Goal: Task Accomplishment & Management: Use online tool/utility

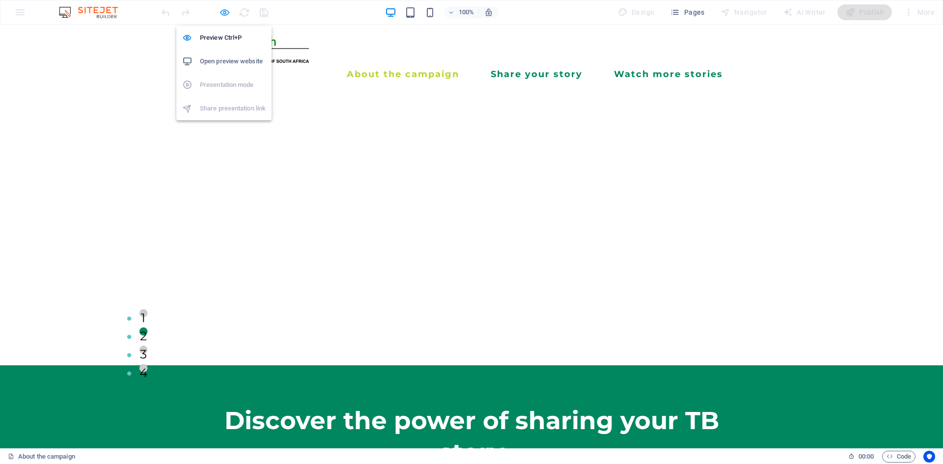
click at [223, 12] on icon "button" at bounding box center [224, 12] width 11 height 11
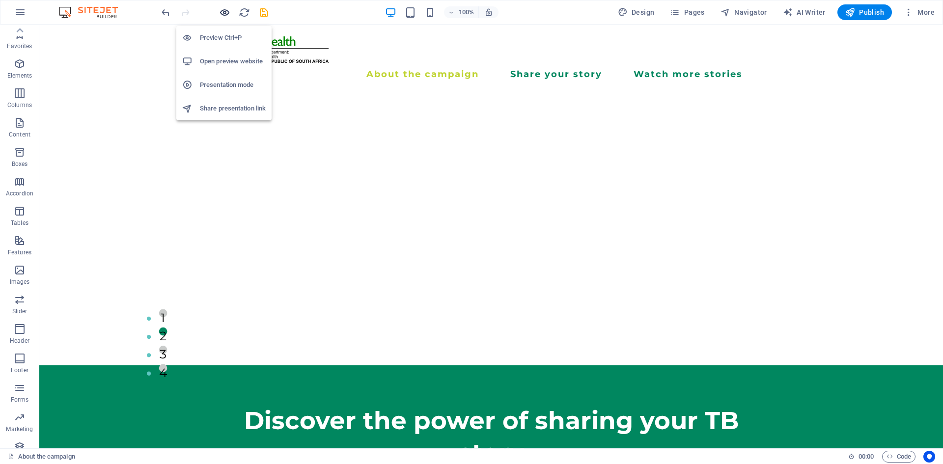
scroll to position [18, 0]
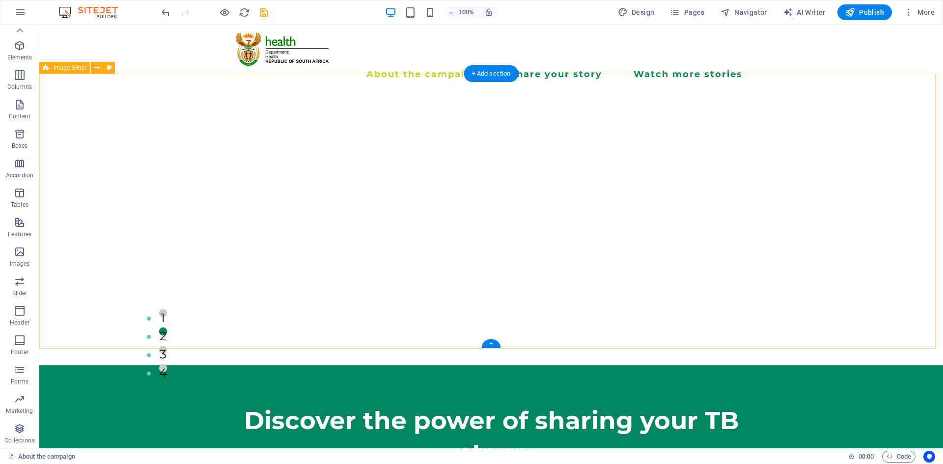
click at [904, 171] on div "1 2 3 4" at bounding box center [491, 227] width 904 height 275
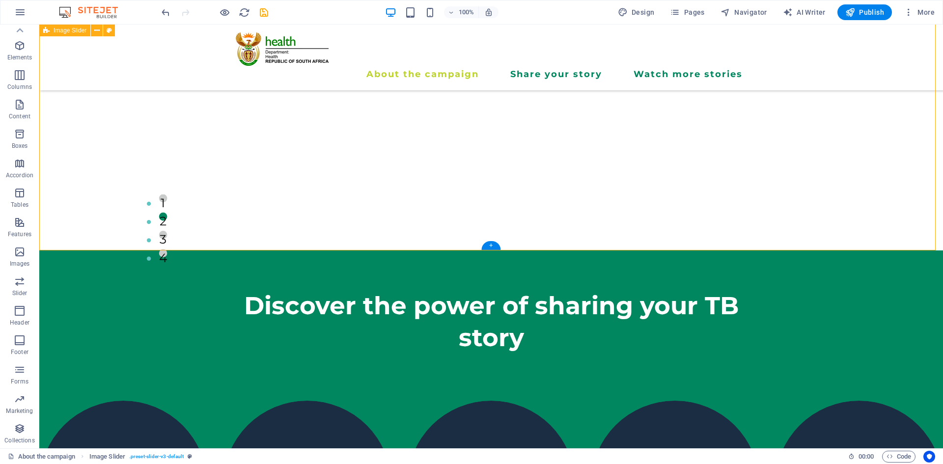
scroll to position [0, 0]
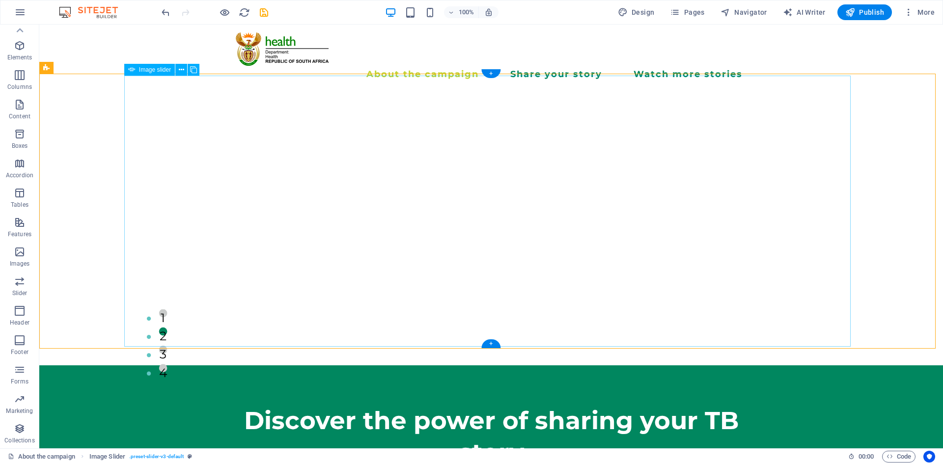
click at [94, 107] on div "1 2 3 4" at bounding box center [491, 227] width 904 height 275
click at [888, 248] on div "1 2 3 4" at bounding box center [491, 227] width 904 height 275
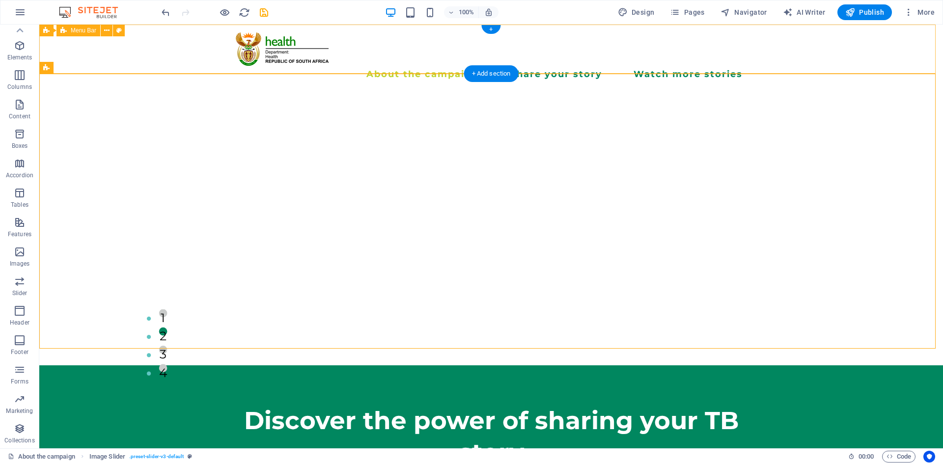
click at [887, 39] on div "About the campaign Share your story Watch more stories Menu" at bounding box center [491, 58] width 904 height 66
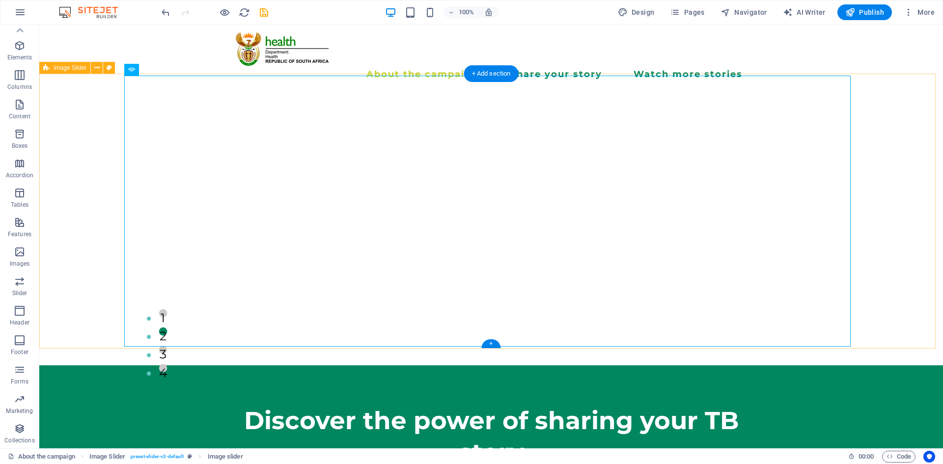
click at [908, 215] on div "1 2 3 4" at bounding box center [491, 227] width 904 height 275
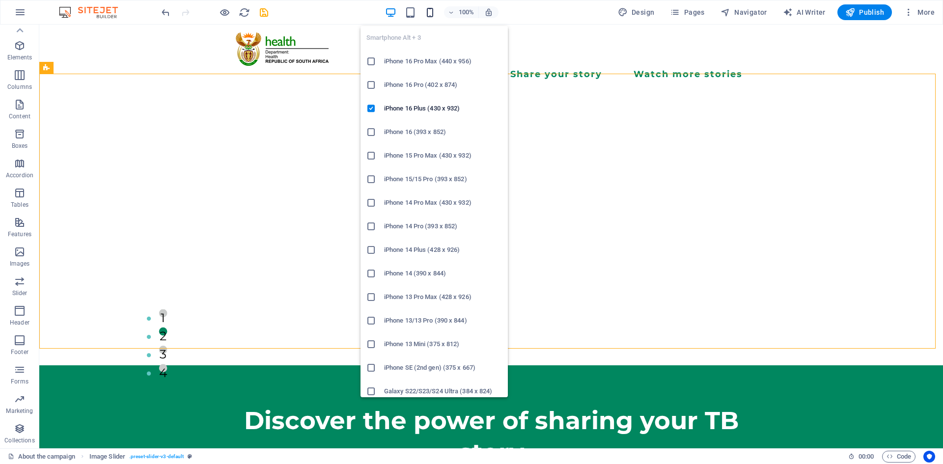
click at [432, 10] on icon "button" at bounding box center [429, 12] width 11 height 11
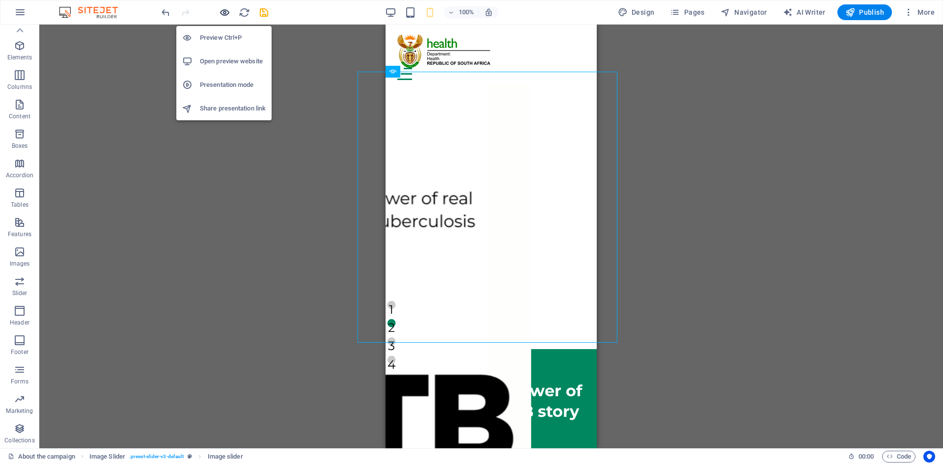
click at [222, 9] on icon "button" at bounding box center [224, 12] width 11 height 11
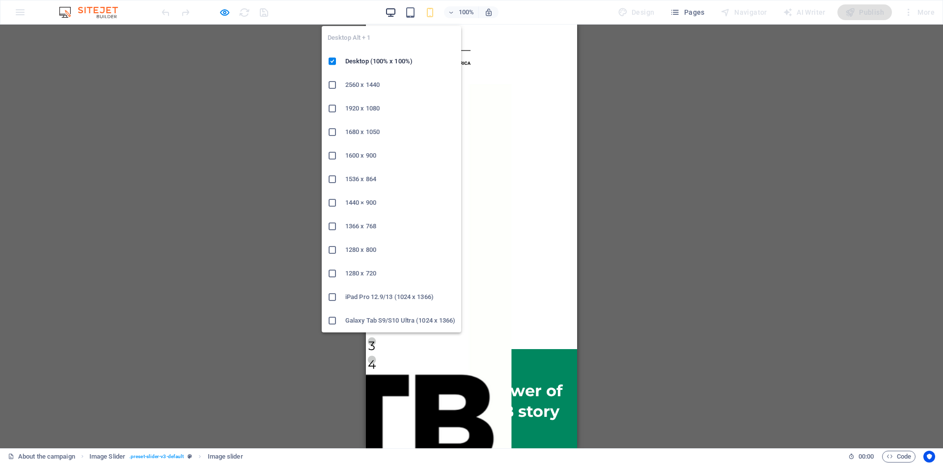
click at [396, 12] on icon "button" at bounding box center [390, 12] width 11 height 11
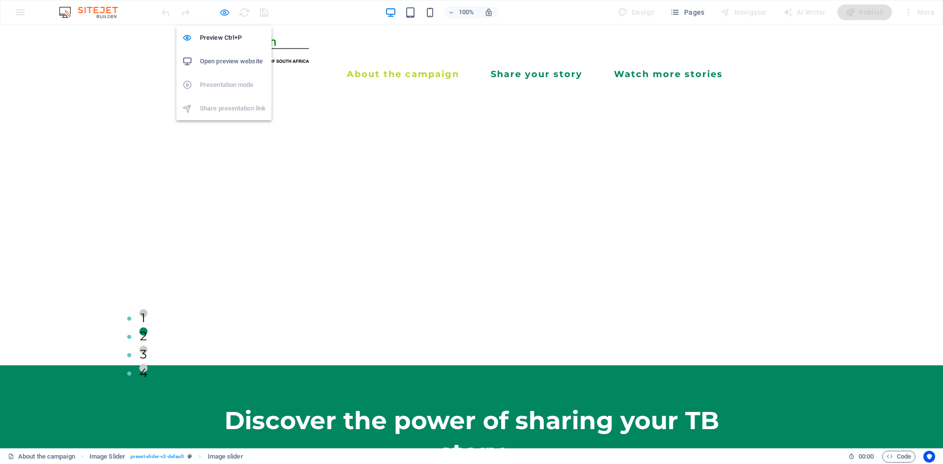
click at [223, 14] on icon "button" at bounding box center [224, 12] width 11 height 11
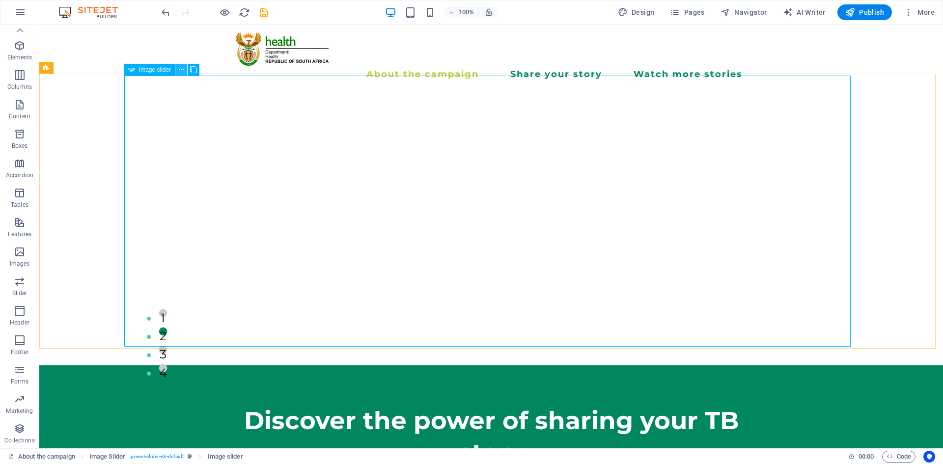
click at [181, 67] on icon at bounding box center [181, 70] width 5 height 10
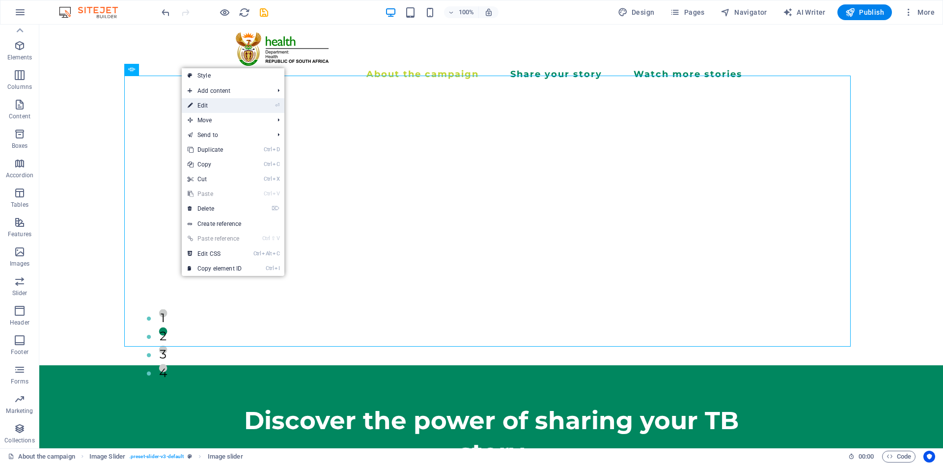
click at [222, 105] on link "⏎ Edit" at bounding box center [215, 105] width 66 height 15
select select "px"
select select "ms"
select select "s"
select select "progressive"
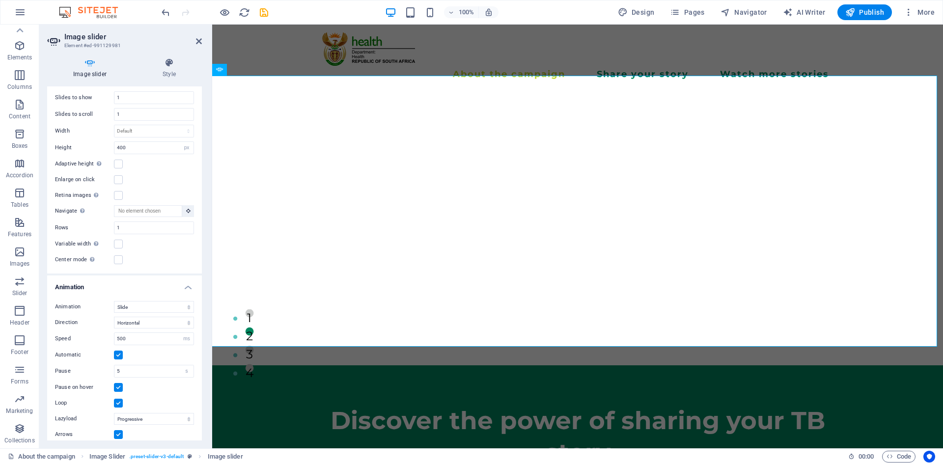
scroll to position [282, 0]
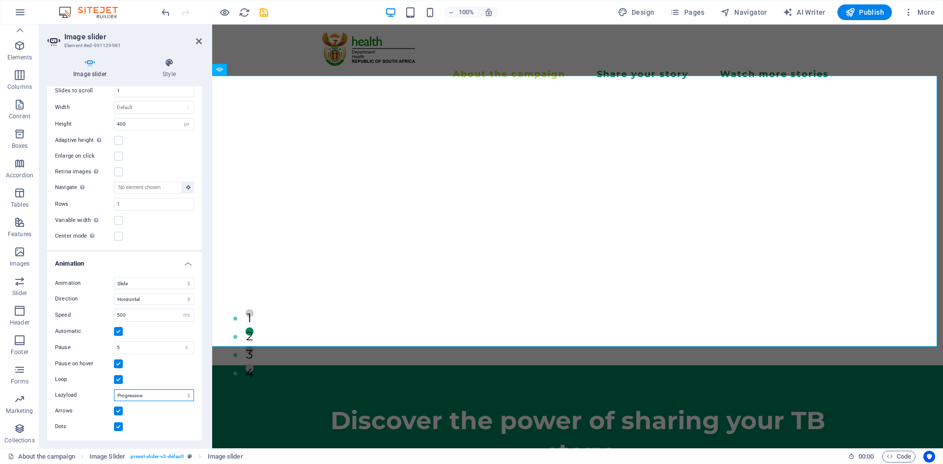
click at [138, 397] on select "Off On demand Progressive" at bounding box center [154, 396] width 80 height 12
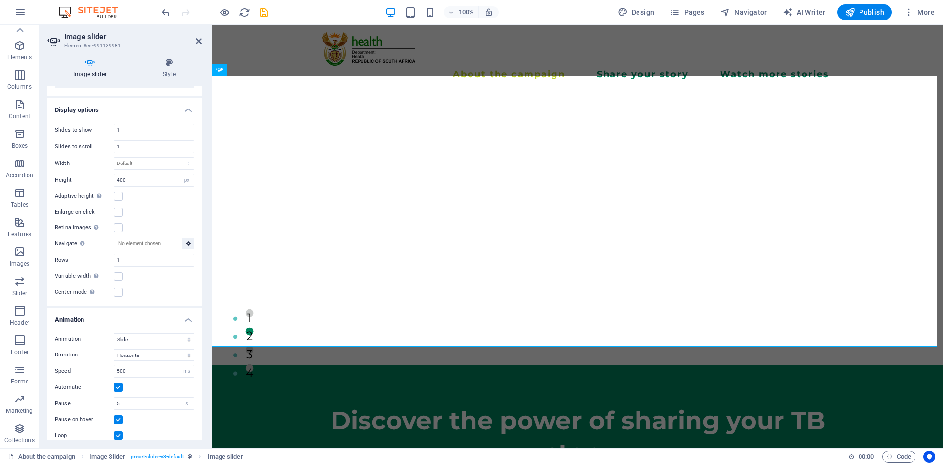
scroll to position [135, 0]
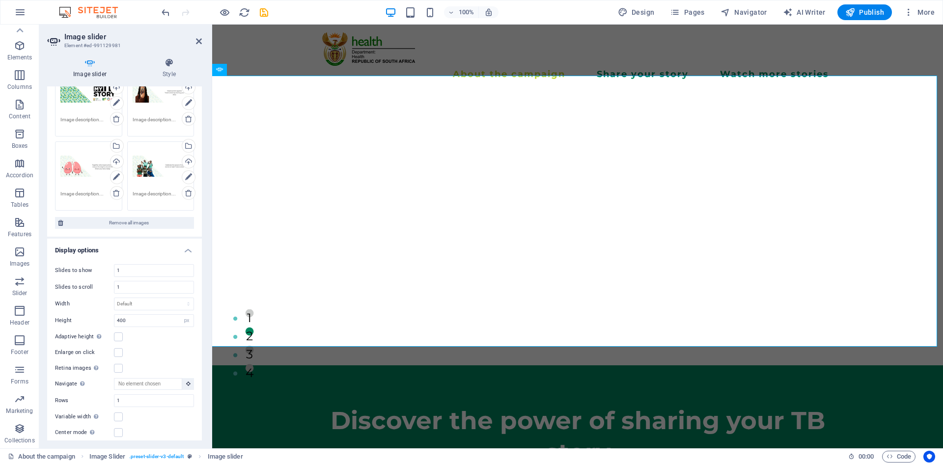
scroll to position [0, 0]
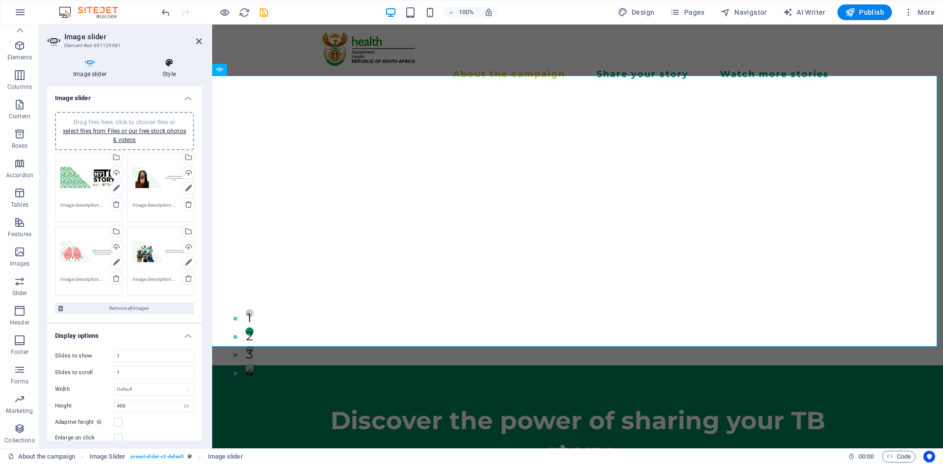
click at [168, 71] on h4 "Style" at bounding box center [169, 68] width 65 height 21
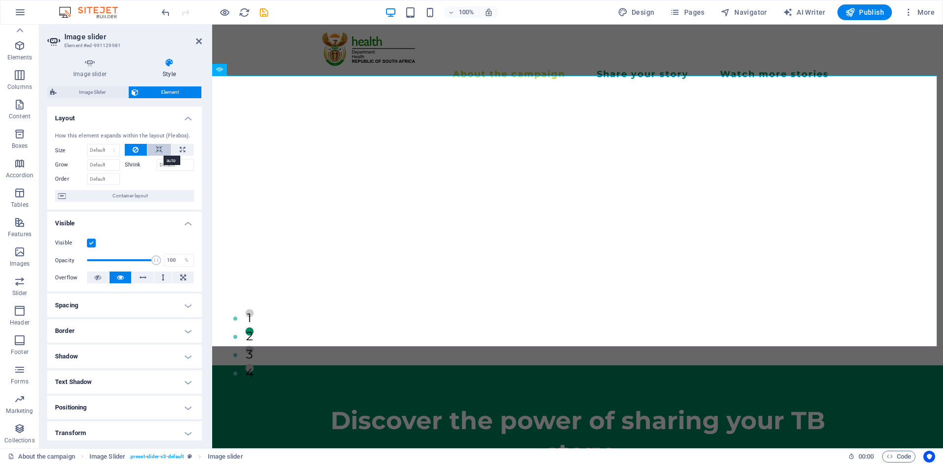
click at [157, 150] on icon at bounding box center [159, 150] width 7 height 12
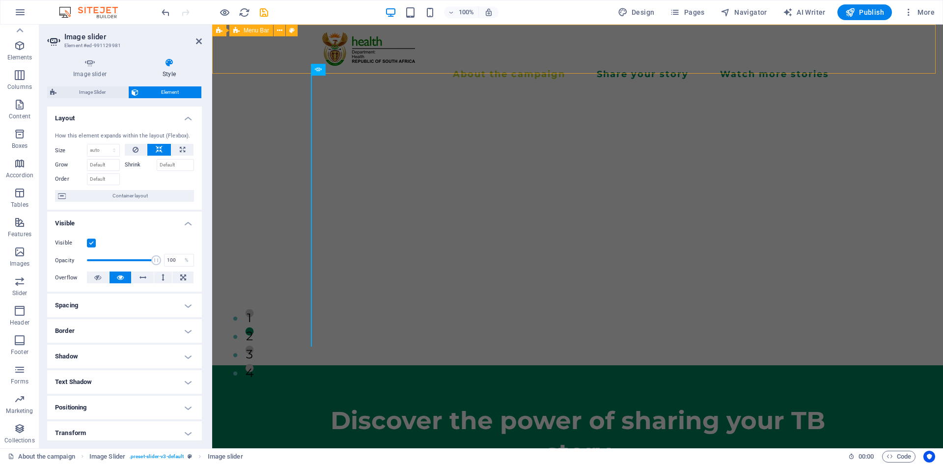
click at [237, 71] on div "About the campaign Share your story Watch more stories Menu" at bounding box center [577, 58] width 731 height 66
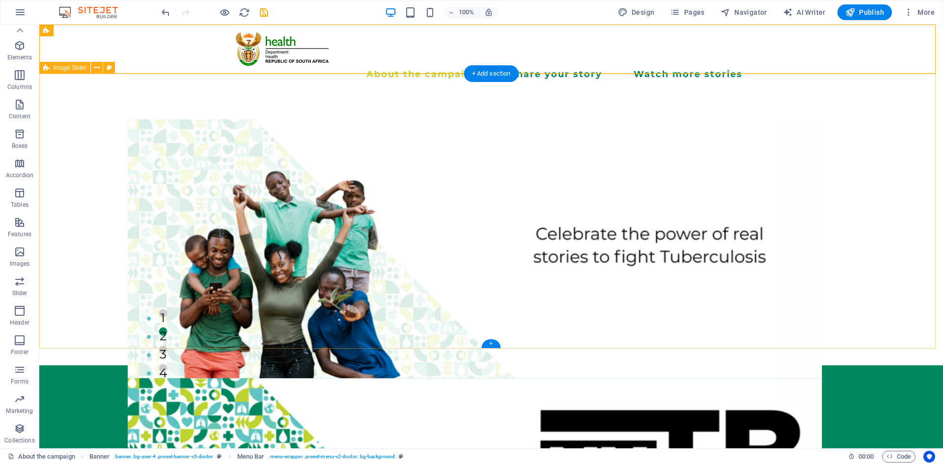
click at [403, 278] on div "1 2 3 4" at bounding box center [491, 227] width 904 height 275
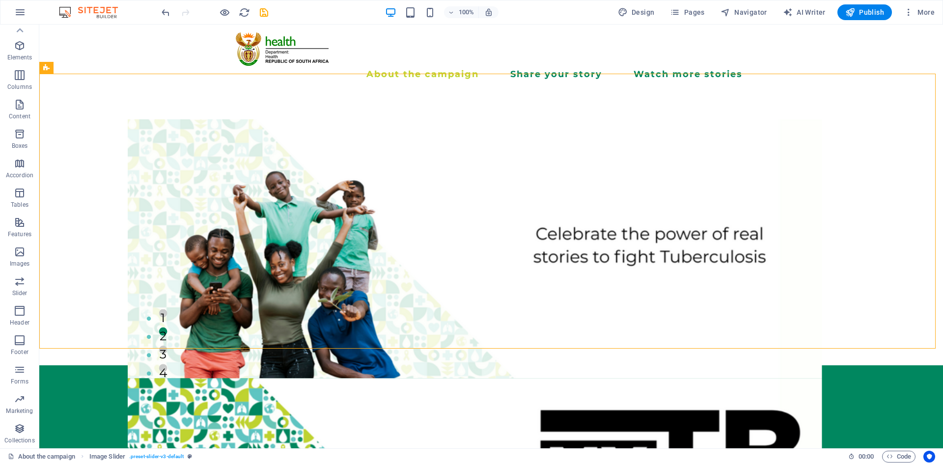
click at [418, 13] on div "100%" at bounding box center [441, 12] width 113 height 16
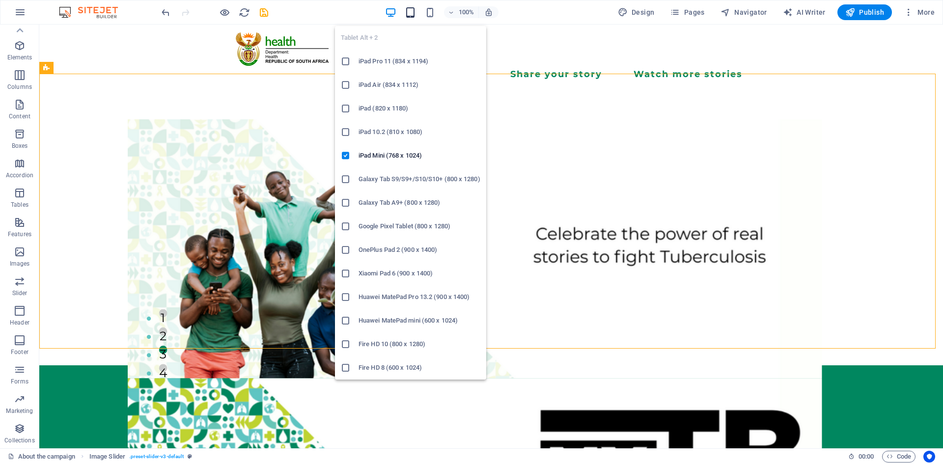
click at [415, 13] on icon "button" at bounding box center [410, 12] width 11 height 11
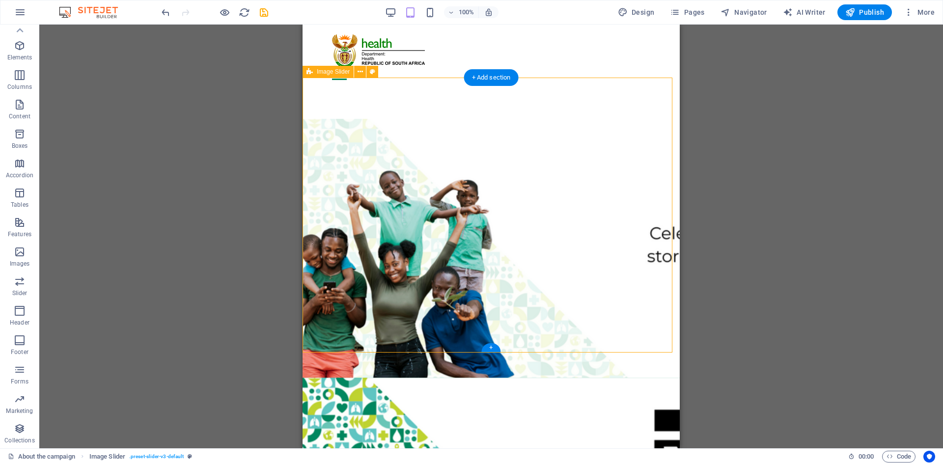
click at [464, 248] on div "1 2 3 4" at bounding box center [491, 227] width 377 height 275
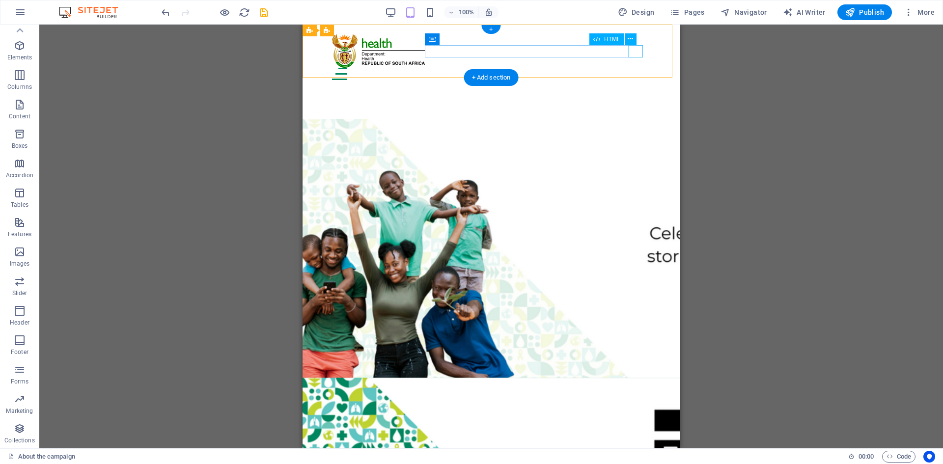
click at [637, 68] on div "Menu" at bounding box center [491, 74] width 318 height 12
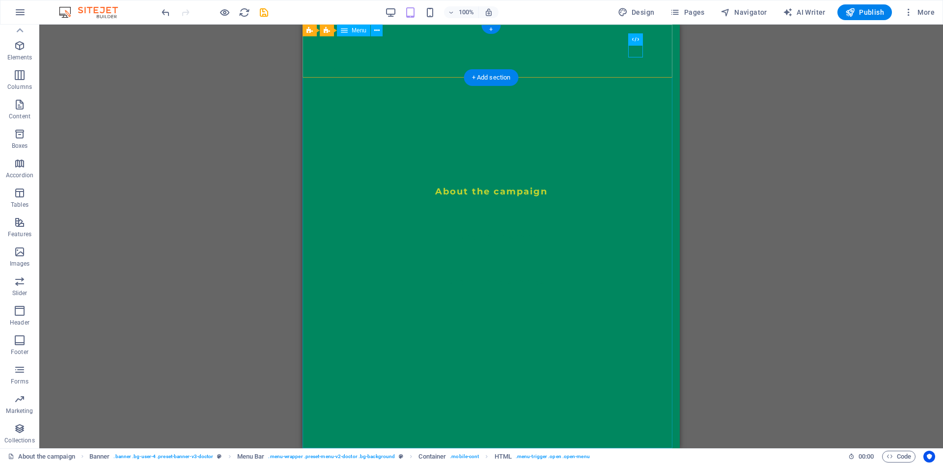
click at [484, 194] on nav "About the campaign Share your story Watch more stories" at bounding box center [491, 237] width 377 height 424
click at [654, 40] on nav "About the campaign Share your story Watch more stories" at bounding box center [491, 237] width 377 height 424
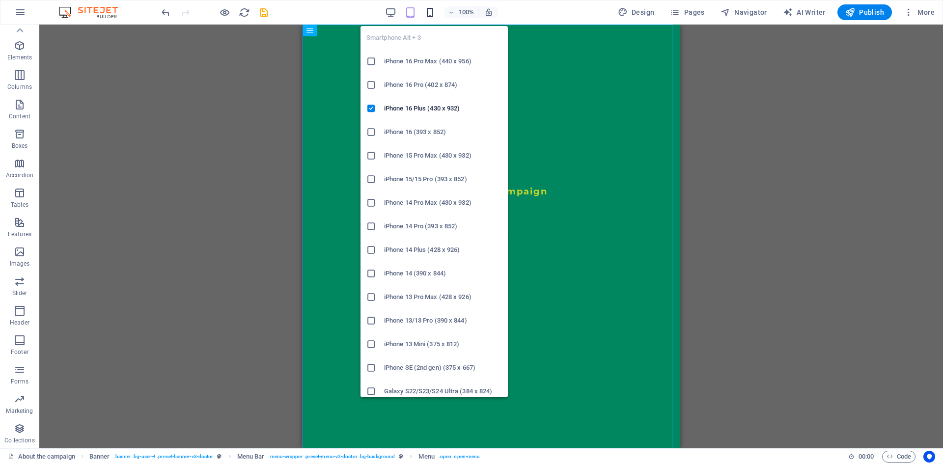
click at [430, 11] on icon "button" at bounding box center [429, 12] width 11 height 11
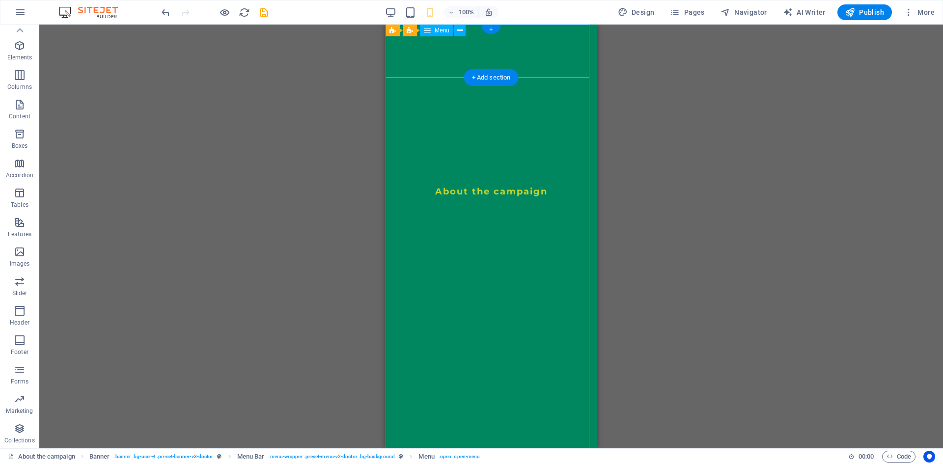
click at [464, 54] on nav "About the campaign Share your story Watch more stories" at bounding box center [491, 237] width 211 height 424
click at [399, 14] on div "100%" at bounding box center [441, 12] width 113 height 16
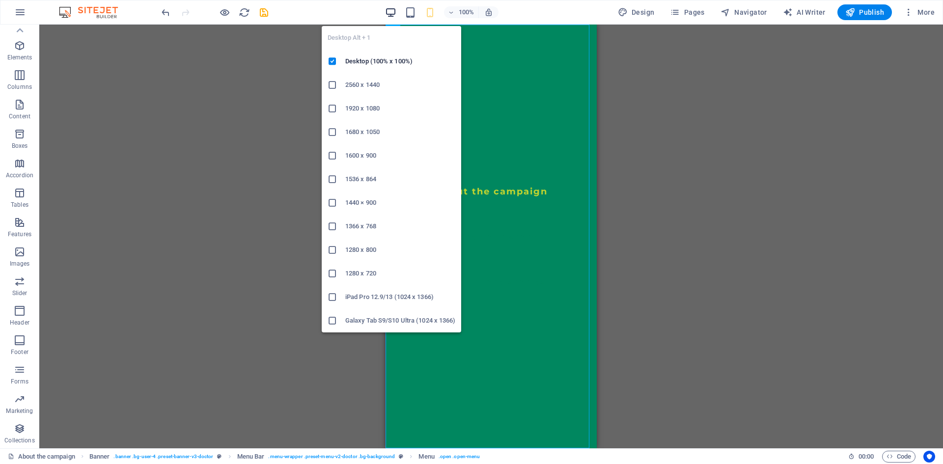
click at [393, 13] on icon "button" at bounding box center [390, 12] width 11 height 11
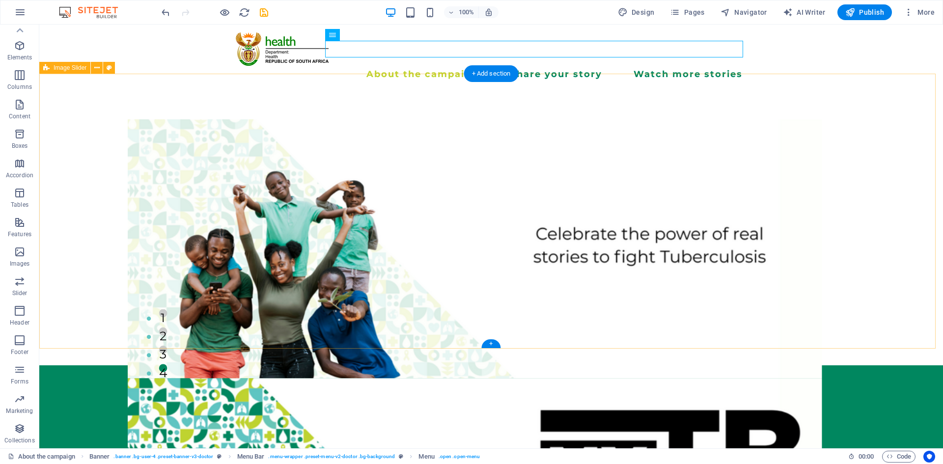
click at [540, 139] on div "1 2 3 4" at bounding box center [491, 227] width 904 height 275
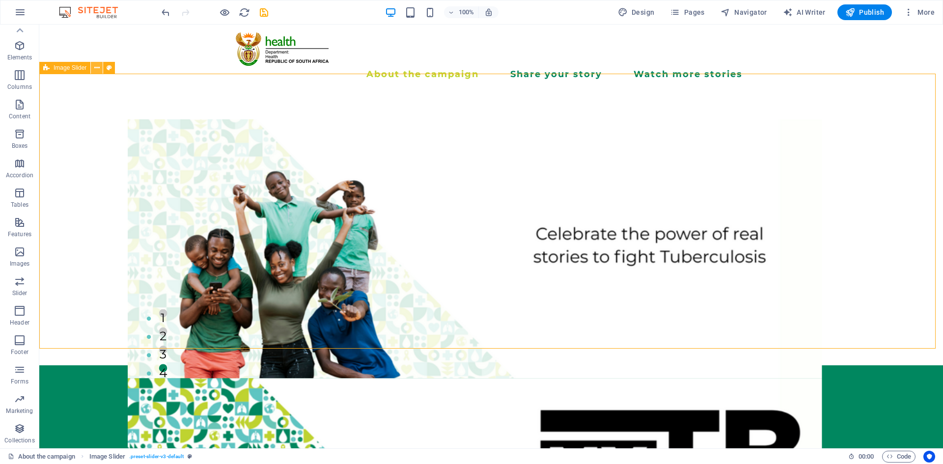
click at [95, 69] on icon at bounding box center [96, 68] width 5 height 10
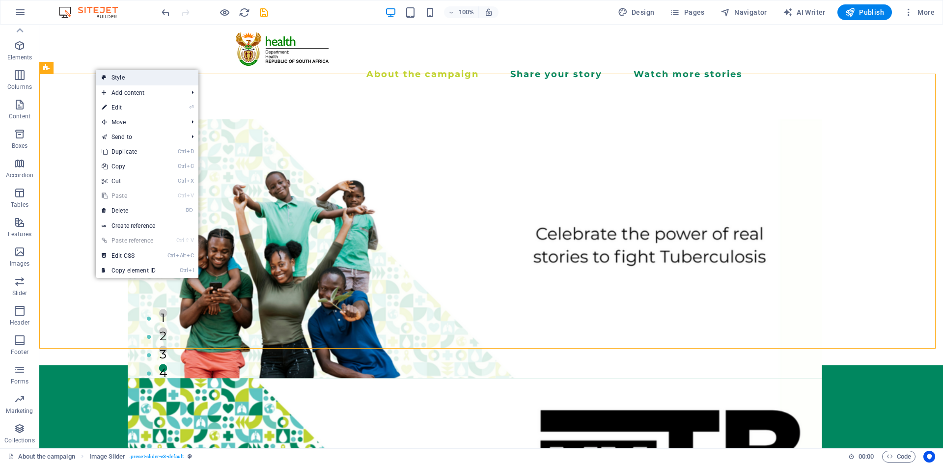
click at [109, 76] on link "Style" at bounding box center [147, 77] width 103 height 15
select select "region"
select select "rem"
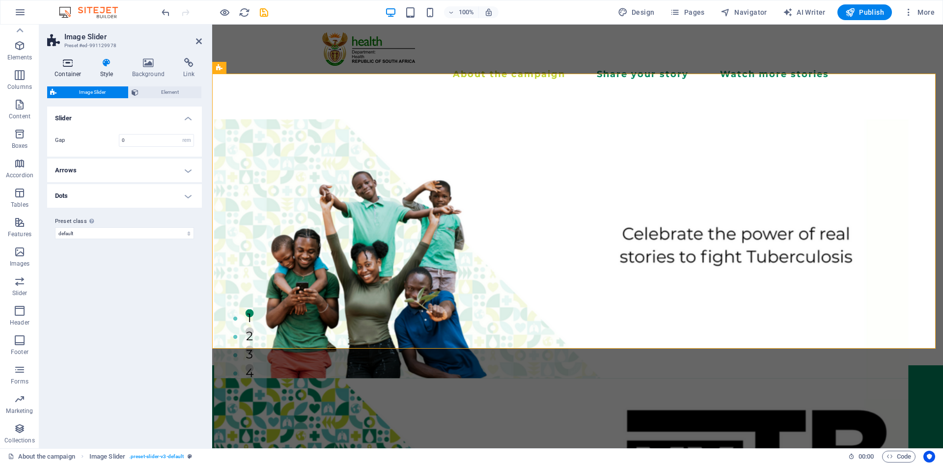
click at [80, 72] on h4 "Container" at bounding box center [70, 68] width 46 height 21
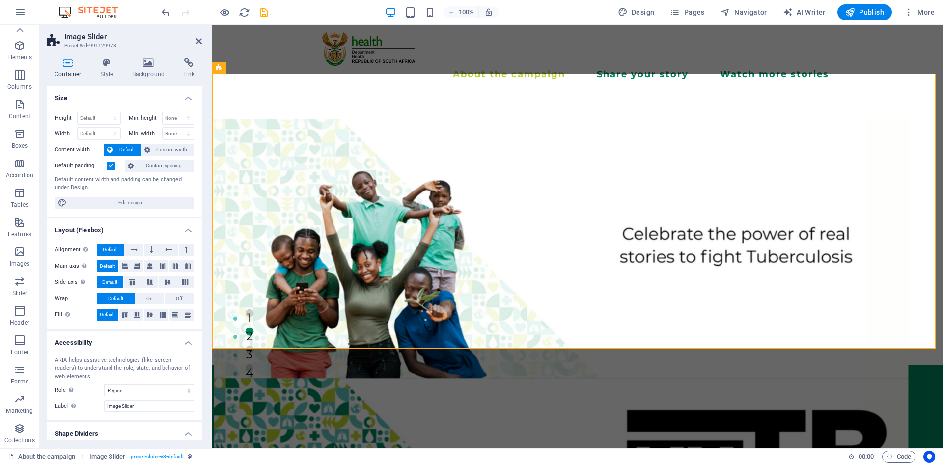
scroll to position [27, 0]
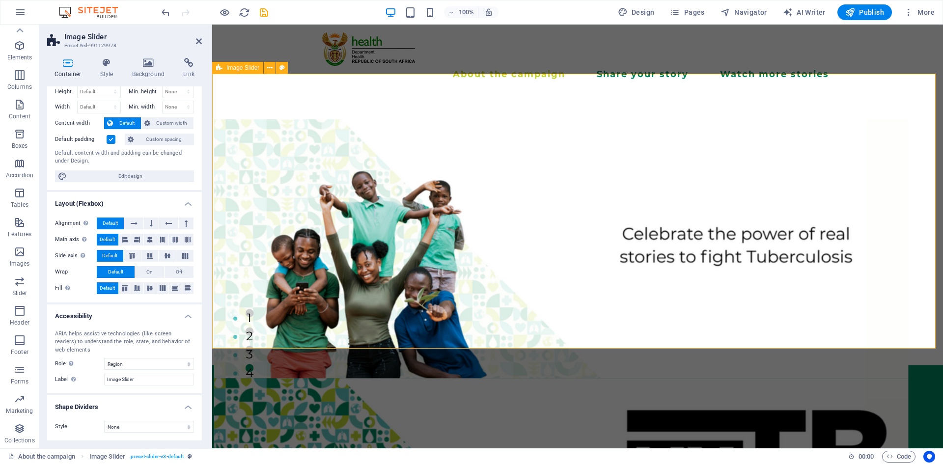
click at [234, 90] on div "1 2 3 4" at bounding box center [577, 227] width 731 height 275
click at [272, 71] on icon at bounding box center [269, 68] width 5 height 10
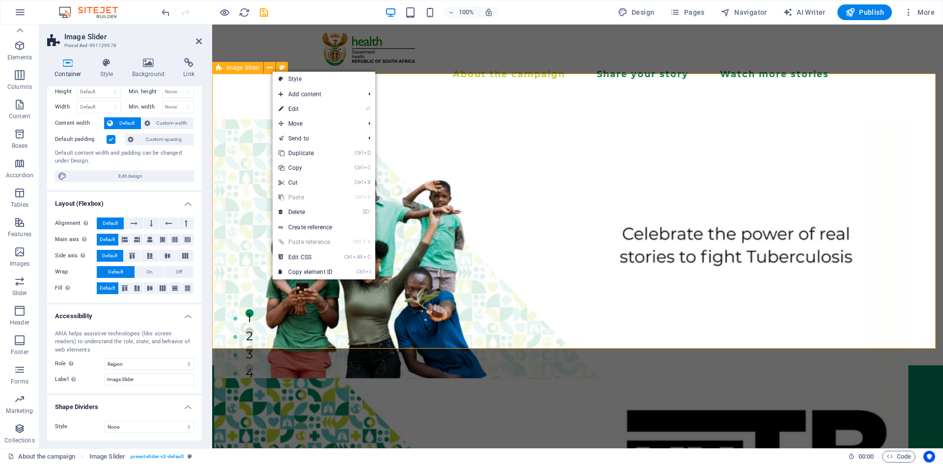
click at [219, 121] on div "1 2 3 4" at bounding box center [577, 227] width 731 height 275
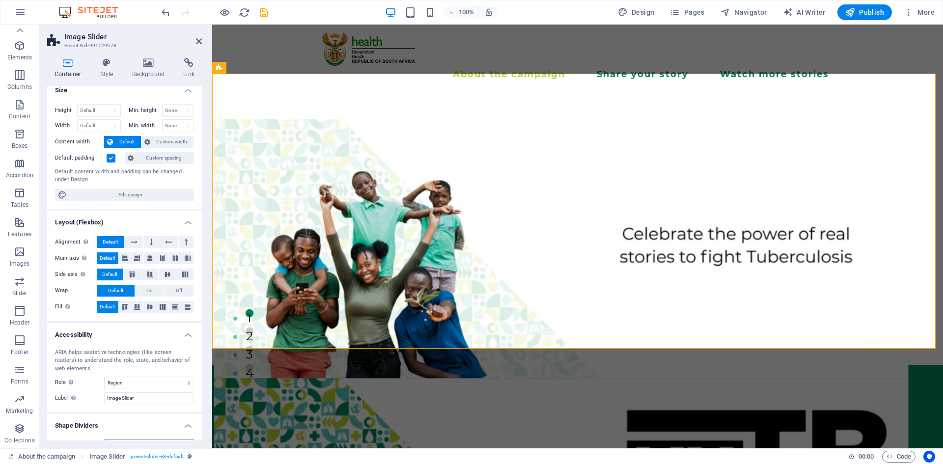
scroll to position [0, 0]
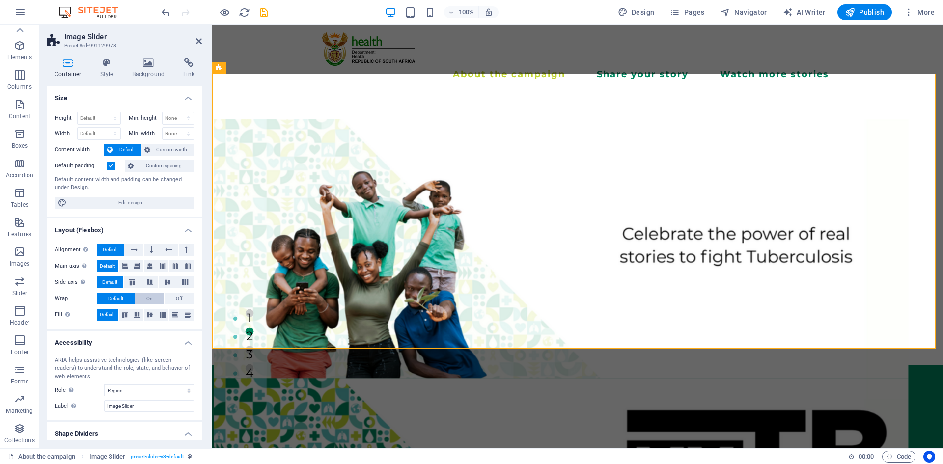
click at [152, 299] on button "On" at bounding box center [149, 299] width 29 height 12
click at [120, 299] on span "Default" at bounding box center [115, 299] width 15 height 12
click at [111, 62] on icon at bounding box center [107, 63] width 28 height 10
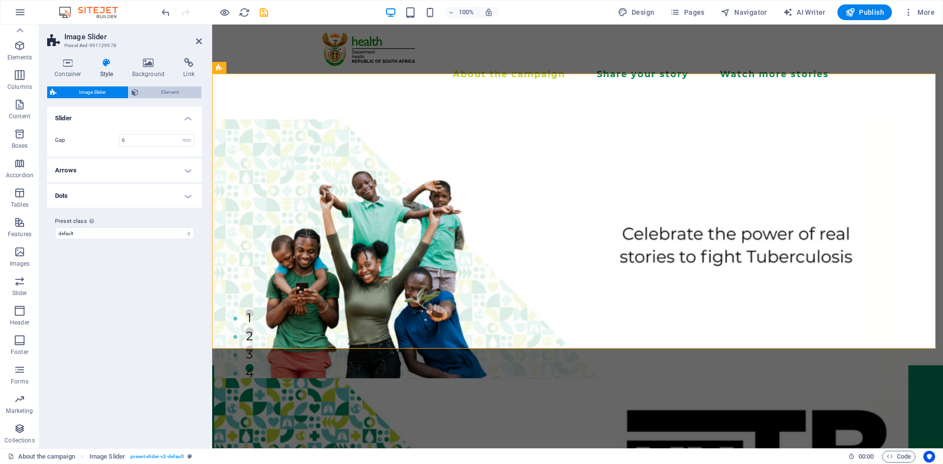
click at [164, 91] on span "Element" at bounding box center [169, 92] width 57 height 12
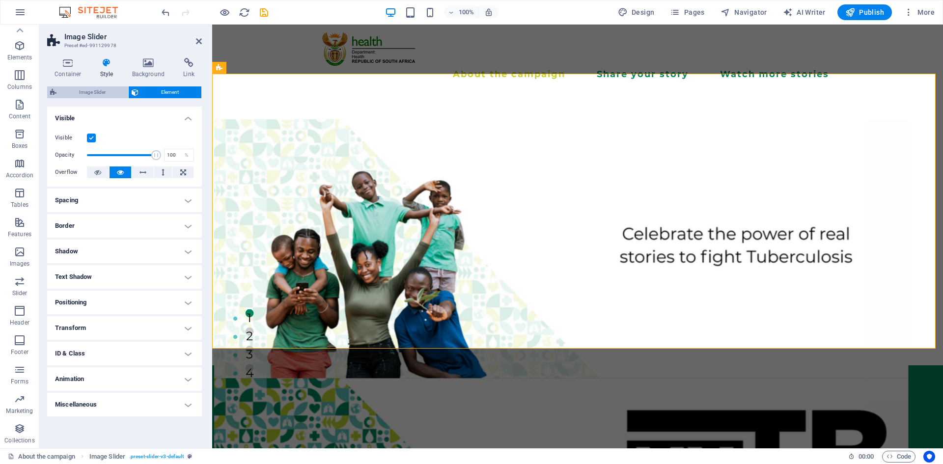
click at [113, 88] on span "Image Slider" at bounding box center [92, 92] width 66 height 12
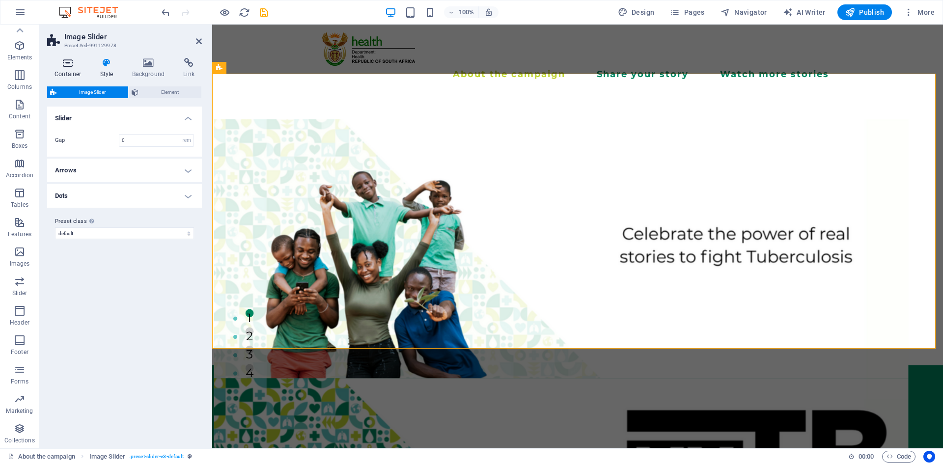
click at [62, 74] on h4 "Container" at bounding box center [70, 68] width 46 height 21
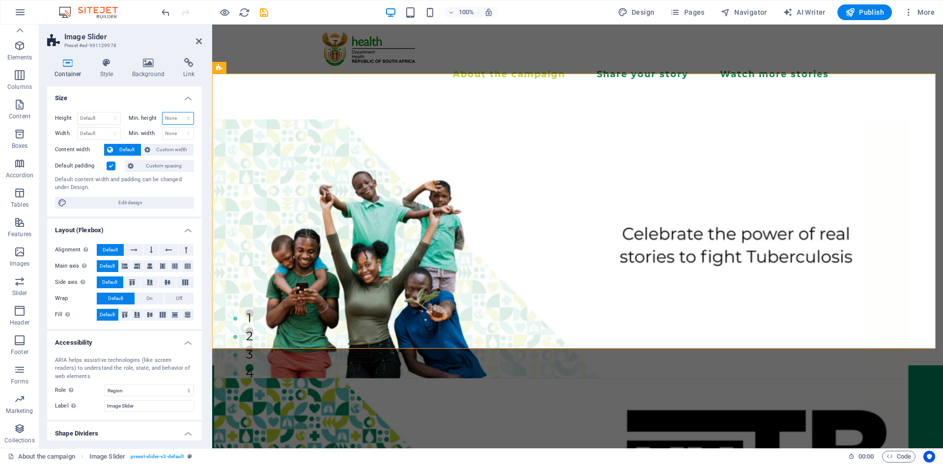
click at [181, 122] on select "None px rem % vh vw" at bounding box center [178, 118] width 31 height 12
click at [137, 101] on h4 "Size" at bounding box center [124, 95] width 155 height 18
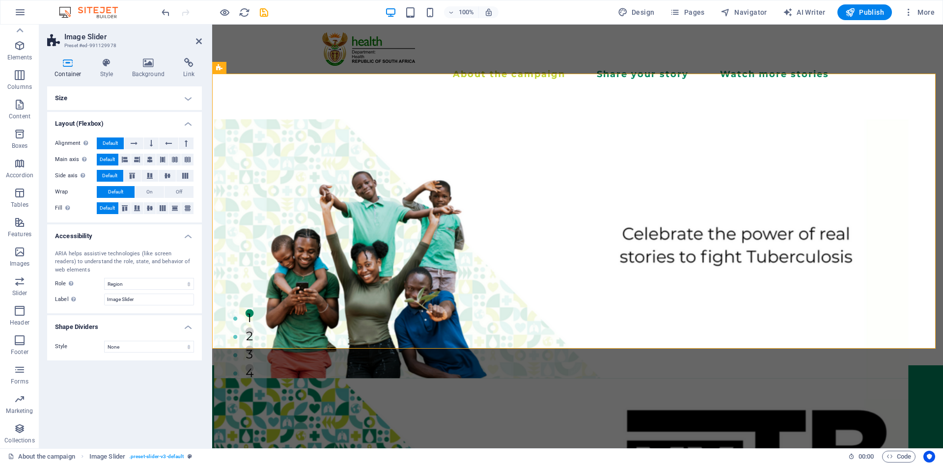
click at [137, 101] on h4 "Size" at bounding box center [124, 98] width 155 height 24
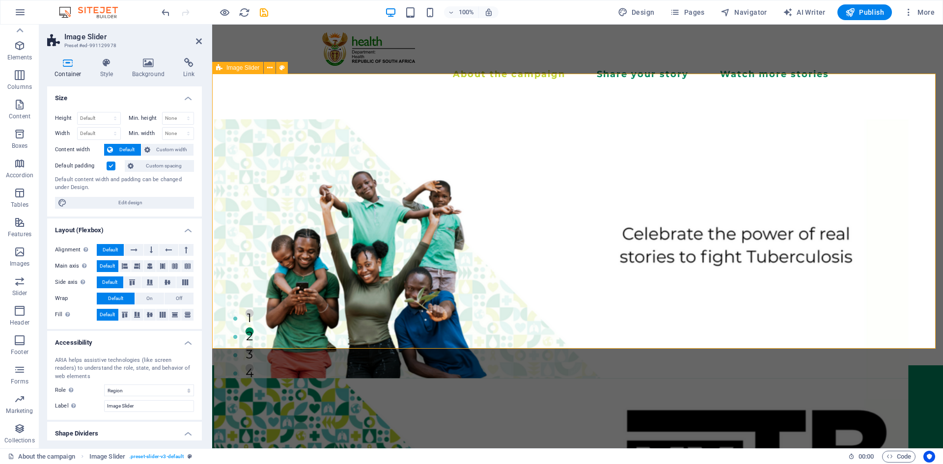
click at [370, 236] on div "1 2 3 4" at bounding box center [577, 227] width 731 height 275
click at [199, 40] on icon at bounding box center [199, 41] width 6 height 8
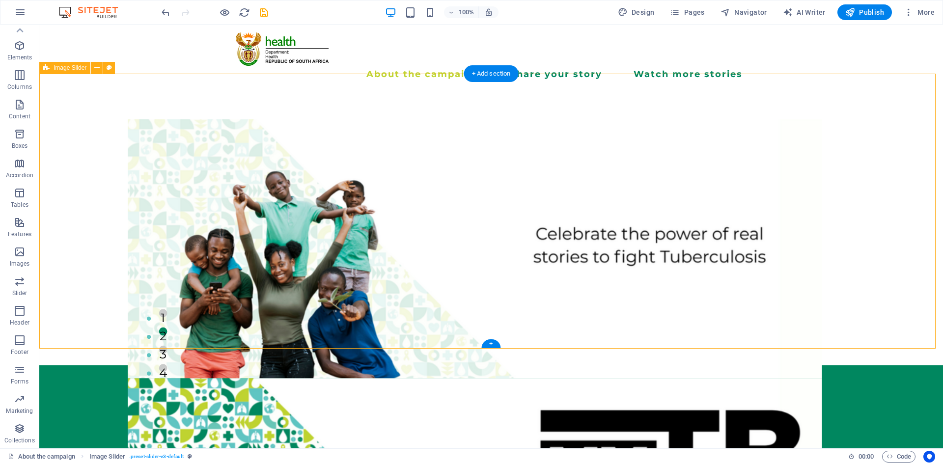
click at [542, 230] on div "1 2 3 4" at bounding box center [491, 227] width 904 height 275
select select "region"
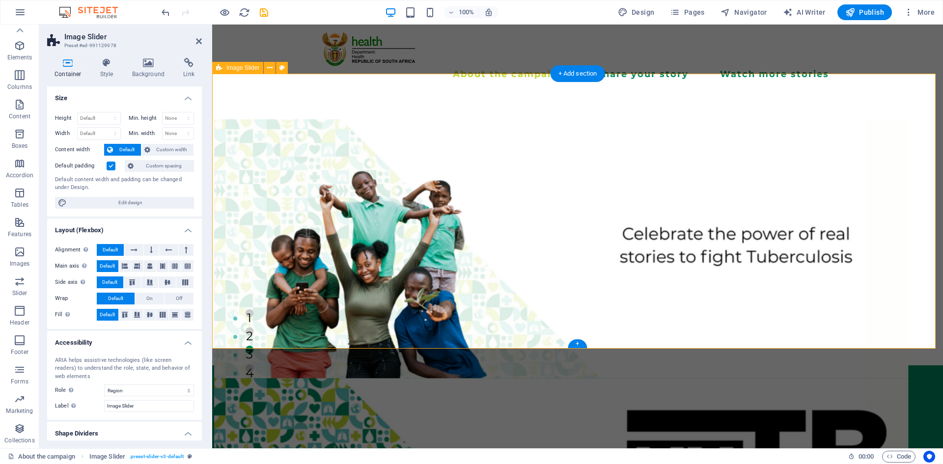
click at [536, 219] on div "1 2 3 4" at bounding box center [577, 227] width 731 height 275
click at [399, 378] on div "Discover the power of sharing your TB story" at bounding box center [577, 440] width 731 height 150
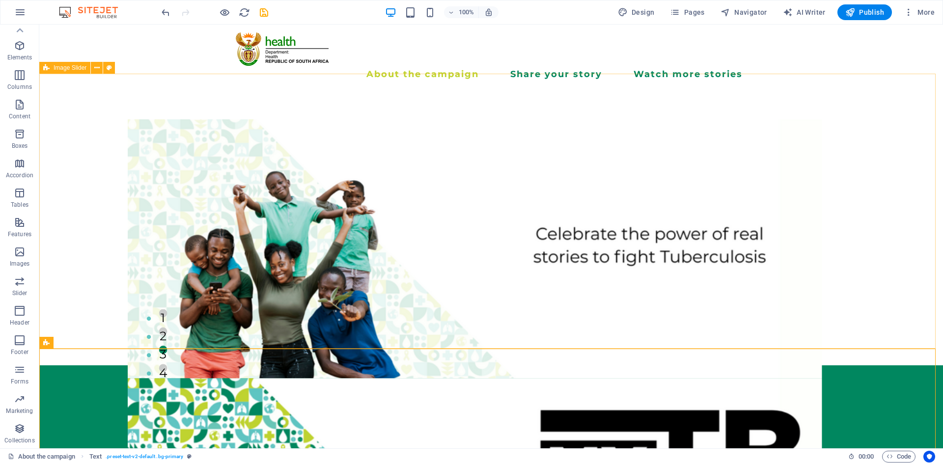
click at [483, 230] on div "1 2 3 4" at bounding box center [491, 227] width 904 height 275
click at [674, 196] on div "1 2 3 4" at bounding box center [491, 227] width 904 height 275
click at [617, 187] on div "1 2 3 4" at bounding box center [491, 227] width 904 height 275
select select "region"
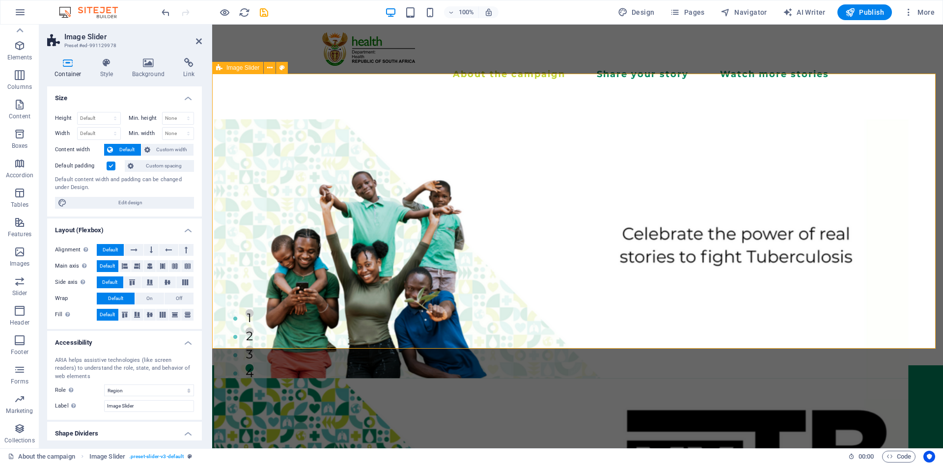
click at [366, 168] on div "1 2 3 4" at bounding box center [577, 227] width 731 height 275
click at [519, 233] on div "1 2 3 4" at bounding box center [577, 227] width 731 height 275
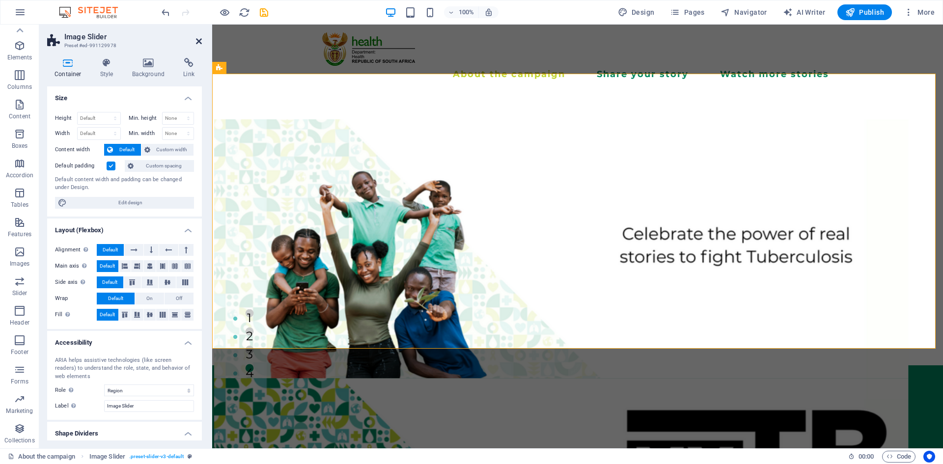
click at [197, 41] on icon at bounding box center [199, 41] width 6 height 8
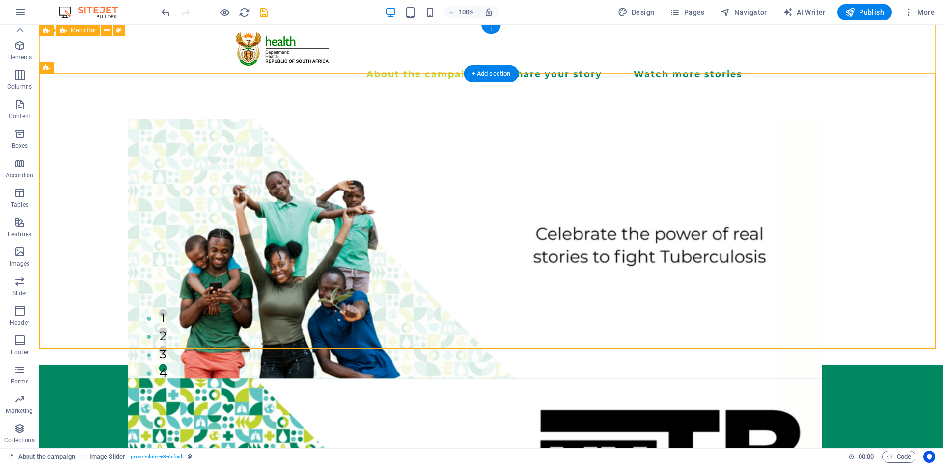
click at [197, 41] on div "About the campaign Share your story Watch more stories Menu" at bounding box center [491, 58] width 904 height 66
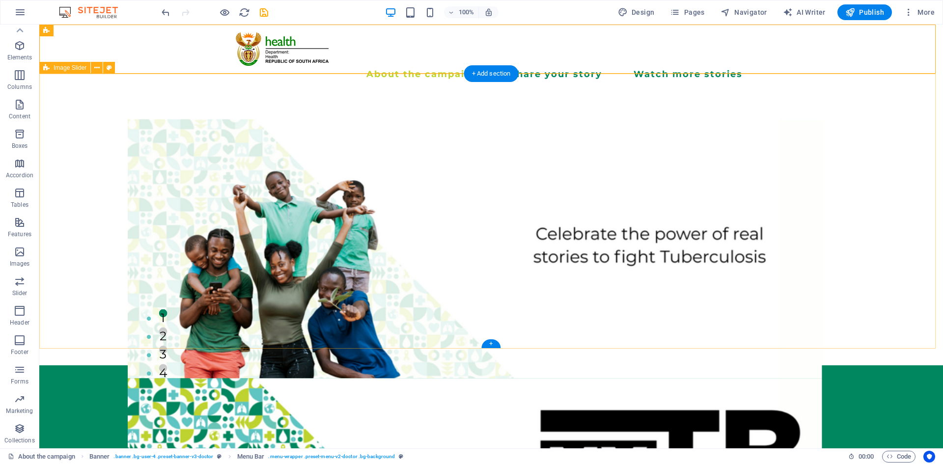
click at [895, 147] on div "1 2 3 4" at bounding box center [491, 227] width 904 height 275
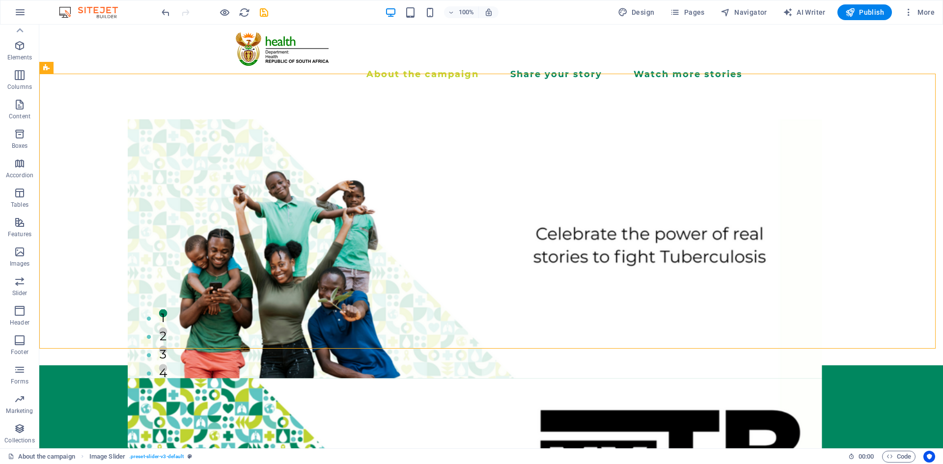
click at [166, 6] on div at bounding box center [215, 12] width 110 height 16
click at [166, 12] on icon "undo" at bounding box center [165, 12] width 11 height 11
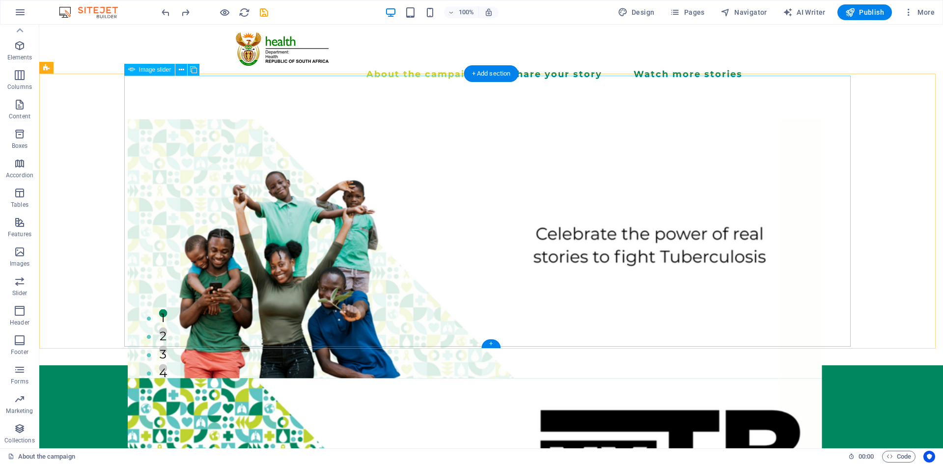
click at [633, 189] on div "1 2 3 4" at bounding box center [491, 227] width 726 height 271
click at [162, 71] on span "Image slider" at bounding box center [155, 70] width 32 height 6
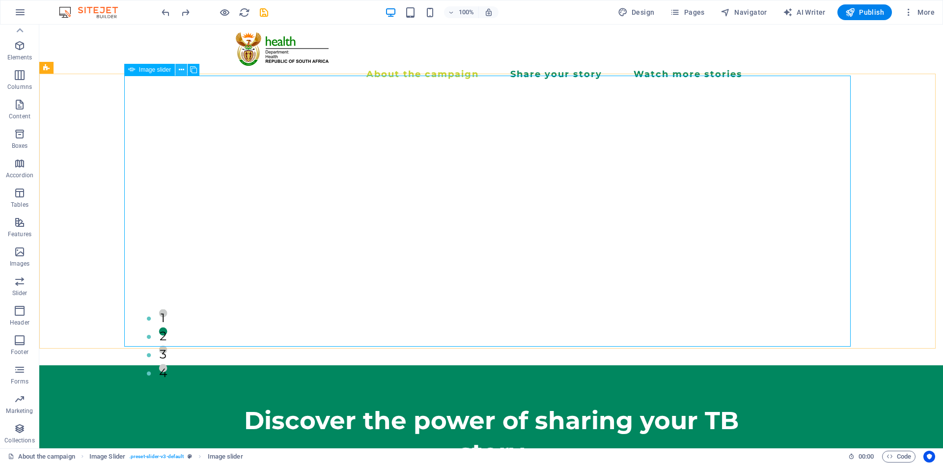
click at [180, 71] on icon at bounding box center [181, 70] width 5 height 10
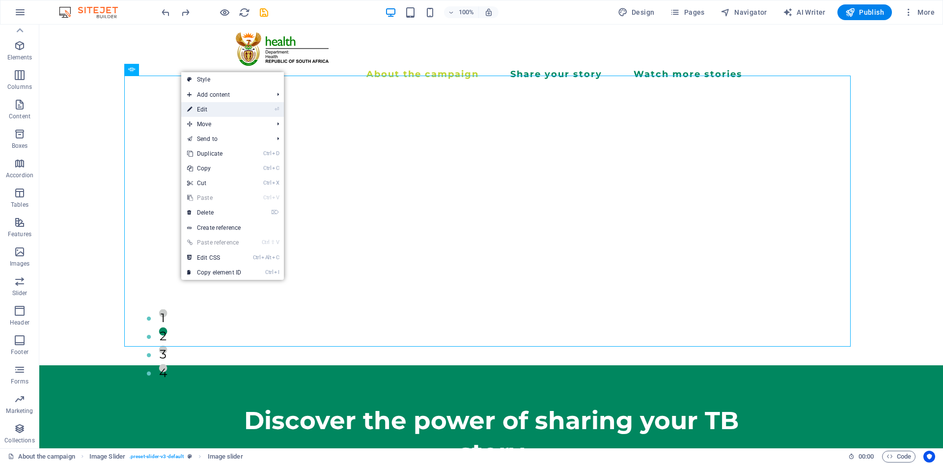
click at [203, 111] on link "⏎ Edit" at bounding box center [214, 109] width 66 height 15
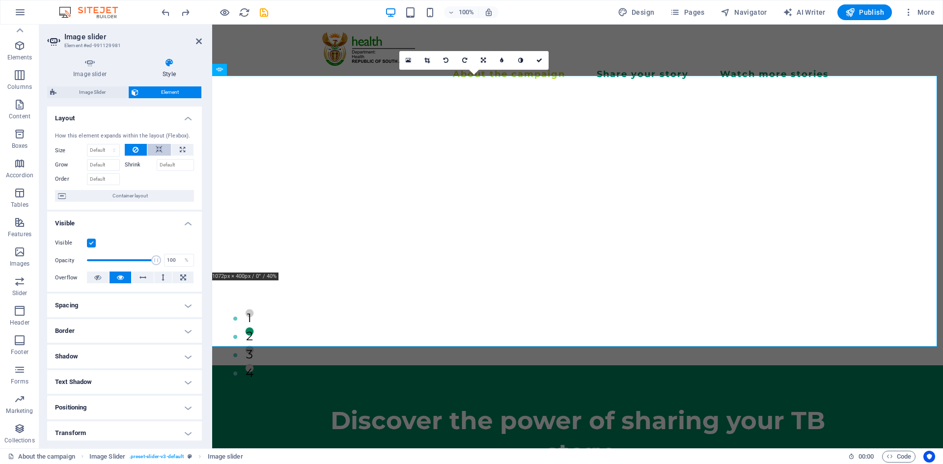
click at [158, 147] on icon at bounding box center [159, 150] width 7 height 12
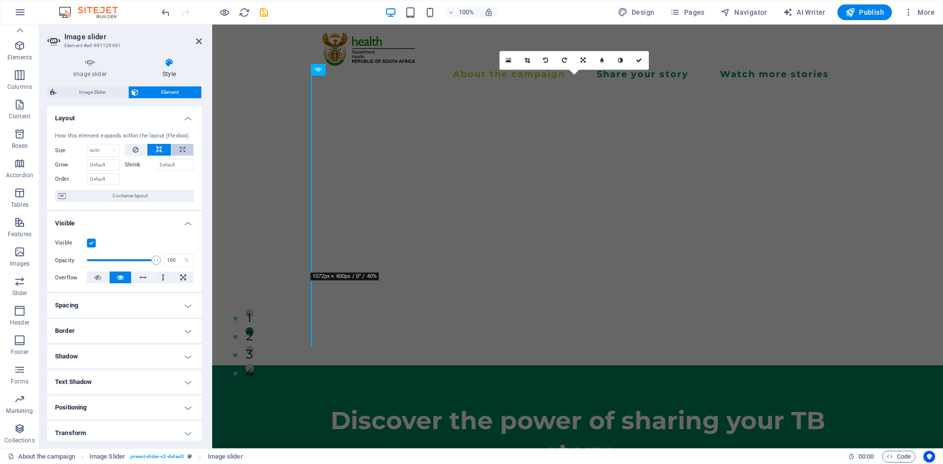
click at [172, 146] on button at bounding box center [182, 150] width 22 height 12
type input "100"
select select "%"
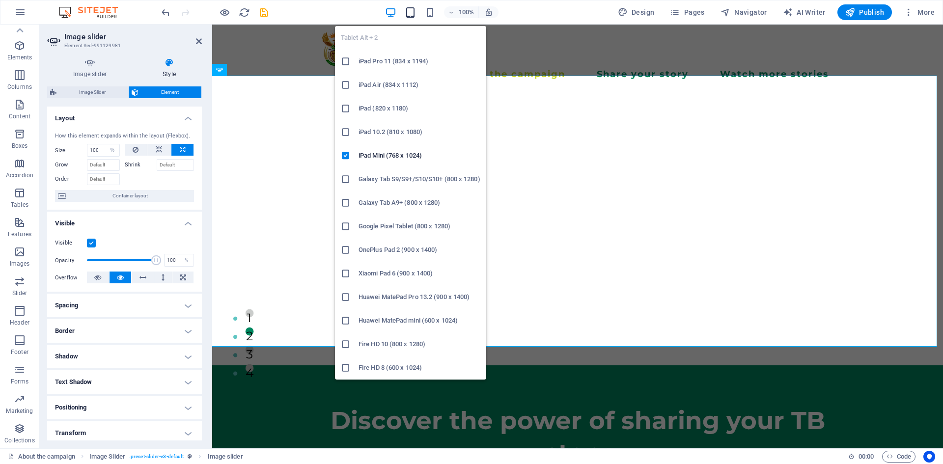
click at [412, 10] on icon "button" at bounding box center [410, 12] width 11 height 11
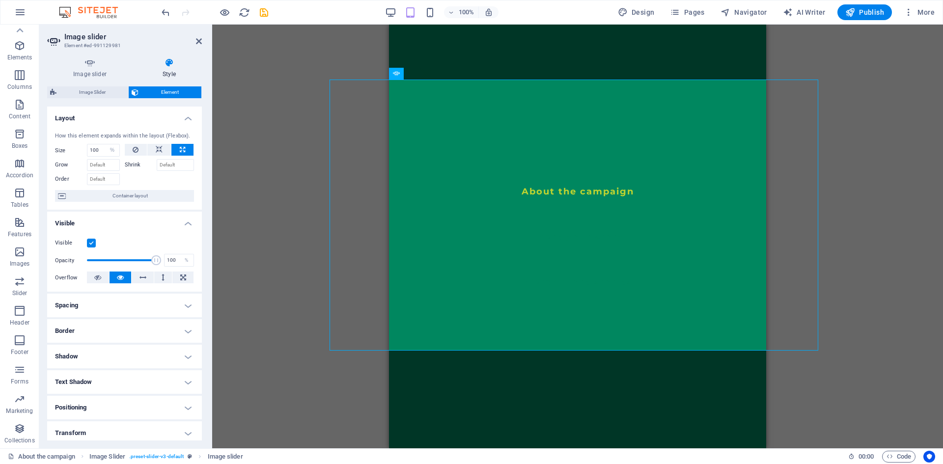
click at [290, 54] on div "Drag and drop a file to add it H2 Text Gallery Gallery Gallery Image Slider Ima…" at bounding box center [577, 237] width 731 height 424
click at [445, 36] on div "Banner Menu Bar" at bounding box center [435, 31] width 92 height 12
click at [451, 56] on link at bounding box center [460, 64] width 19 height 19
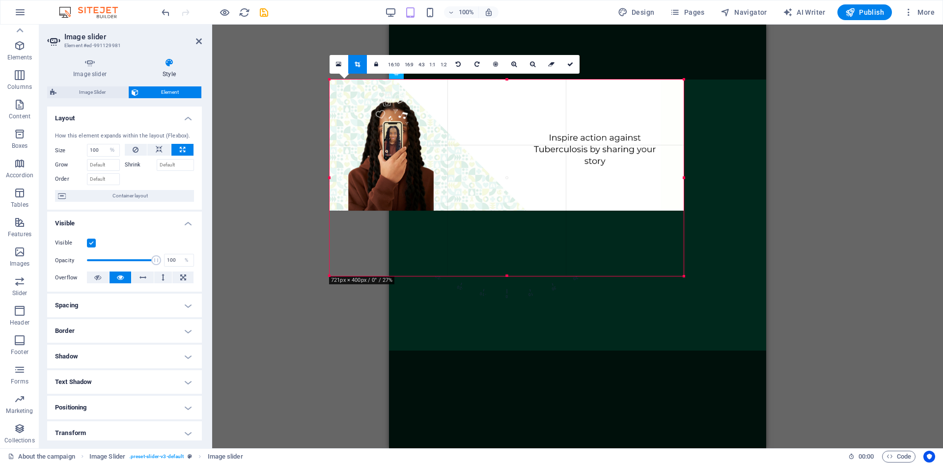
click at [900, 107] on div "Drag and drop a file to add it H2 Text Gallery Gallery Gallery Image Slider Ima…" at bounding box center [577, 237] width 731 height 424
click at [854, 274] on div "Drag and drop a file to add it H2 Text Gallery Gallery Gallery Image Slider Ima…" at bounding box center [577, 237] width 731 height 424
click at [673, 362] on nav "About the campaign Share your story Watch more stories" at bounding box center [577, 237] width 377 height 424
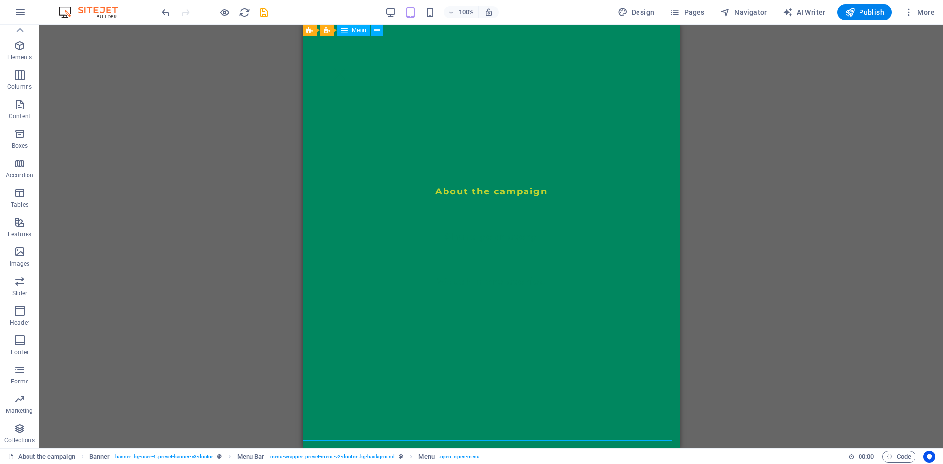
click at [566, 278] on nav "About the campaign Share your story Watch more stories" at bounding box center [491, 237] width 377 height 424
click at [454, 309] on nav "About the campaign Share your story Watch more stories" at bounding box center [491, 237] width 377 height 424
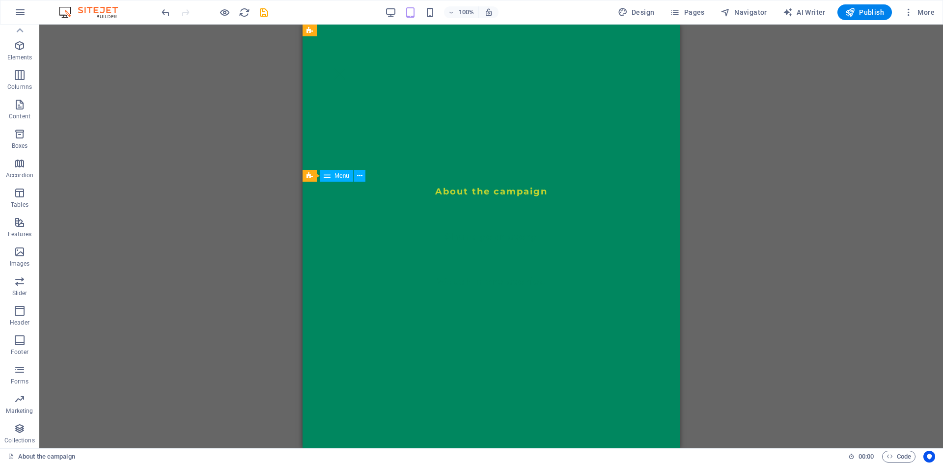
scroll to position [0, 0]
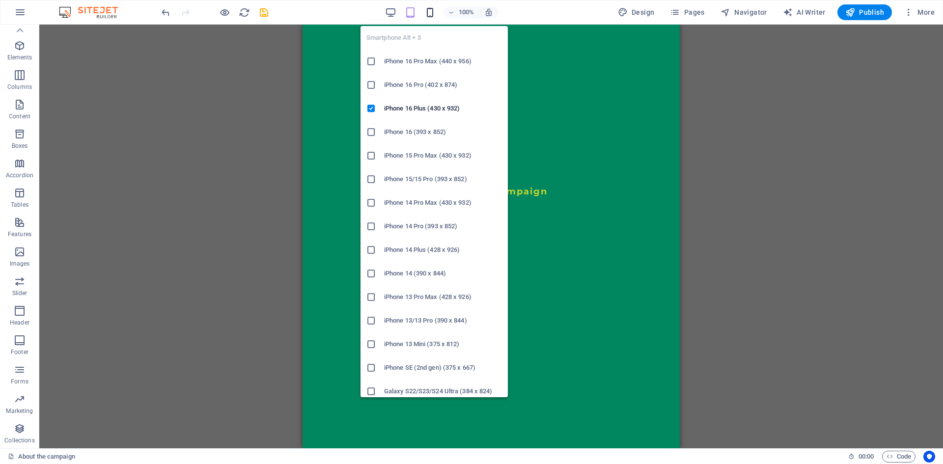
click at [434, 14] on icon "button" at bounding box center [429, 12] width 11 height 11
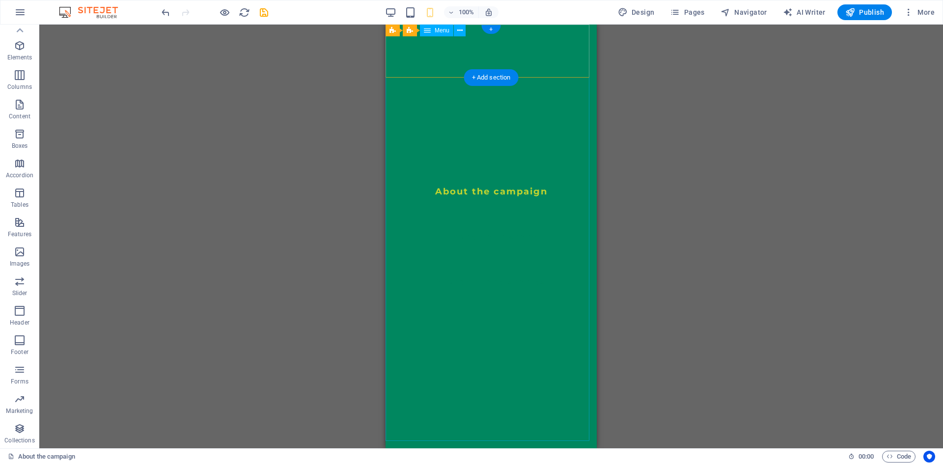
click at [489, 185] on nav "About the campaign Share your story Watch more stories" at bounding box center [491, 237] width 211 height 424
select select
select select "1"
select select
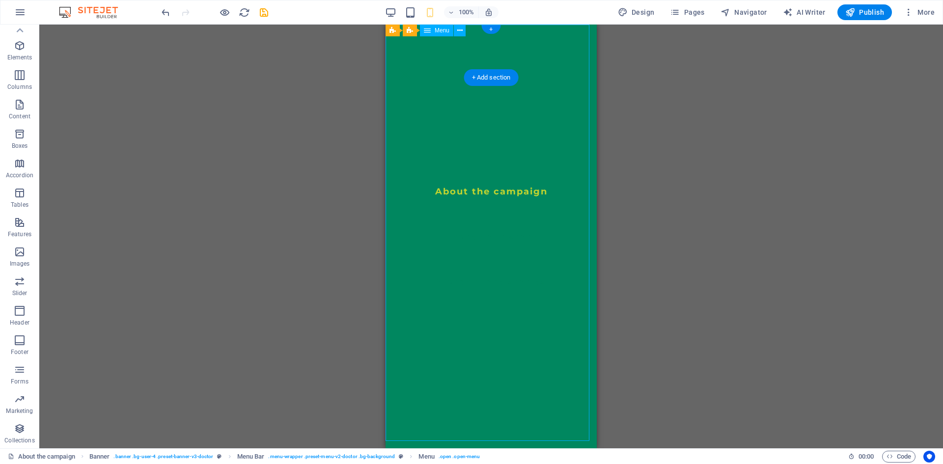
select select "2"
select select
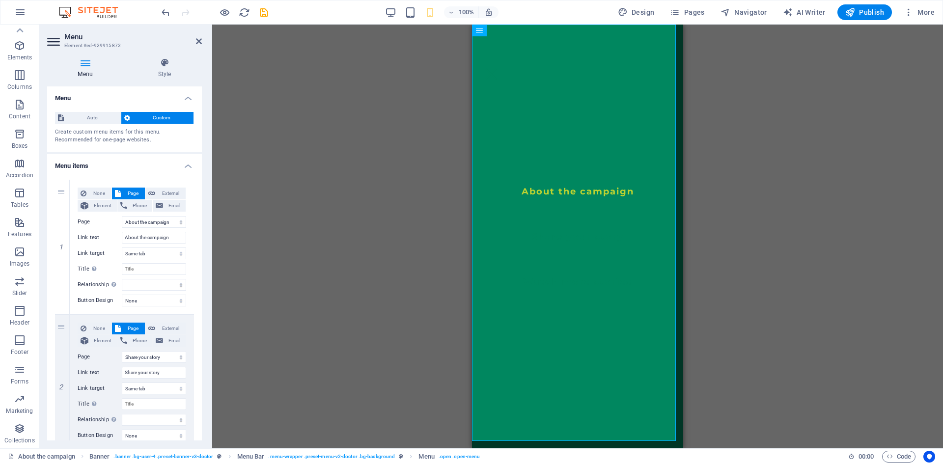
click at [432, 138] on div "H2 Text Gallery Gallery Gallery Image Slider Image slider Image Slider Banner M…" at bounding box center [577, 237] width 731 height 424
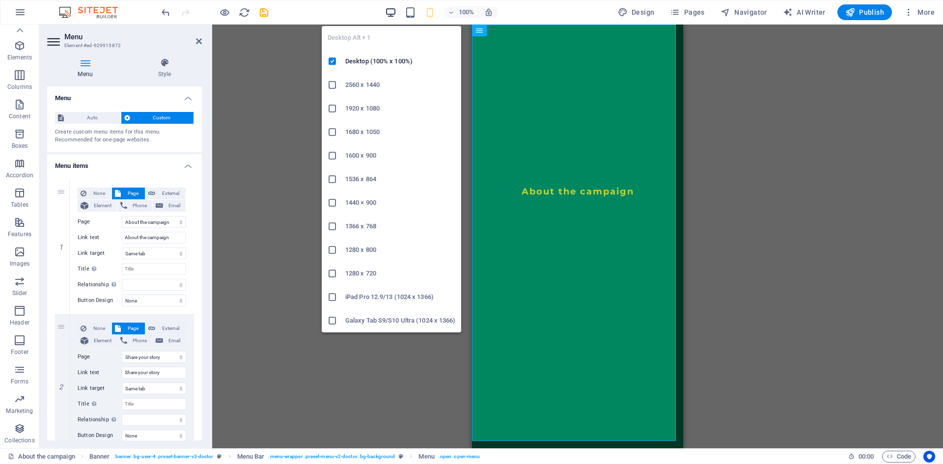
click at [392, 13] on icon "button" at bounding box center [390, 12] width 11 height 11
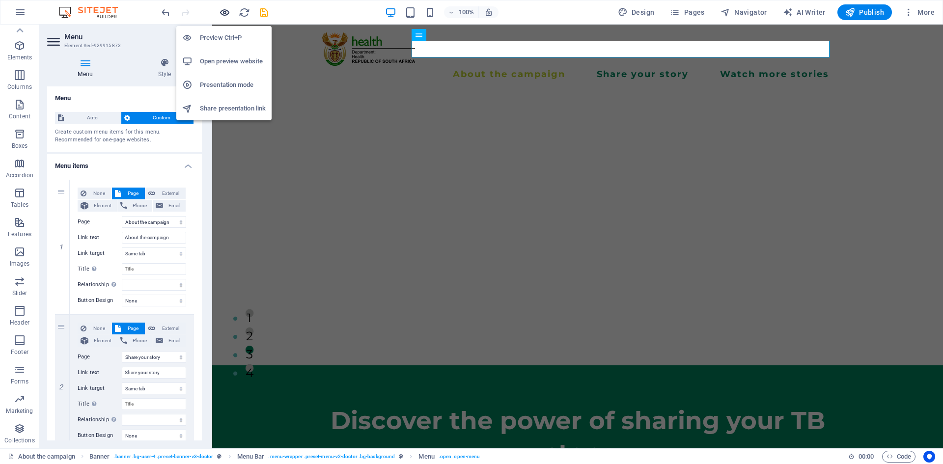
click at [227, 13] on icon "button" at bounding box center [224, 12] width 11 height 11
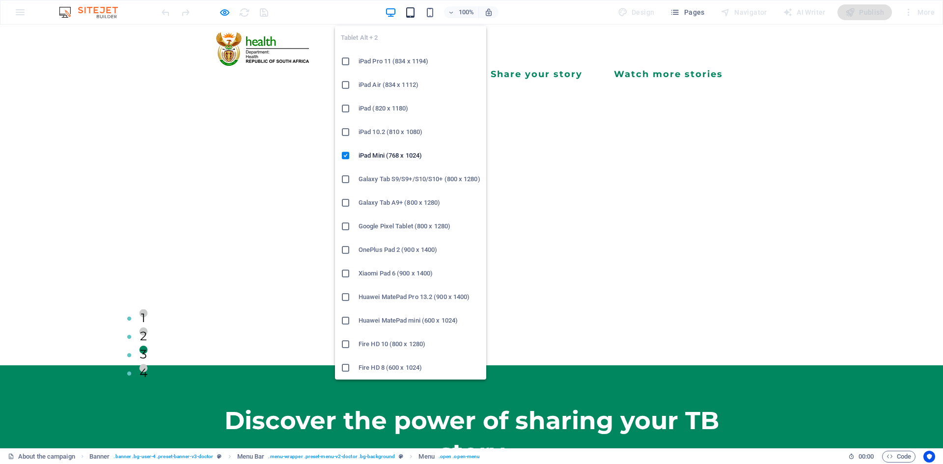
click at [412, 9] on icon "button" at bounding box center [410, 12] width 11 height 11
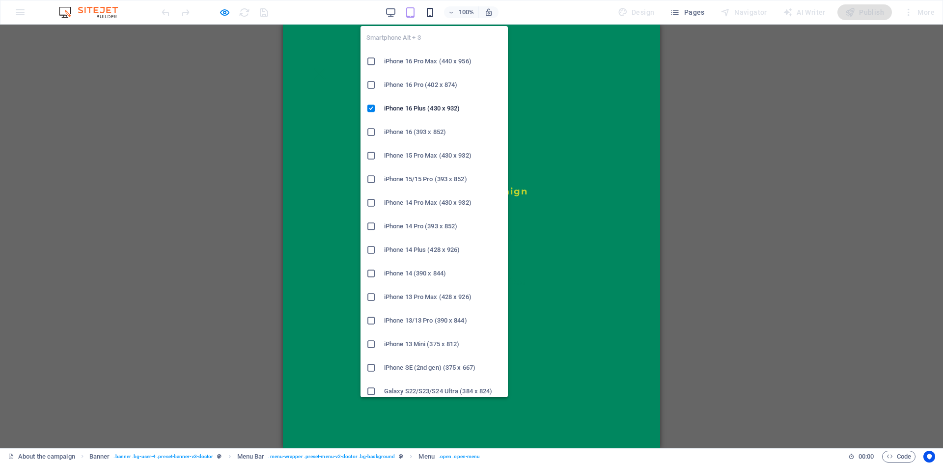
click at [432, 15] on icon "button" at bounding box center [429, 12] width 11 height 11
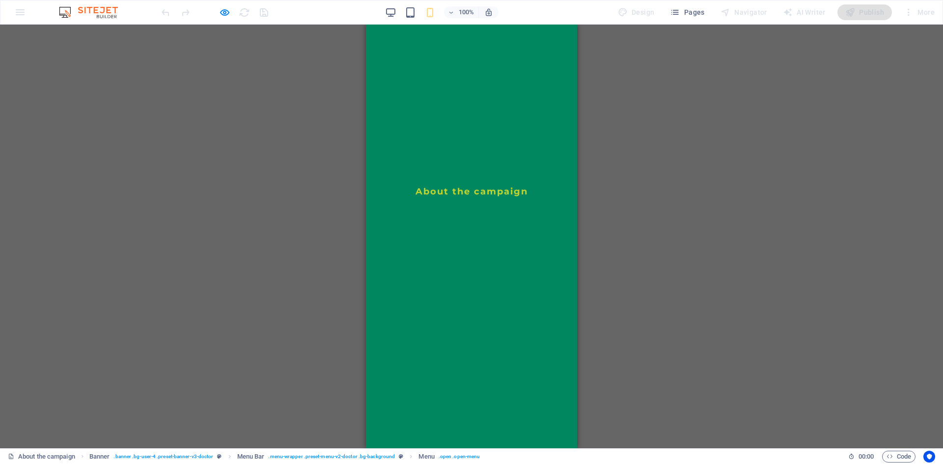
click at [399, 6] on div "100%" at bounding box center [441, 12] width 113 height 16
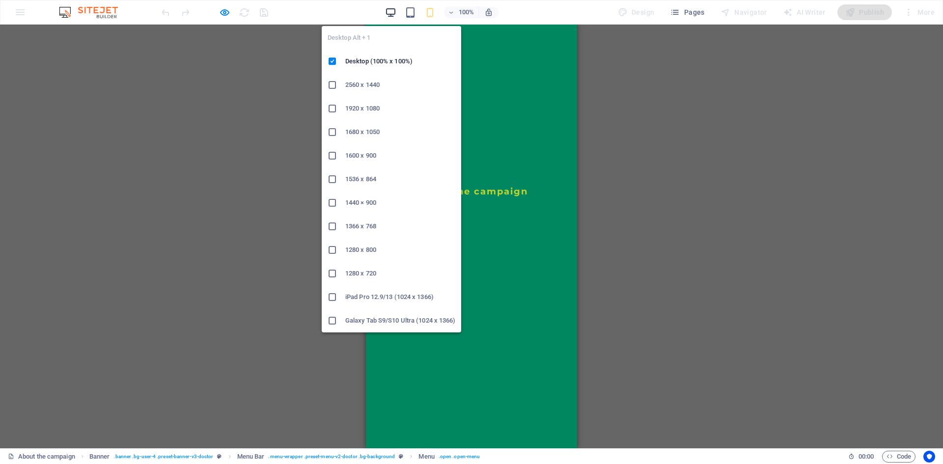
click at [388, 16] on icon "button" at bounding box center [390, 12] width 11 height 11
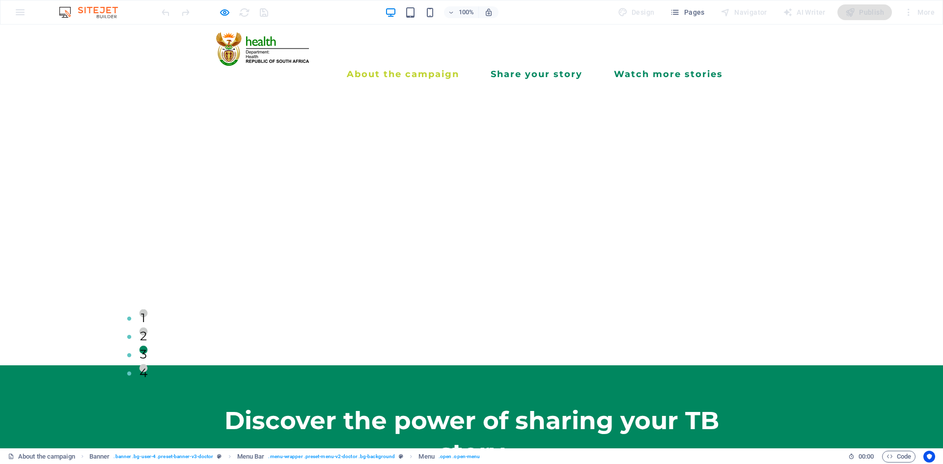
click at [82, 137] on div "1 2 3 4" at bounding box center [471, 227] width 943 height 275
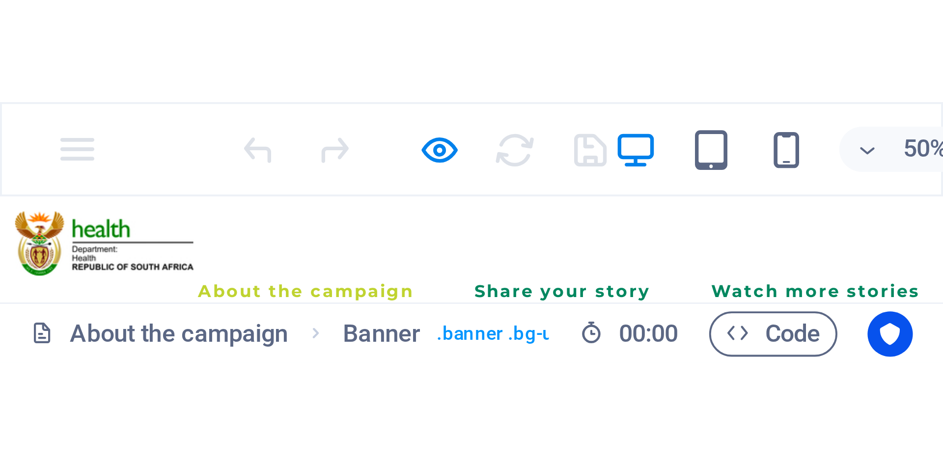
scroll to position [31, 0]
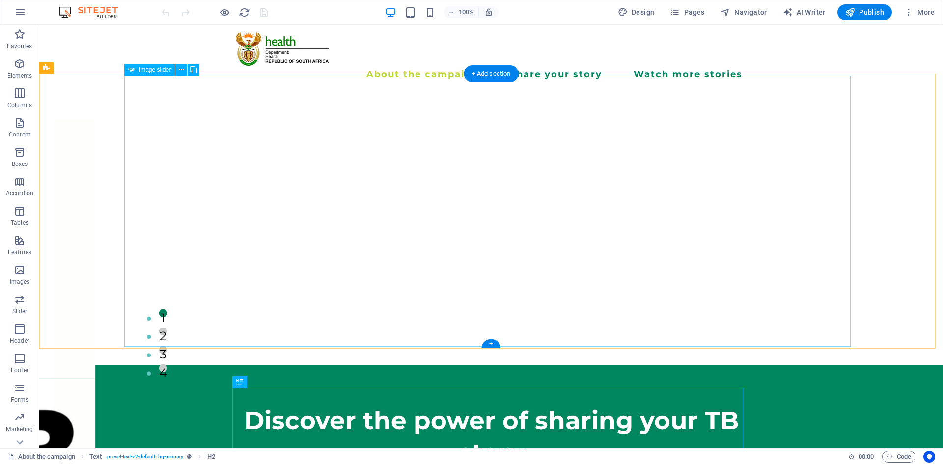
click at [182, 69] on icon at bounding box center [181, 70] width 5 height 10
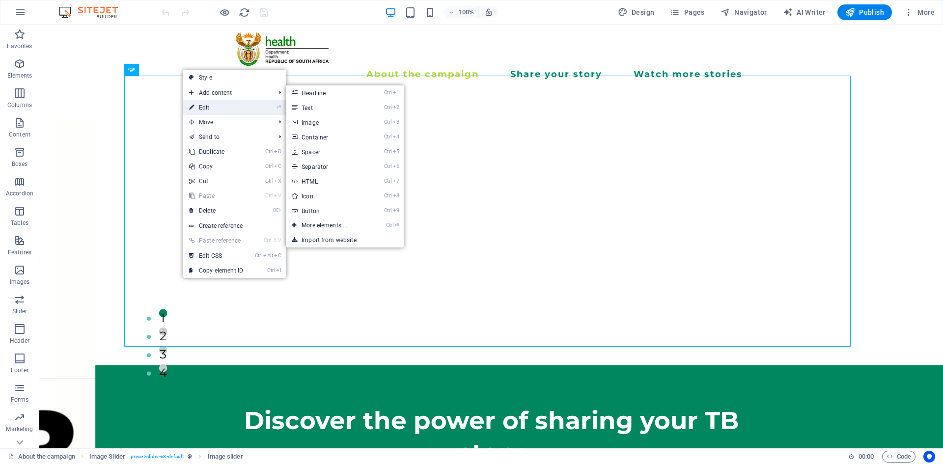
click at [221, 109] on link "⏎ Edit" at bounding box center [216, 107] width 66 height 15
select select "px"
select select "ms"
select select "s"
select select "progressive"
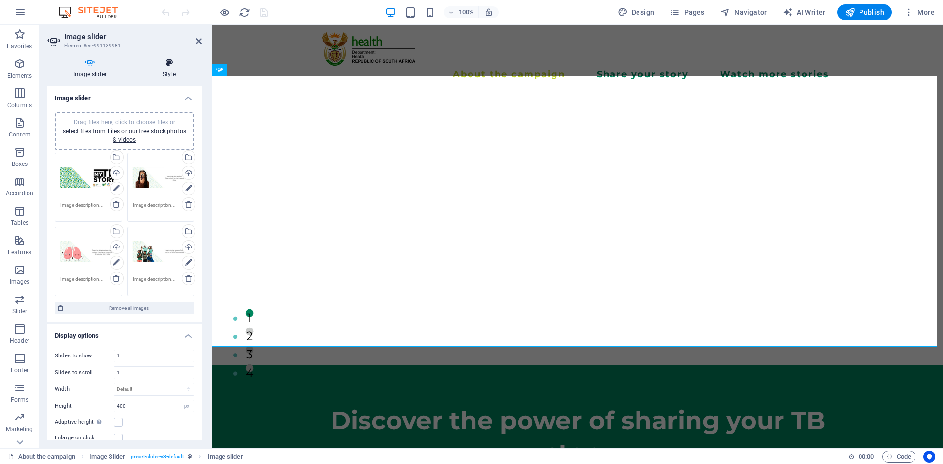
click at [166, 64] on icon at bounding box center [169, 63] width 65 height 10
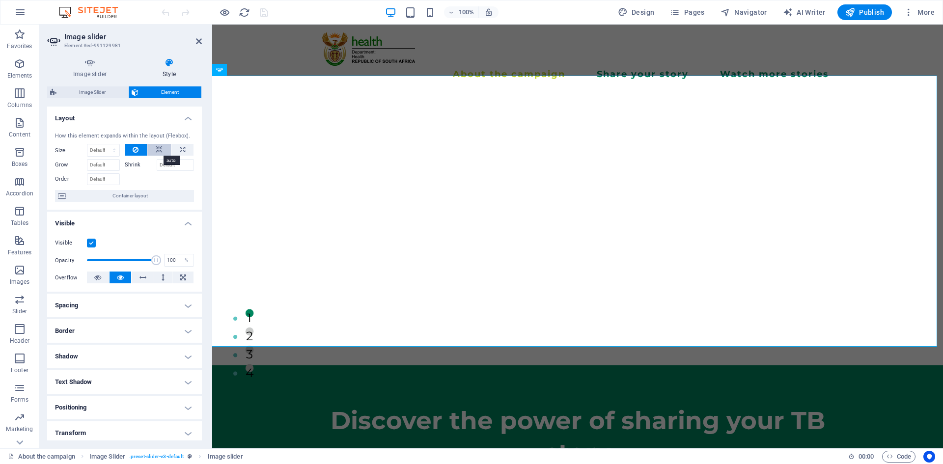
click at [161, 149] on icon at bounding box center [159, 150] width 7 height 12
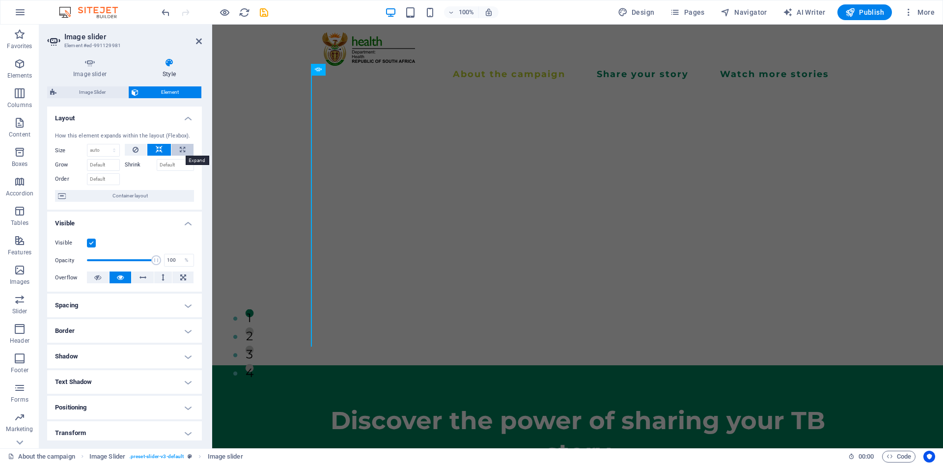
click at [175, 145] on button at bounding box center [182, 150] width 22 height 12
type input "100"
select select "%"
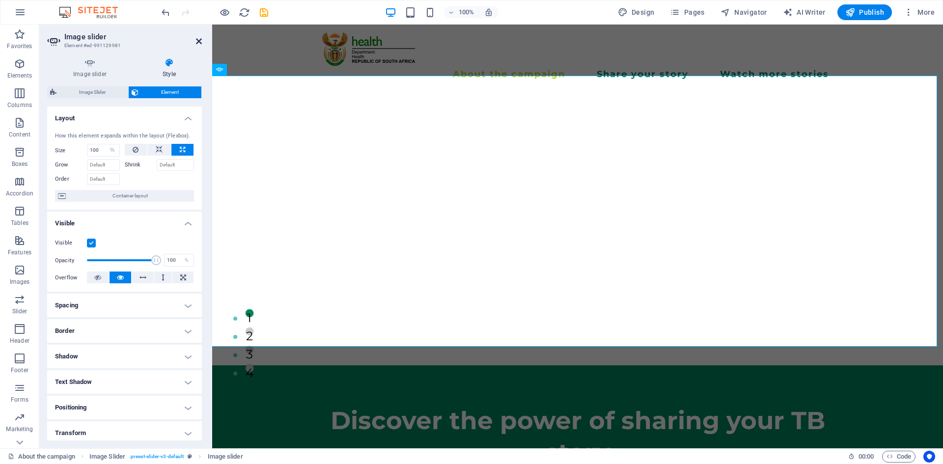
drag, startPoint x: 196, startPoint y: 41, endPoint x: 183, endPoint y: 7, distance: 35.8
click at [196, 41] on icon at bounding box center [199, 41] width 6 height 8
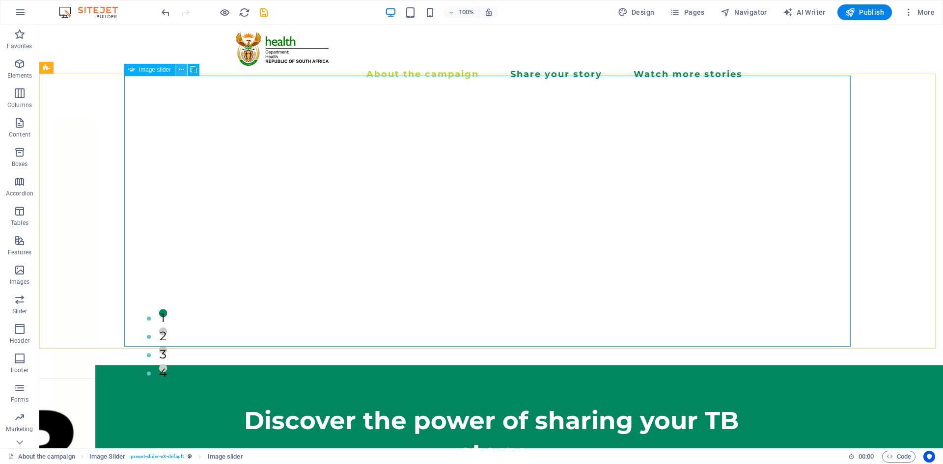
click at [181, 68] on icon at bounding box center [181, 70] width 5 height 10
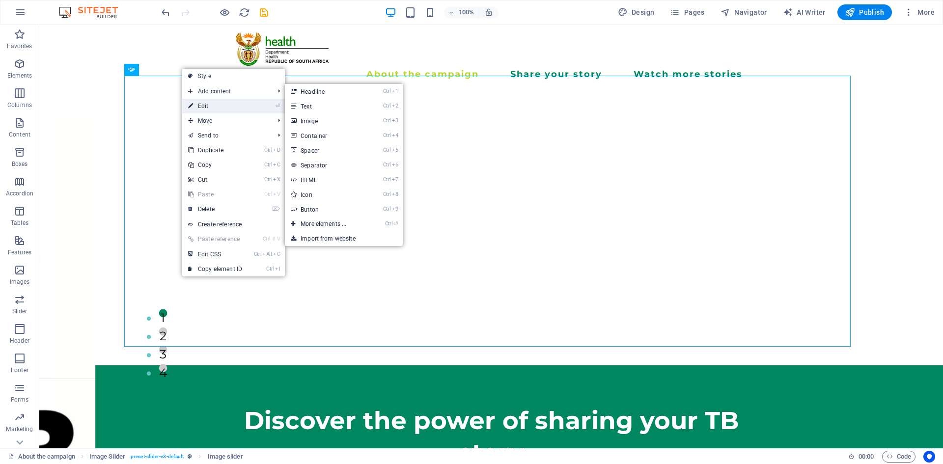
click at [221, 105] on link "⏎ Edit" at bounding box center [215, 106] width 66 height 15
select select "%"
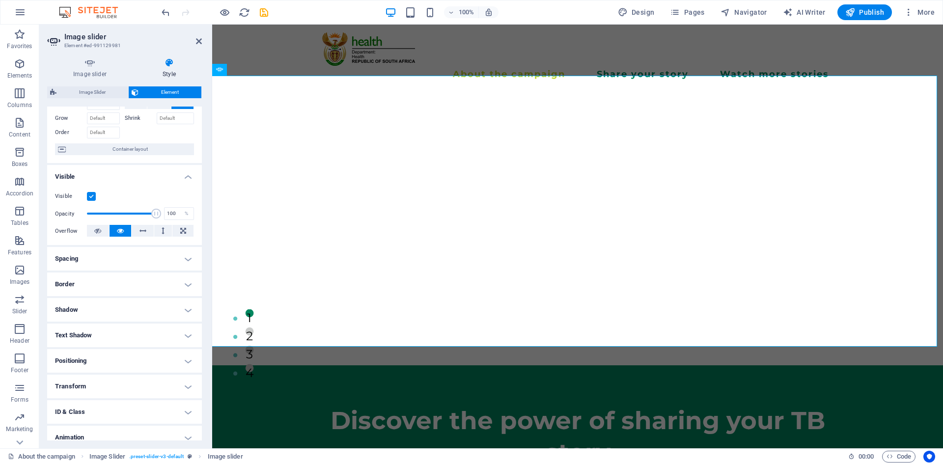
scroll to position [81, 0]
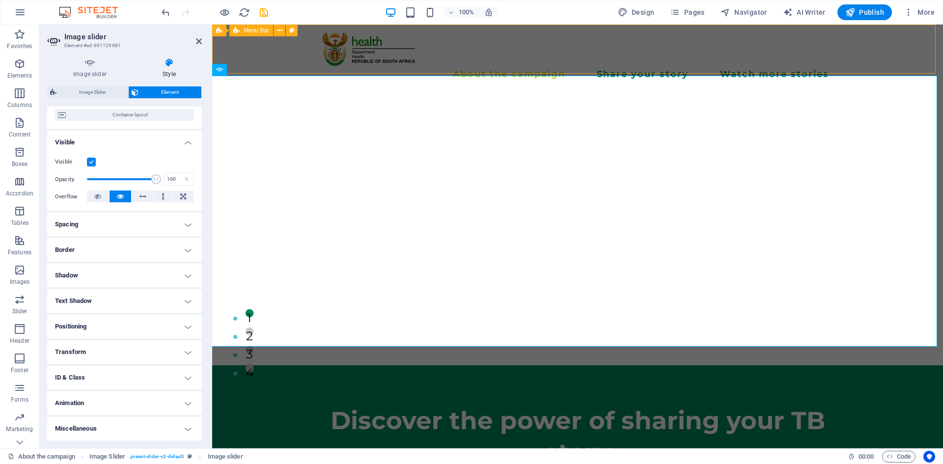
click at [278, 36] on div "Banner Menu Bar" at bounding box center [258, 31] width 92 height 12
click at [263, 15] on icon "save" at bounding box center [263, 12] width 11 height 11
checkbox input "false"
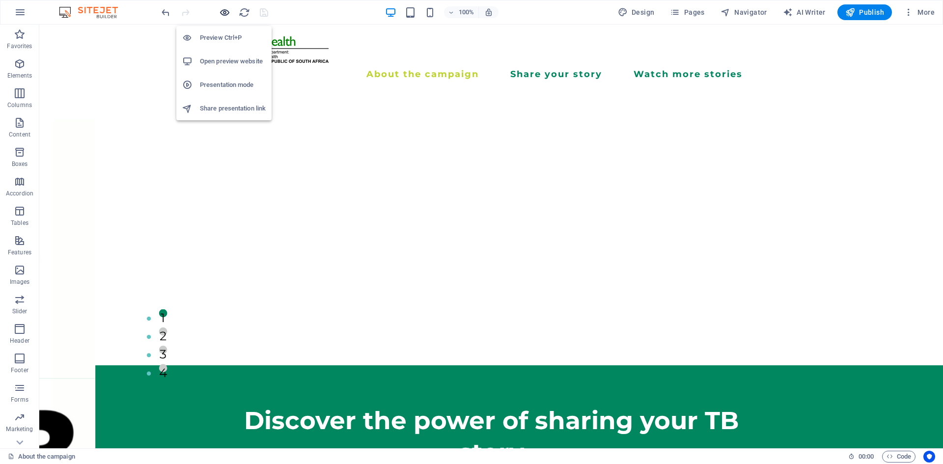
click at [223, 10] on icon "button" at bounding box center [224, 12] width 11 height 11
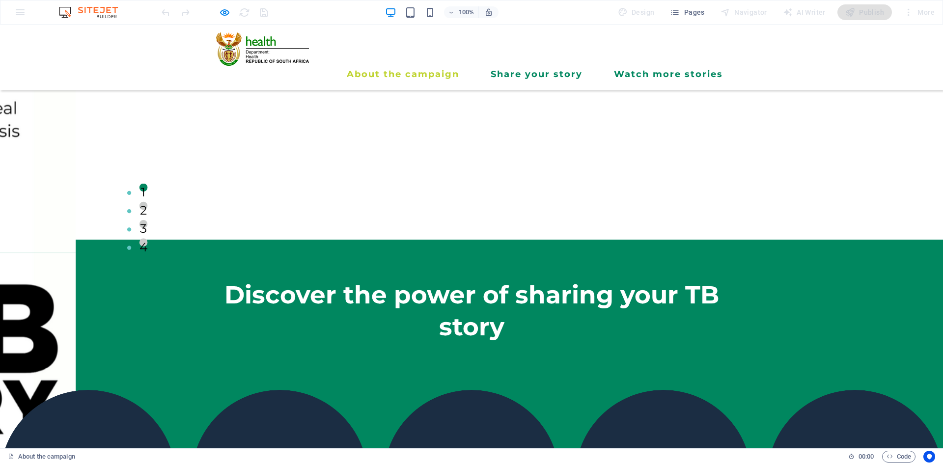
scroll to position [0, 0]
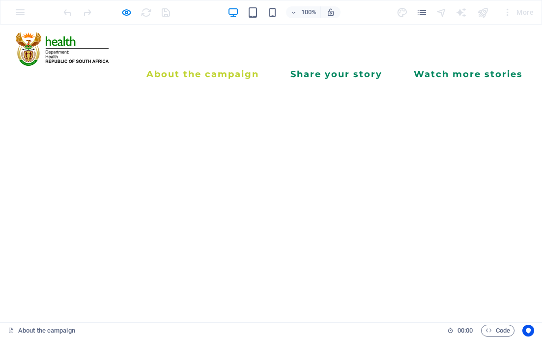
drag, startPoint x: 539, startPoint y: 362, endPoint x: 510, endPoint y: 305, distance: 63.5
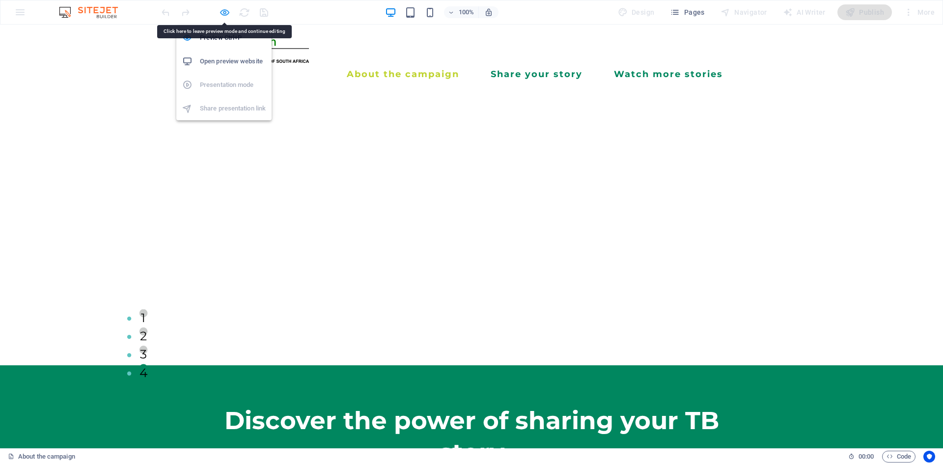
click at [227, 10] on icon "button" at bounding box center [224, 12] width 11 height 11
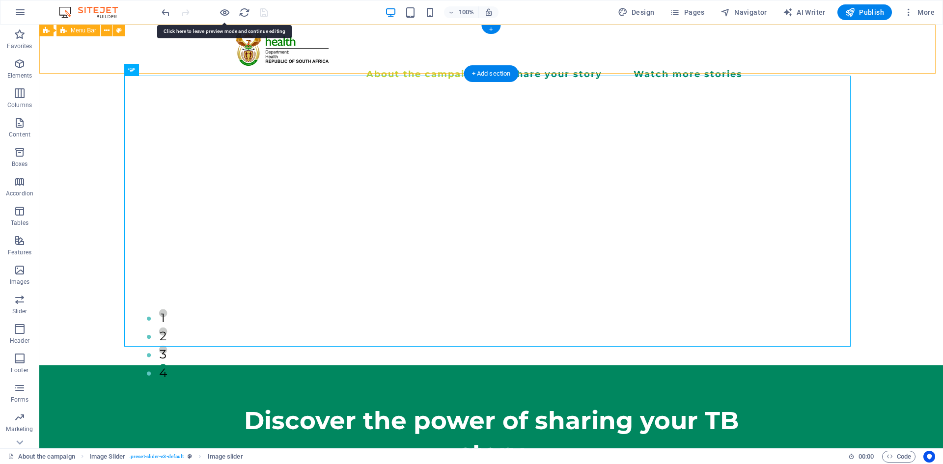
click at [149, 53] on div "About the campaign Share your story Watch more stories Menu" at bounding box center [491, 58] width 904 height 66
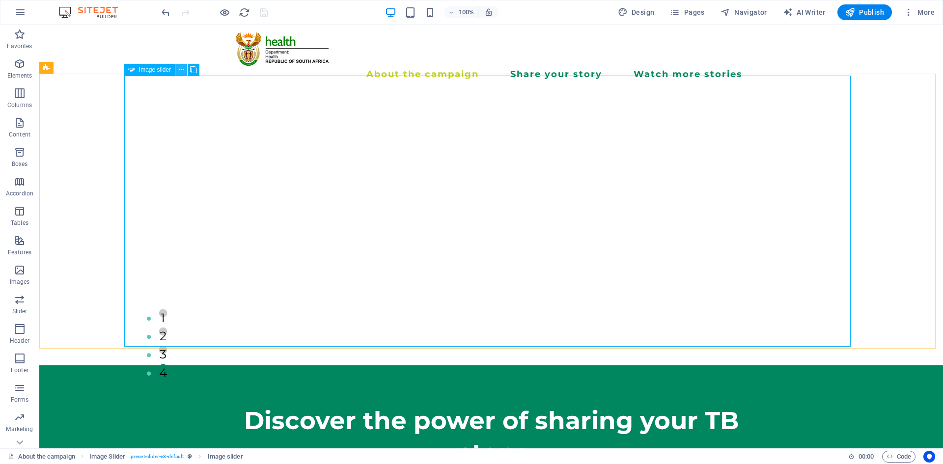
click at [182, 70] on icon at bounding box center [181, 70] width 5 height 10
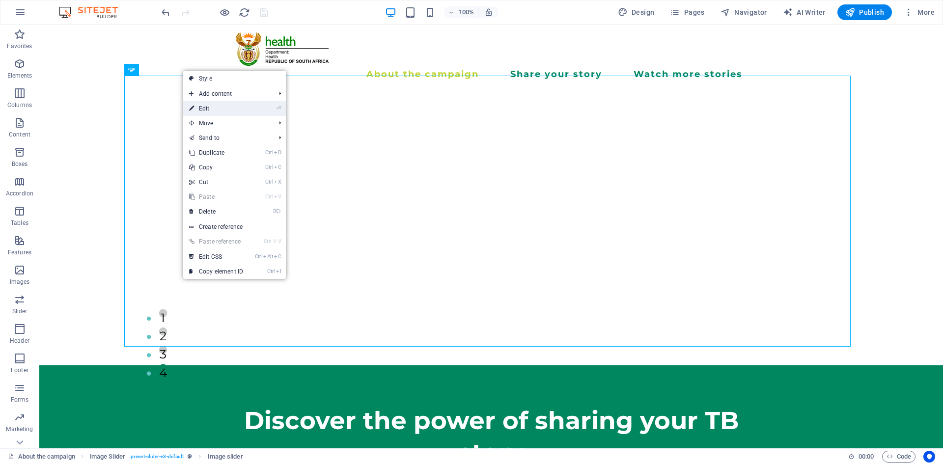
click at [197, 111] on link "⏎ Edit" at bounding box center [216, 108] width 66 height 15
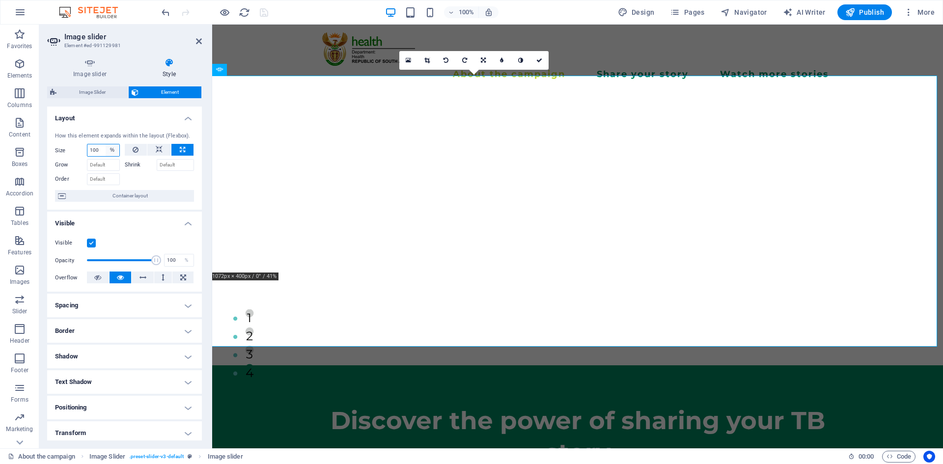
click at [106, 150] on select "Default auto px % 1/1 1/2 1/3 1/4 1/5 1/6 1/7 1/8 1/9 1/10" at bounding box center [113, 150] width 14 height 12
select select "auto"
click at [106, 144] on select "Default auto px % 1/1 1/2 1/3 1/4 1/5 1/6 1/7 1/8 1/9 1/10" at bounding box center [113, 150] width 14 height 12
select select "DISABLED_OPTION_VALUE"
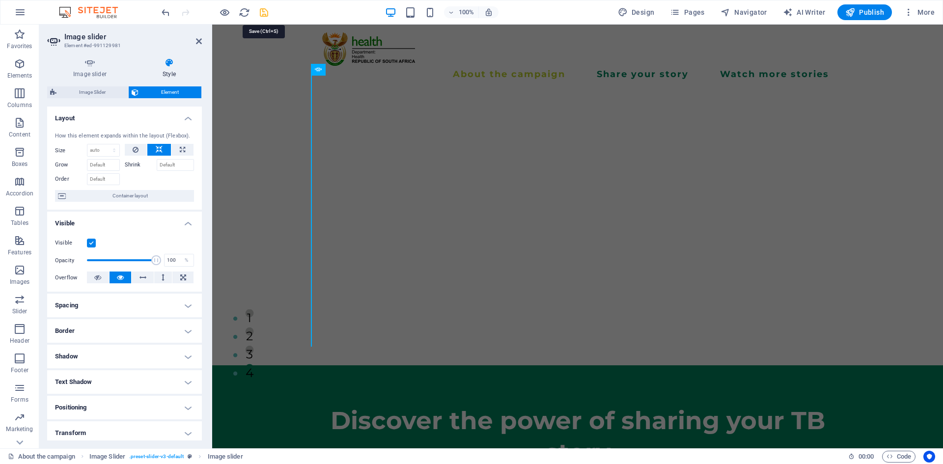
click at [262, 14] on icon "save" at bounding box center [263, 12] width 11 height 11
checkbox input "false"
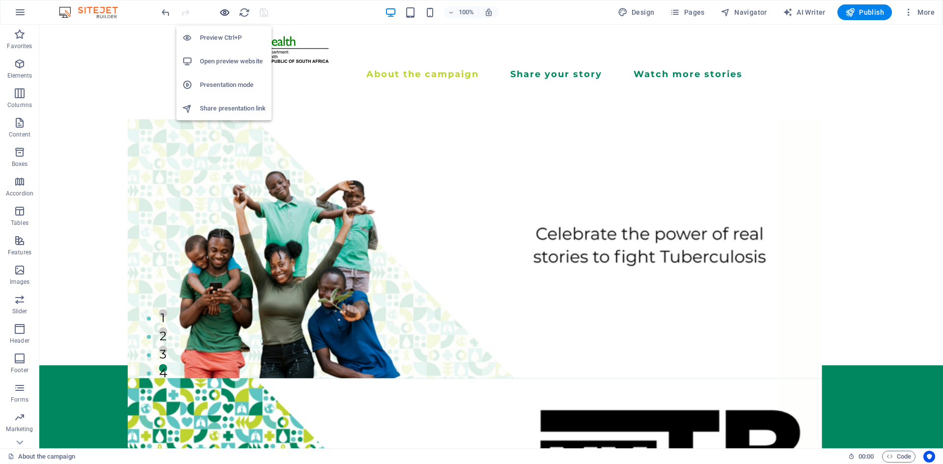
click at [224, 11] on icon "button" at bounding box center [224, 12] width 11 height 11
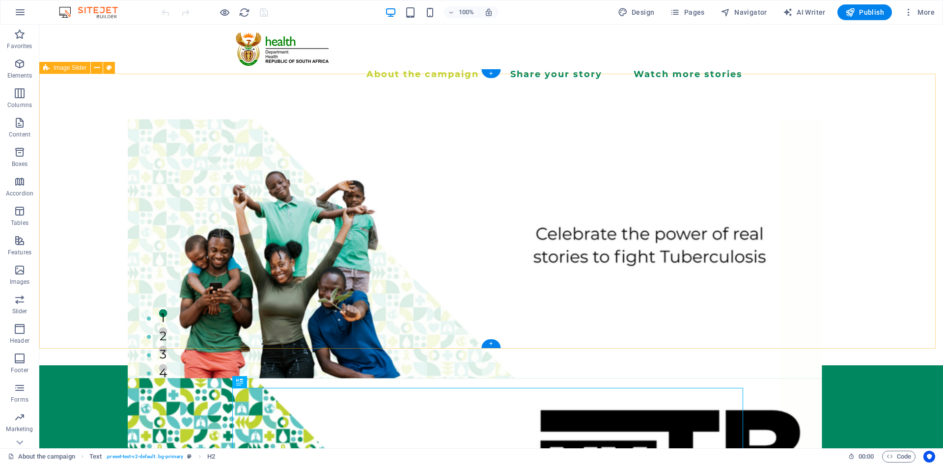
click at [488, 150] on div "1 2 3 4" at bounding box center [491, 227] width 904 height 275
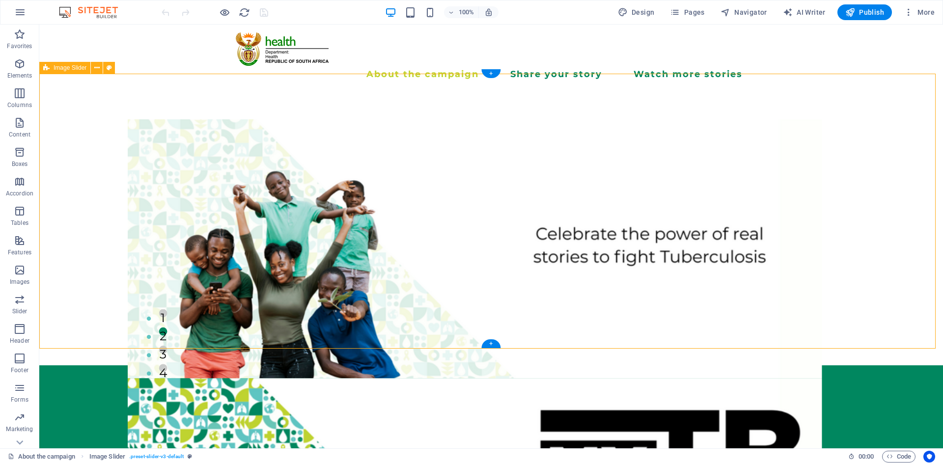
click at [488, 150] on div "1 2 3 4" at bounding box center [491, 227] width 904 height 275
select select "region"
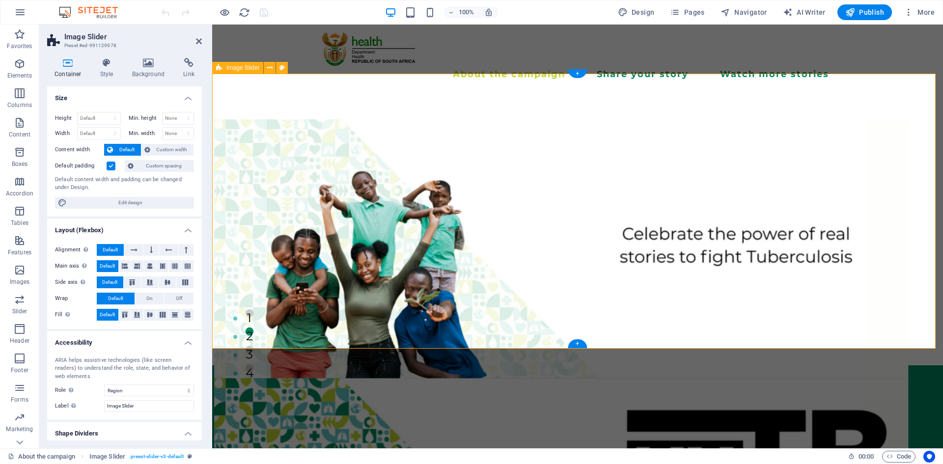
click at [753, 211] on div "1 2 3 4" at bounding box center [577, 227] width 731 height 275
click at [299, 188] on div "1 2 3 4" at bounding box center [577, 227] width 731 height 275
click at [182, 118] on select "None px rem % vh vw" at bounding box center [178, 118] width 31 height 12
click at [184, 133] on select "None px rem % vh vw" at bounding box center [178, 134] width 31 height 12
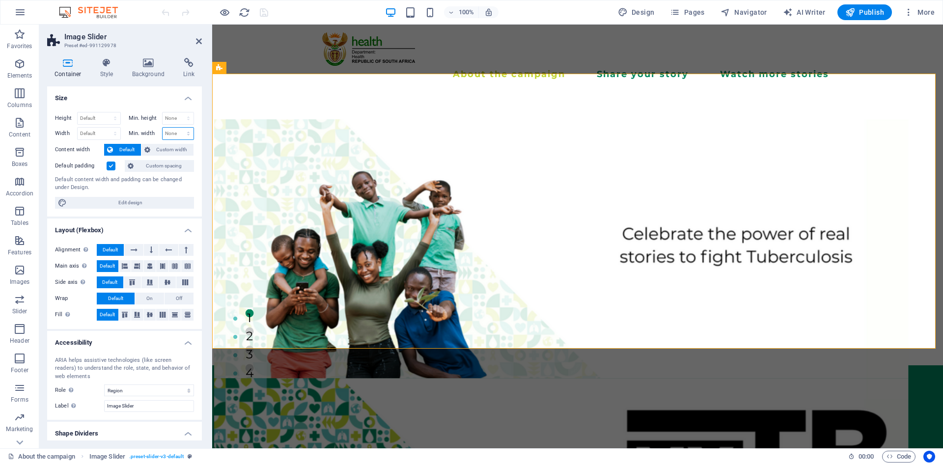
click at [184, 133] on select "None px rem % vh vw" at bounding box center [178, 134] width 31 height 12
click at [109, 128] on select "Default px rem % em vh vw" at bounding box center [99, 134] width 43 height 12
select select "%"
click at [105, 128] on select "Default px rem % em vh vw" at bounding box center [99, 134] width 43 height 12
type input "100"
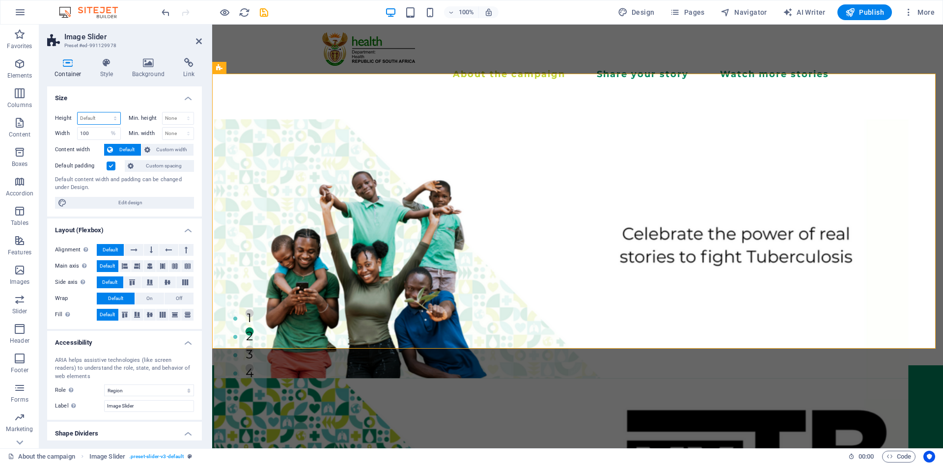
click at [114, 119] on select "Default px rem % vh vw" at bounding box center [99, 118] width 43 height 12
select select "%"
click at [105, 112] on select "Default px rem % vh vw" at bounding box center [99, 118] width 43 height 12
type input "100"
click at [137, 94] on h4 "Size" at bounding box center [124, 95] width 155 height 18
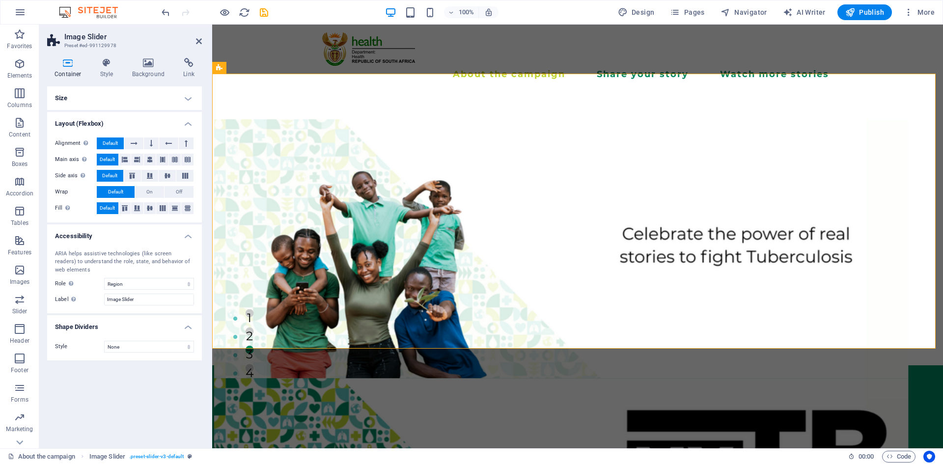
click at [137, 94] on h4 "Size" at bounding box center [124, 98] width 155 height 24
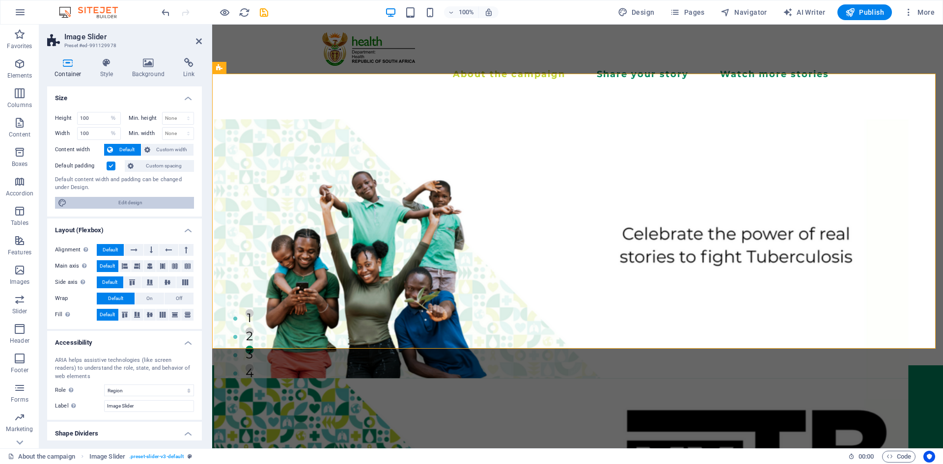
click at [138, 204] on span "Edit design" at bounding box center [130, 203] width 121 height 12
select select "px"
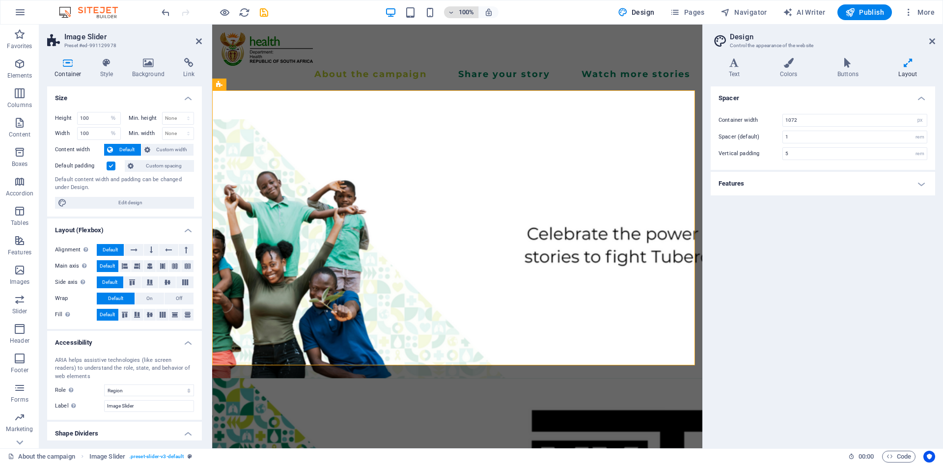
click at [469, 7] on h6 "100%" at bounding box center [467, 12] width 16 height 12
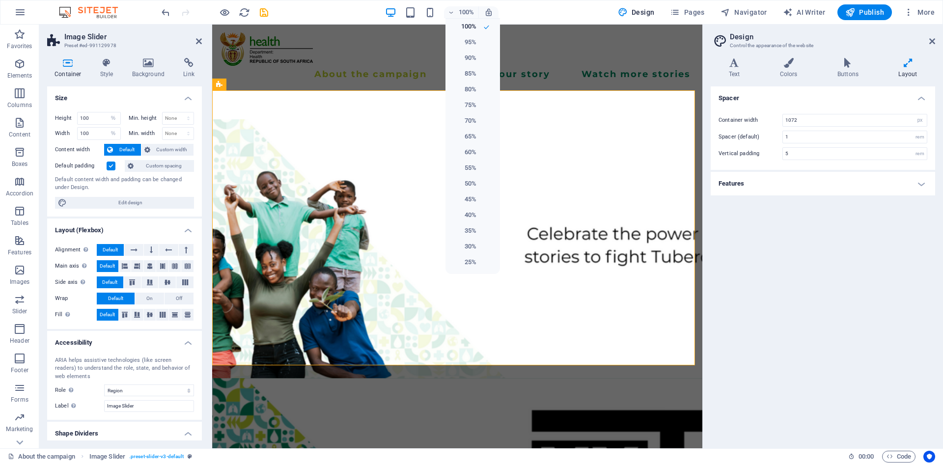
click at [468, 12] on div at bounding box center [471, 232] width 943 height 464
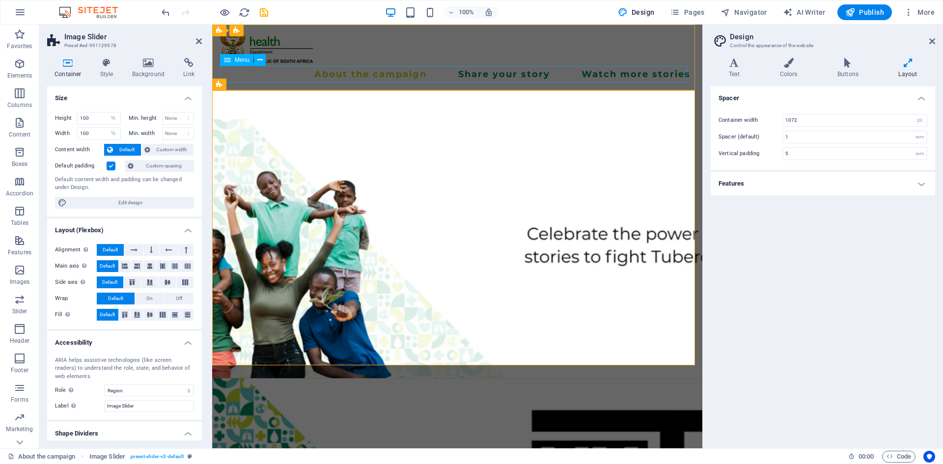
click at [619, 82] on nav "About the campaign Share your story Watch more stories" at bounding box center [457, 74] width 474 height 17
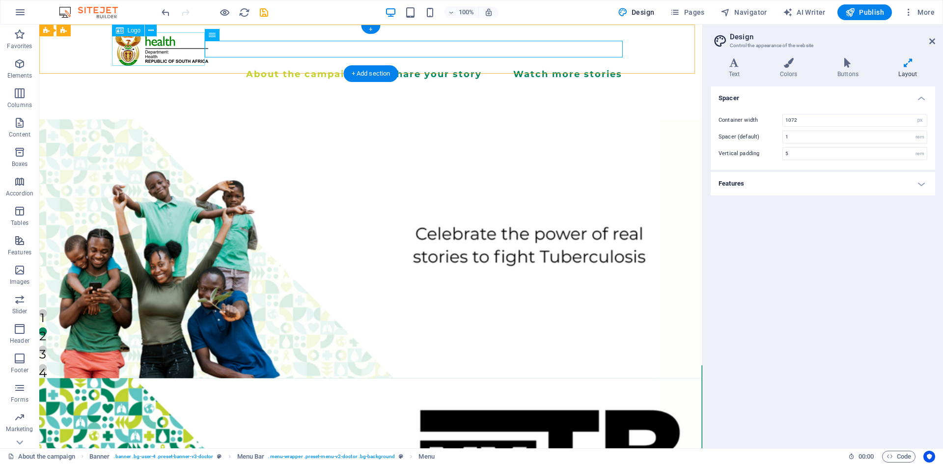
click at [148, 56] on div at bounding box center [370, 48] width 511 height 33
click at [254, 66] on nav "About the campaign Share your story Watch more stories" at bounding box center [370, 74] width 511 height 17
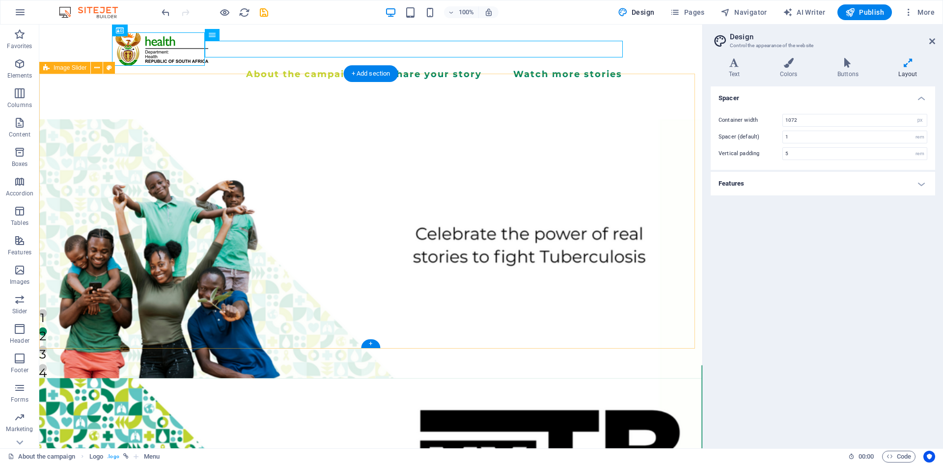
click at [288, 167] on div "1 2 3 4" at bounding box center [370, 227] width 663 height 275
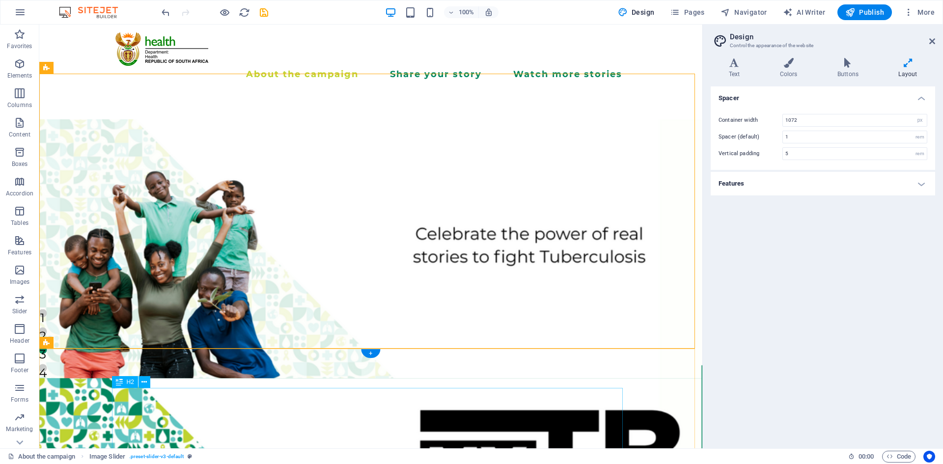
click at [331, 410] on div "Discover the power of sharing your TB story" at bounding box center [370, 437] width 511 height 64
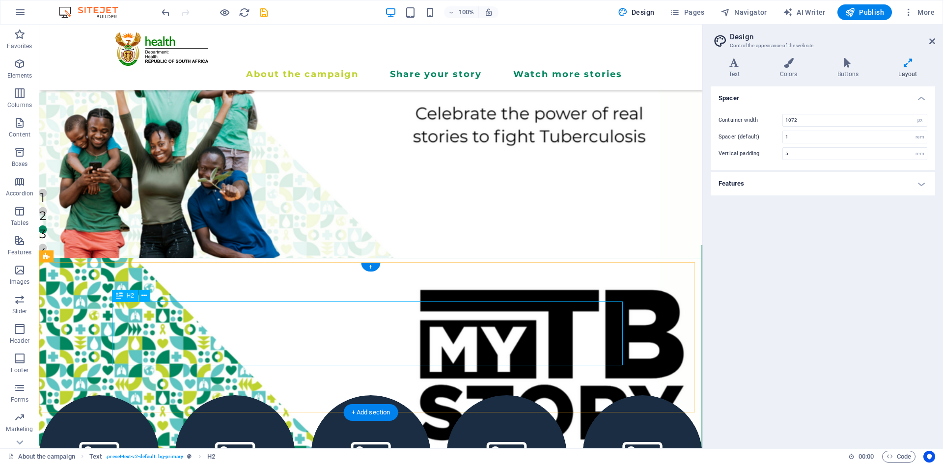
scroll to position [98, 0]
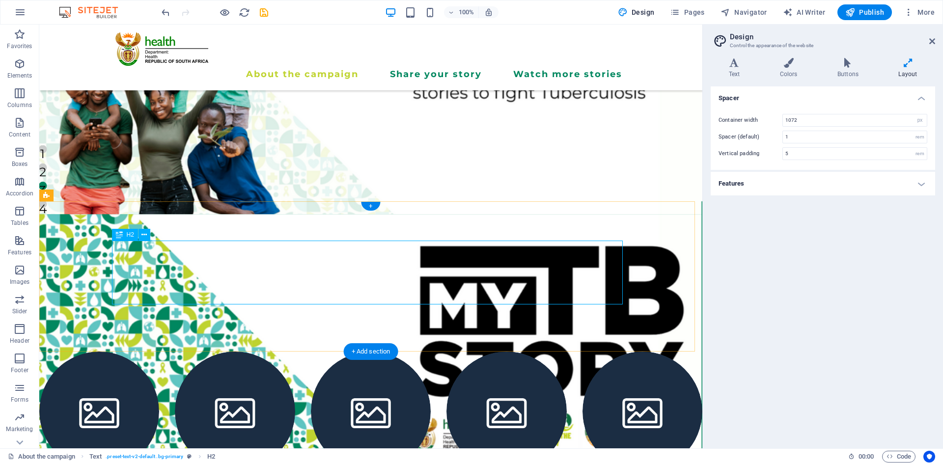
click at [435, 285] on div "Discover the power of sharing your TB story" at bounding box center [370, 273] width 511 height 64
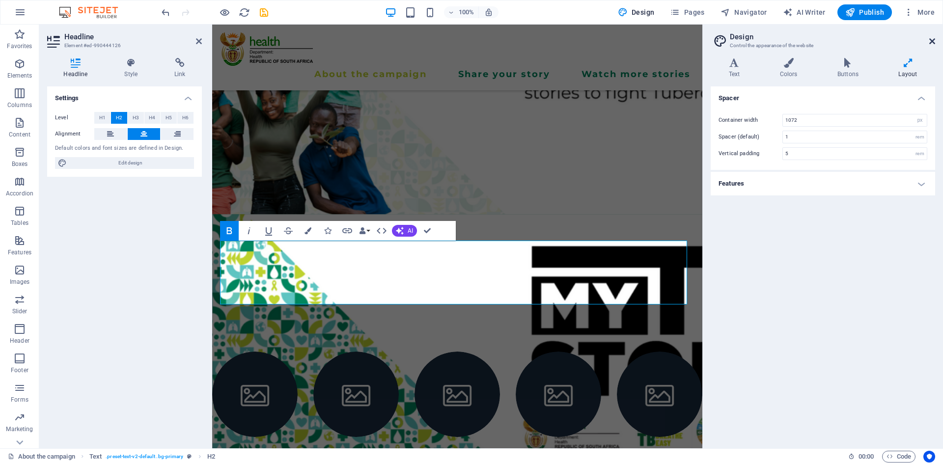
click at [933, 39] on icon at bounding box center [932, 41] width 6 height 8
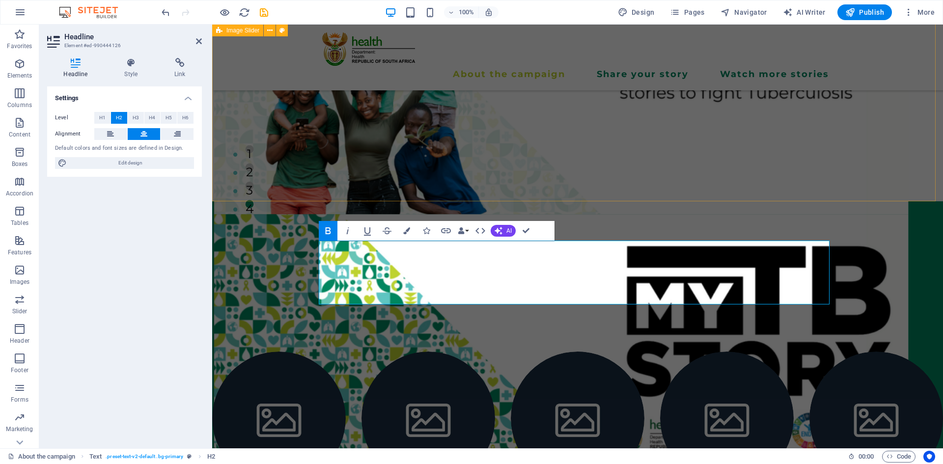
click at [662, 144] on div "1 2 3 4" at bounding box center [577, 63] width 731 height 275
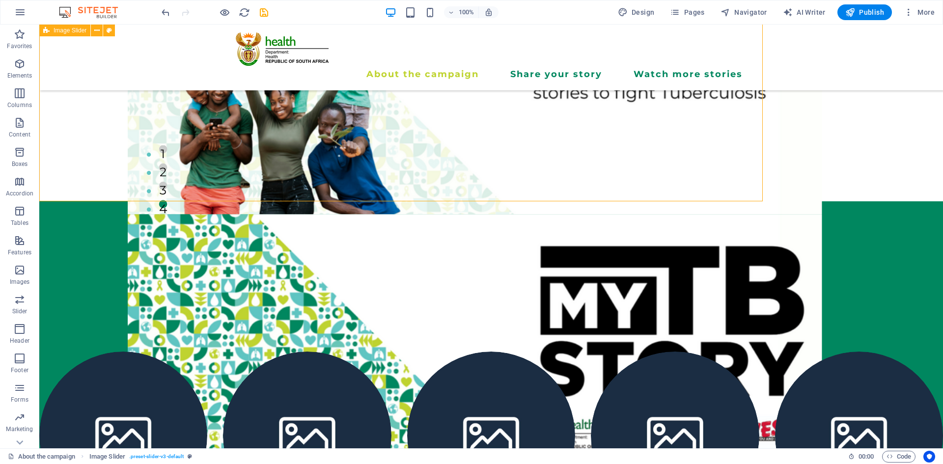
click at [666, 145] on div "1 2 3 4" at bounding box center [491, 63] width 904 height 275
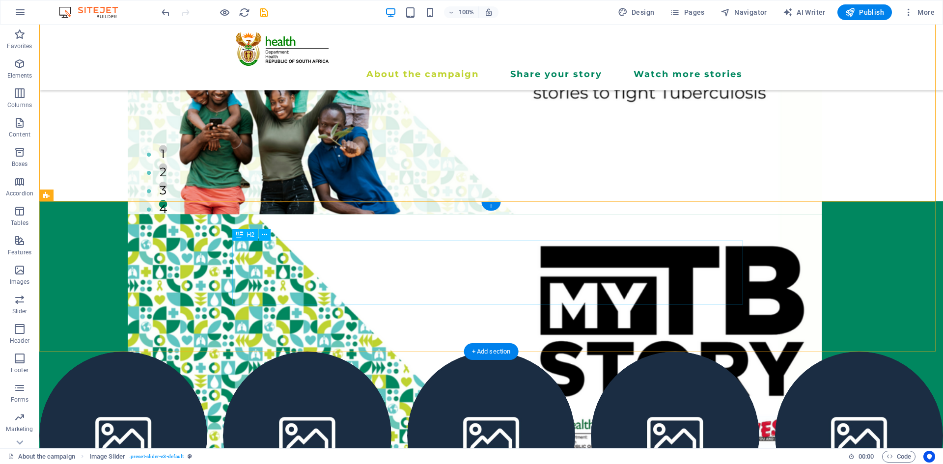
click at [400, 273] on div "Discover the power of sharing your TB story" at bounding box center [491, 273] width 511 height 64
click at [501, 257] on div "Discover the power of sharing your TB story" at bounding box center [491, 273] width 511 height 64
click at [327, 256] on div "Discover the power of sharing your TB story" at bounding box center [491, 273] width 511 height 64
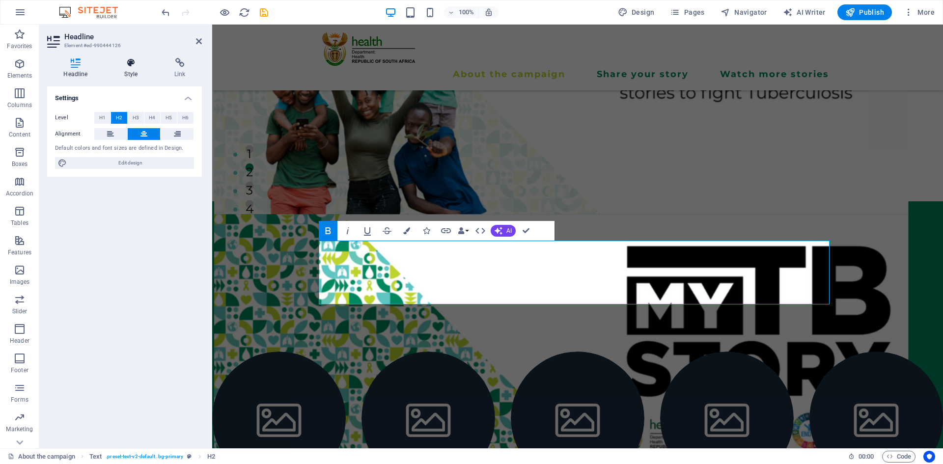
click at [126, 72] on h4 "Style" at bounding box center [133, 68] width 50 height 21
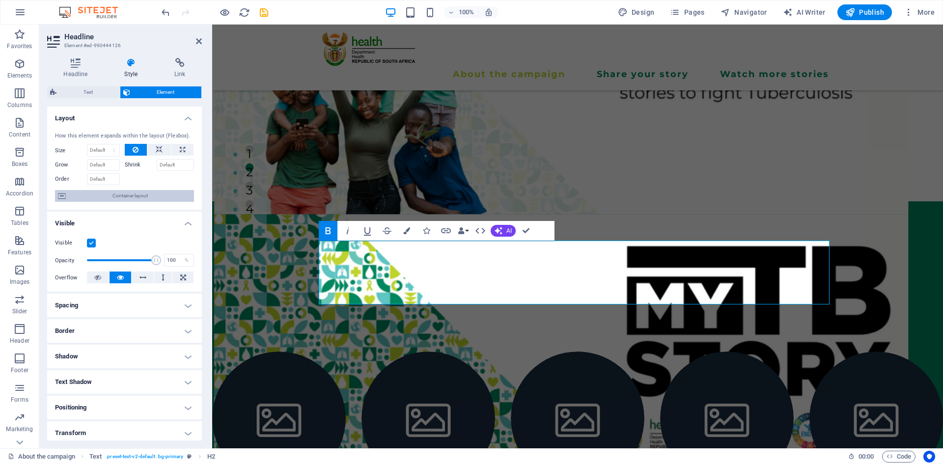
click at [157, 194] on span "Container layout" at bounding box center [130, 196] width 122 height 12
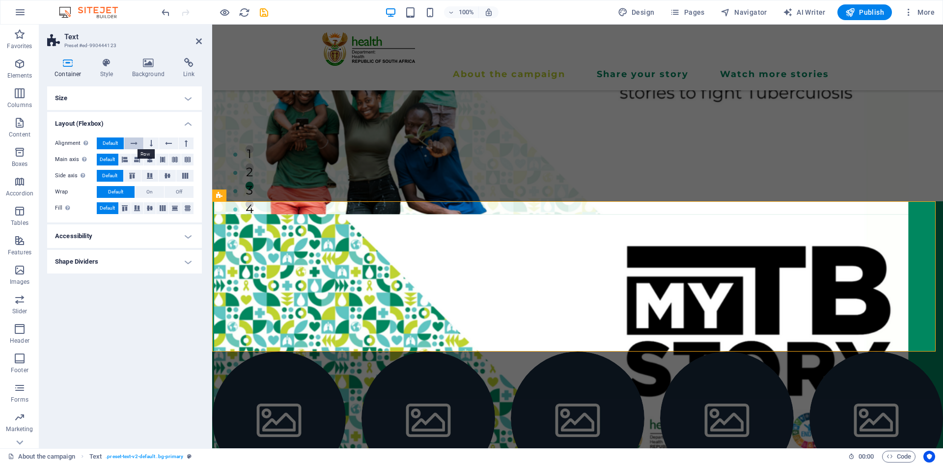
click at [136, 145] on icon at bounding box center [134, 144] width 7 height 12
click at [149, 146] on button at bounding box center [151, 144] width 15 height 12
click at [170, 146] on icon at bounding box center [168, 144] width 7 height 12
click at [188, 143] on button at bounding box center [186, 144] width 15 height 12
click at [106, 143] on span "Default" at bounding box center [110, 144] width 15 height 12
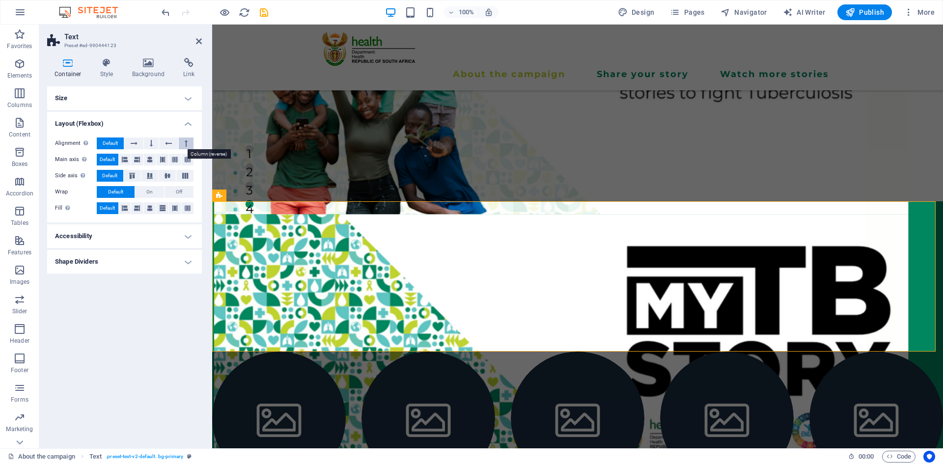
click at [185, 139] on icon at bounding box center [186, 144] width 3 height 12
click at [155, 190] on button "On" at bounding box center [149, 192] width 29 height 12
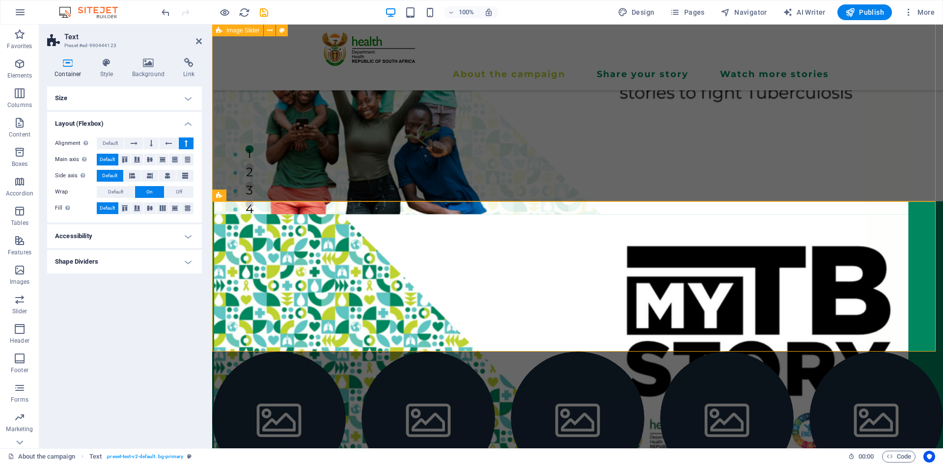
click at [360, 145] on div "1 2 3 4" at bounding box center [577, 63] width 731 height 275
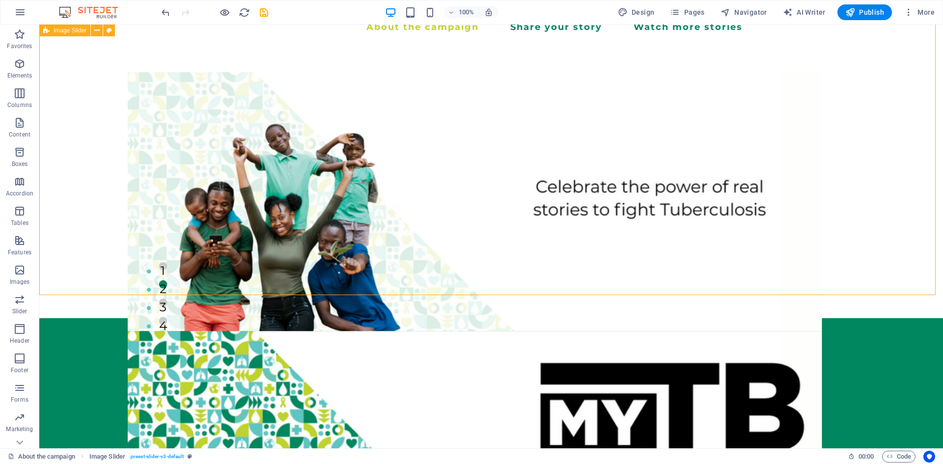
scroll to position [0, 0]
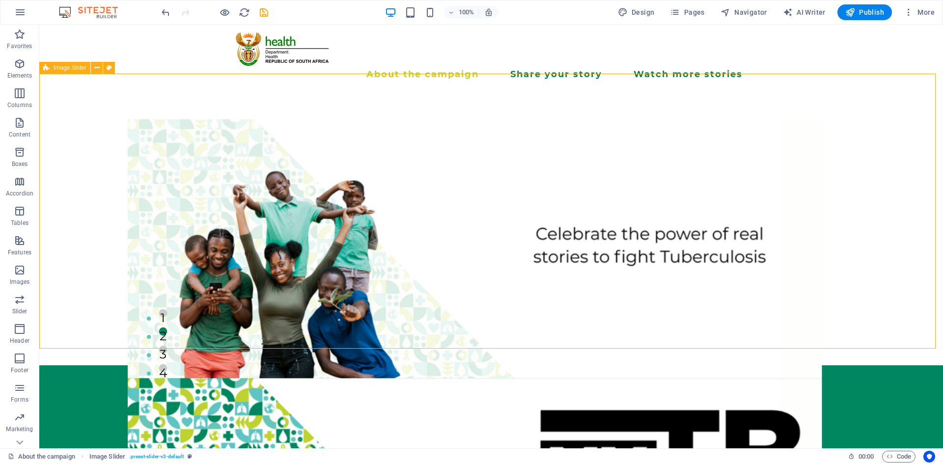
click at [410, 192] on div "1 2 3 4" at bounding box center [491, 227] width 904 height 275
select select "%"
select select "region"
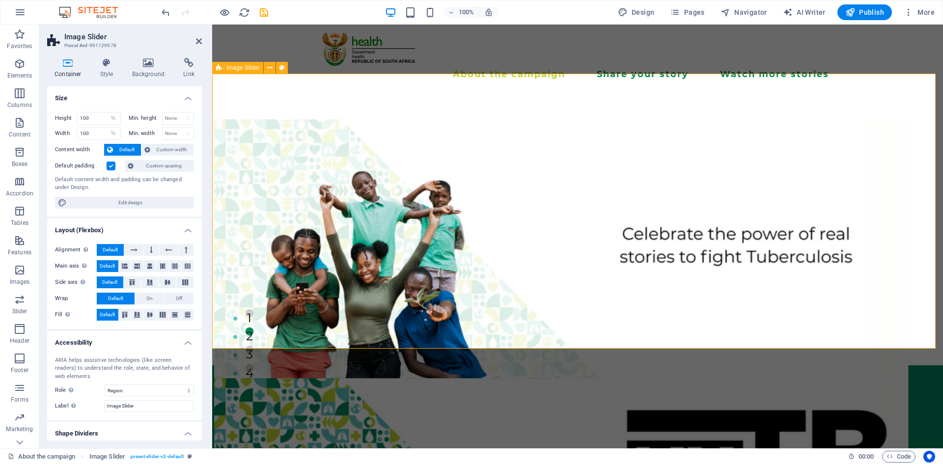
click at [682, 193] on div "1 2 3 4" at bounding box center [577, 227] width 731 height 275
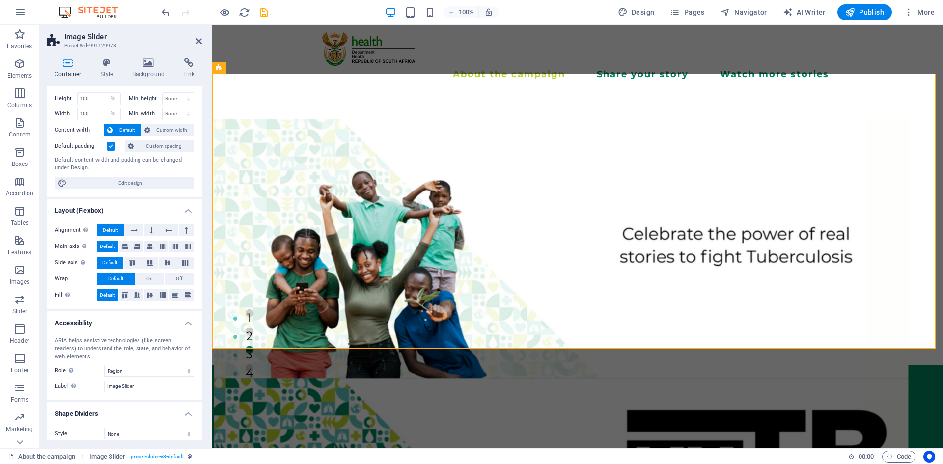
scroll to position [27, 0]
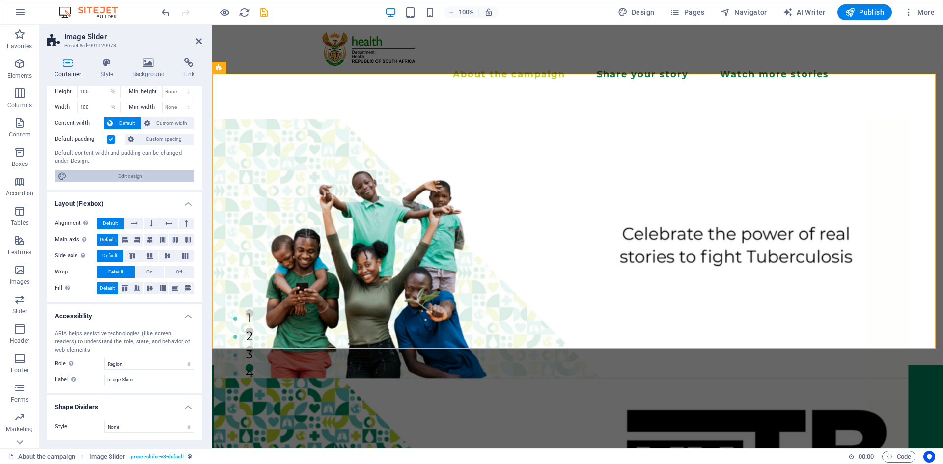
click at [149, 180] on span "Edit design" at bounding box center [130, 176] width 121 height 12
select select "px"
select select "ease-in-out"
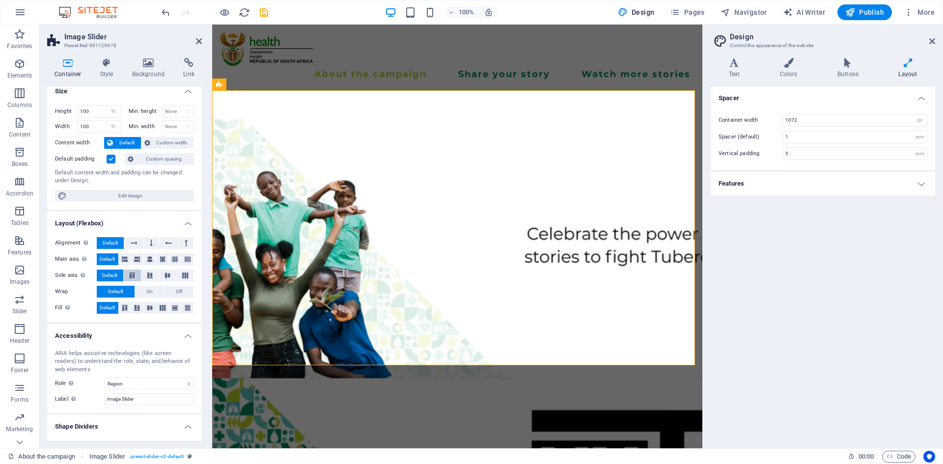
scroll to position [0, 0]
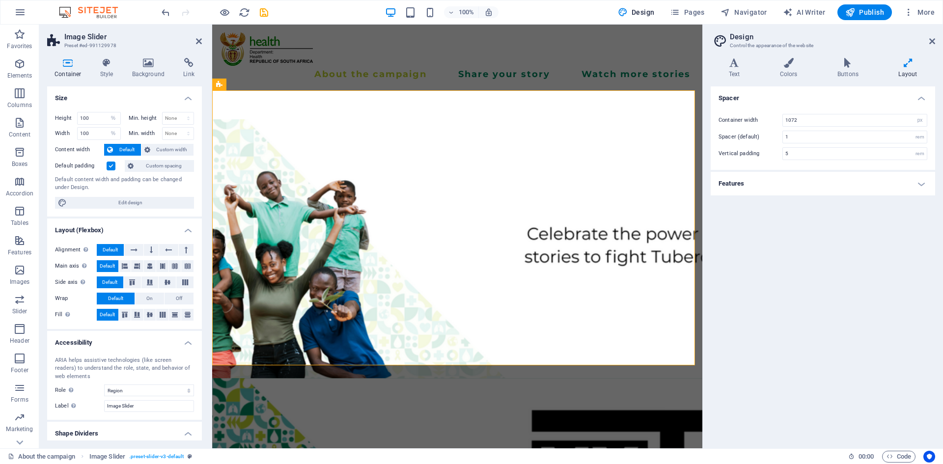
click at [865, 180] on h4 "Features" at bounding box center [823, 184] width 224 height 24
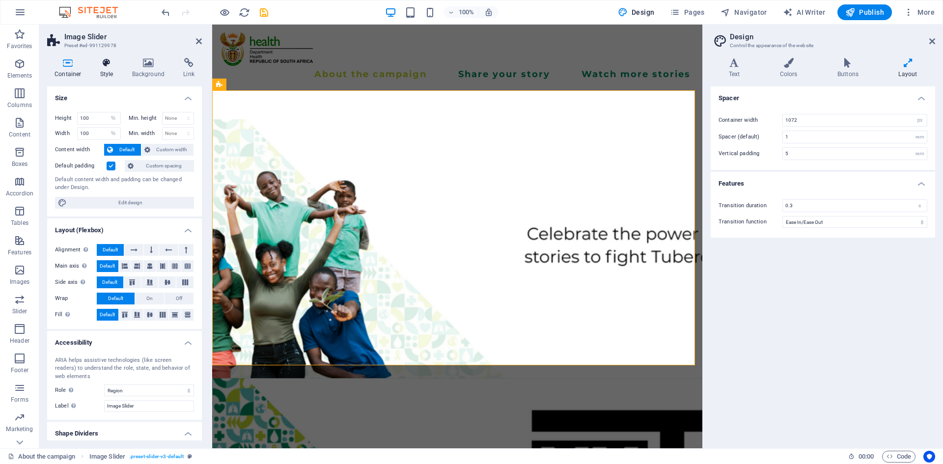
click at [100, 71] on h4 "Style" at bounding box center [109, 68] width 32 height 21
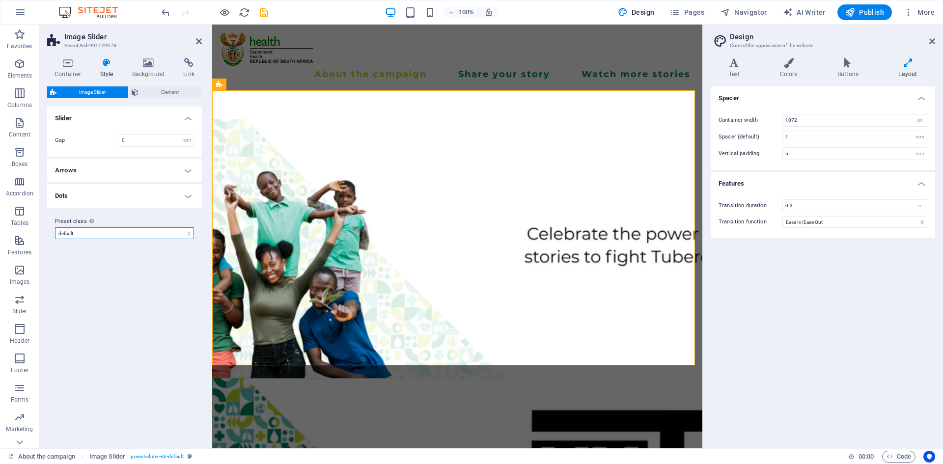
click at [103, 233] on select "default Add preset class" at bounding box center [124, 233] width 139 height 12
click at [61, 77] on h4 "Container" at bounding box center [70, 68] width 46 height 21
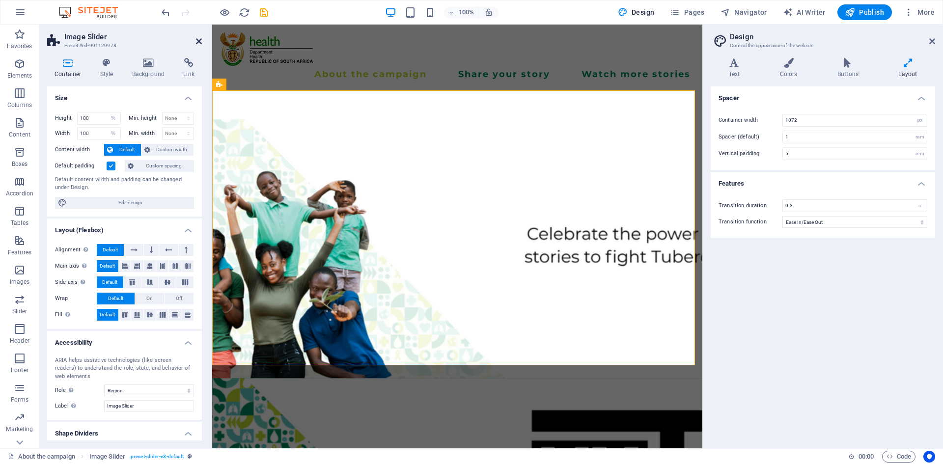
click at [197, 45] on link at bounding box center [199, 41] width 6 height 8
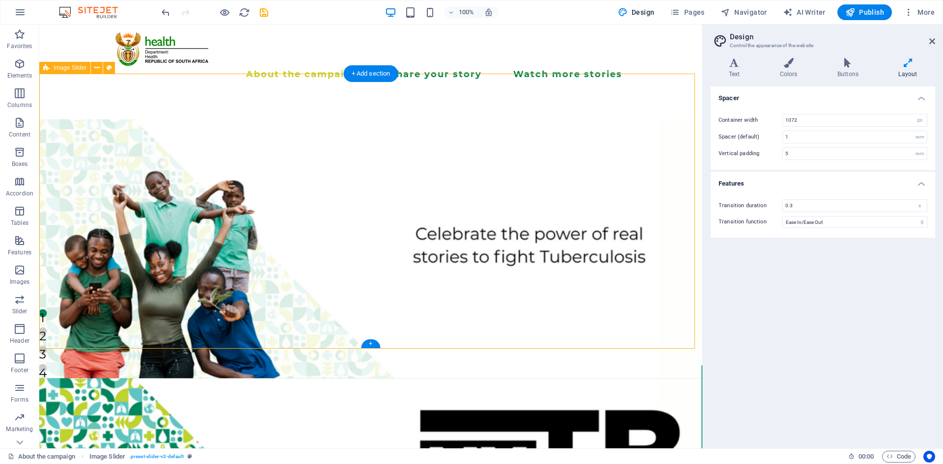
click at [302, 201] on div "1 2 3 4" at bounding box center [370, 227] width 663 height 275
select select "%"
select select "region"
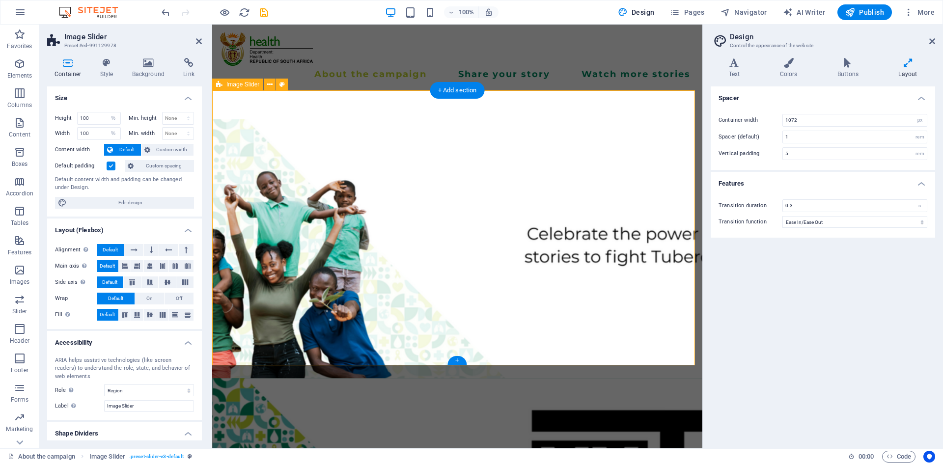
click at [419, 205] on div "1 2 3 4" at bounding box center [457, 227] width 490 height 275
click at [107, 71] on h4 "Style" at bounding box center [109, 68] width 32 height 21
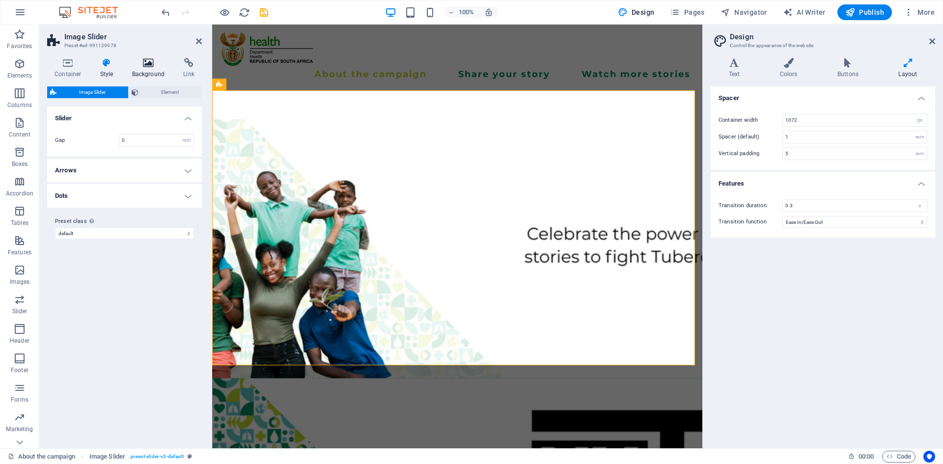
click at [145, 72] on h4 "Background" at bounding box center [151, 68] width 52 height 21
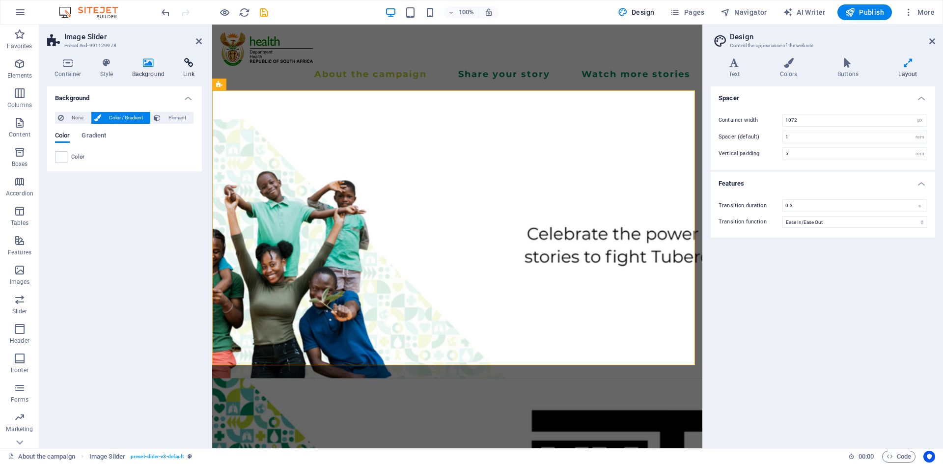
click at [184, 72] on h4 "Link" at bounding box center [189, 68] width 26 height 21
click at [80, 71] on h4 "Container" at bounding box center [70, 68] width 46 height 21
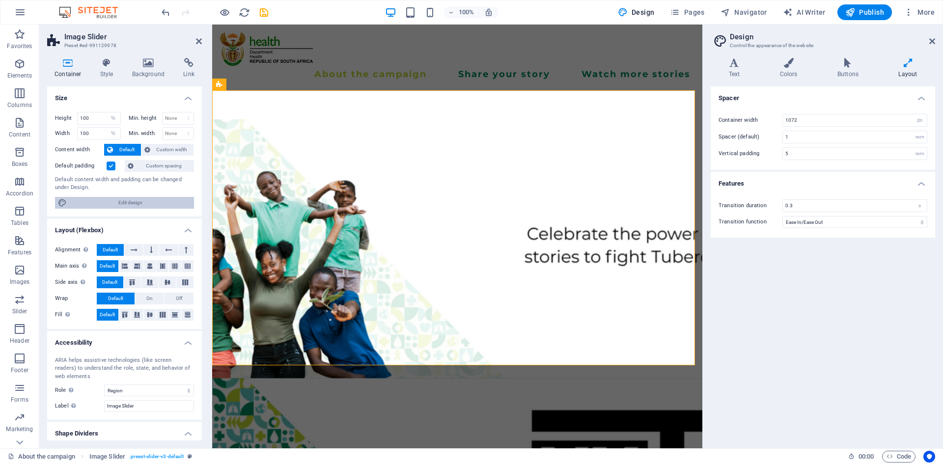
click at [161, 206] on span "Edit design" at bounding box center [130, 203] width 121 height 12
click at [734, 66] on icon at bounding box center [734, 63] width 47 height 10
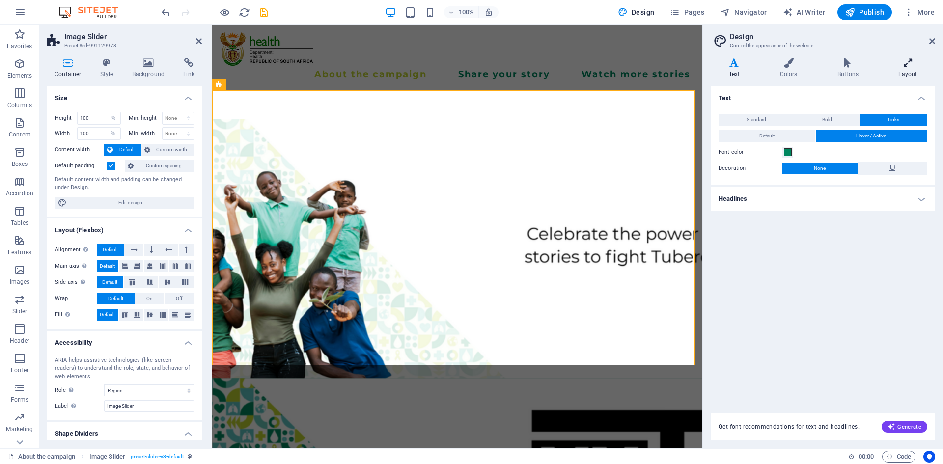
click at [912, 68] on h4 "Layout" at bounding box center [908, 68] width 55 height 21
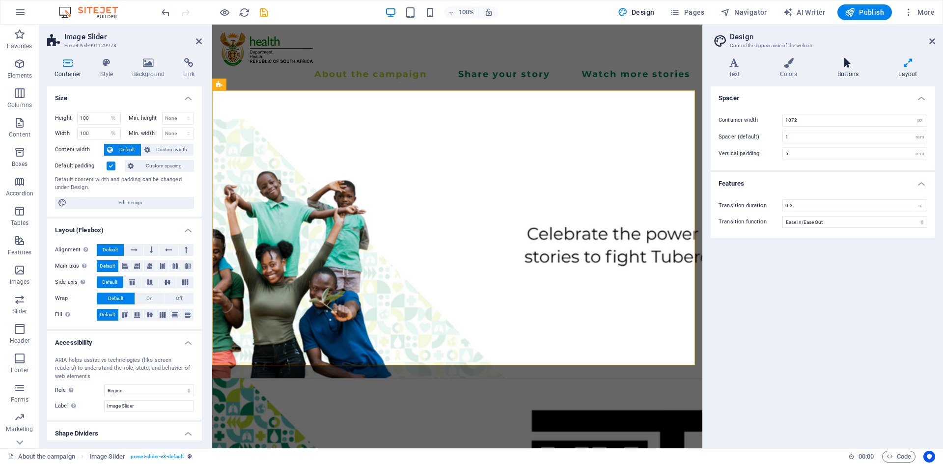
click at [849, 69] on h4 "Buttons" at bounding box center [849, 68] width 61 height 21
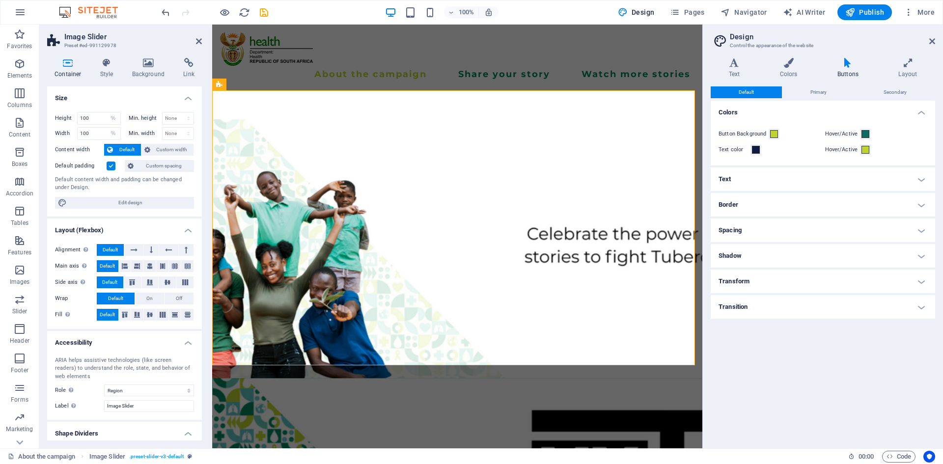
click at [930, 35] on h2 "Design" at bounding box center [832, 36] width 205 height 9
click at [935, 35] on aside "Design Control the appearance of the website Variants Text Colors Buttons Layou…" at bounding box center [822, 237] width 241 height 424
click at [933, 40] on icon at bounding box center [932, 41] width 6 height 8
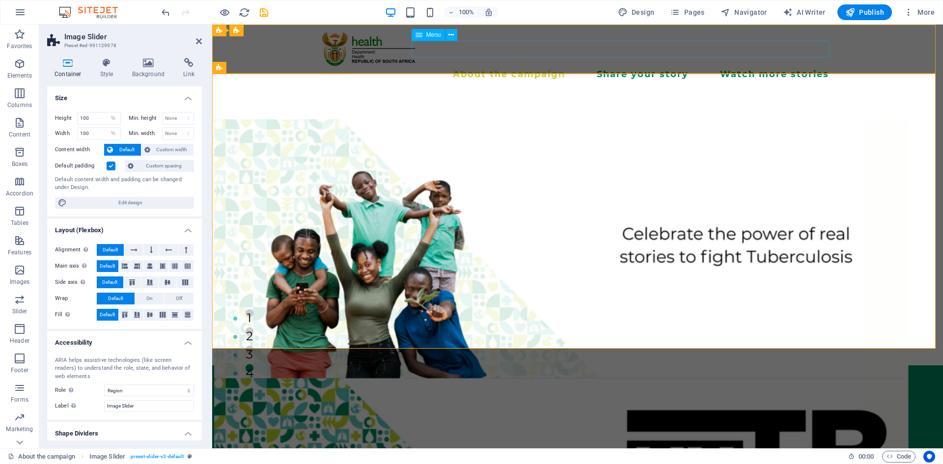
click at [773, 66] on nav "About the campaign Share your story Watch more stories" at bounding box center [577, 74] width 511 height 17
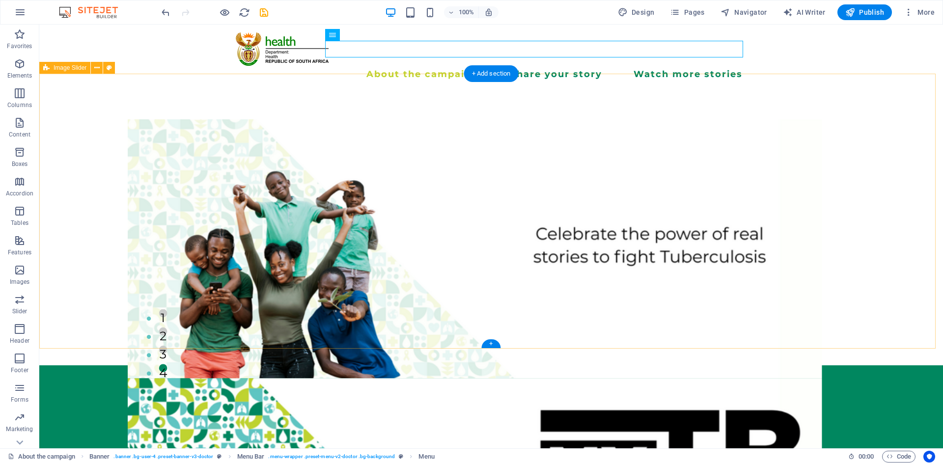
click at [501, 148] on div "1 2 3 4" at bounding box center [491, 227] width 904 height 275
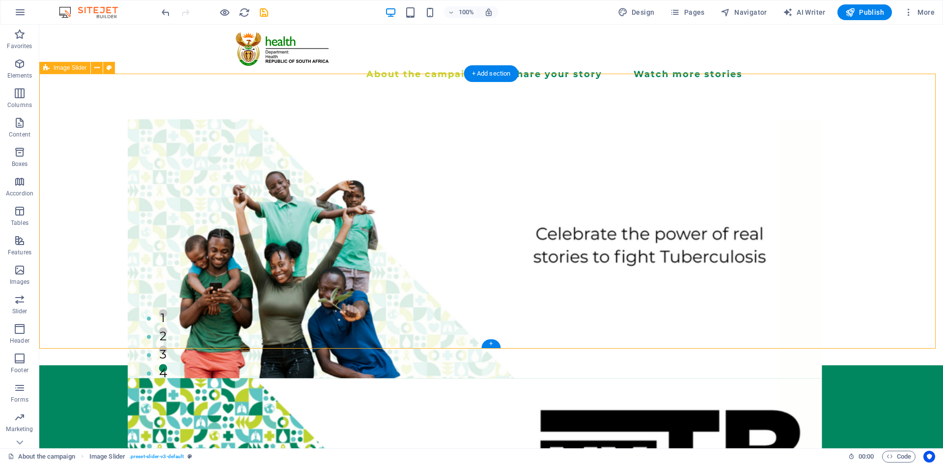
click at [501, 148] on div "1 2 3 4" at bounding box center [491, 227] width 904 height 275
select select "%"
select select "region"
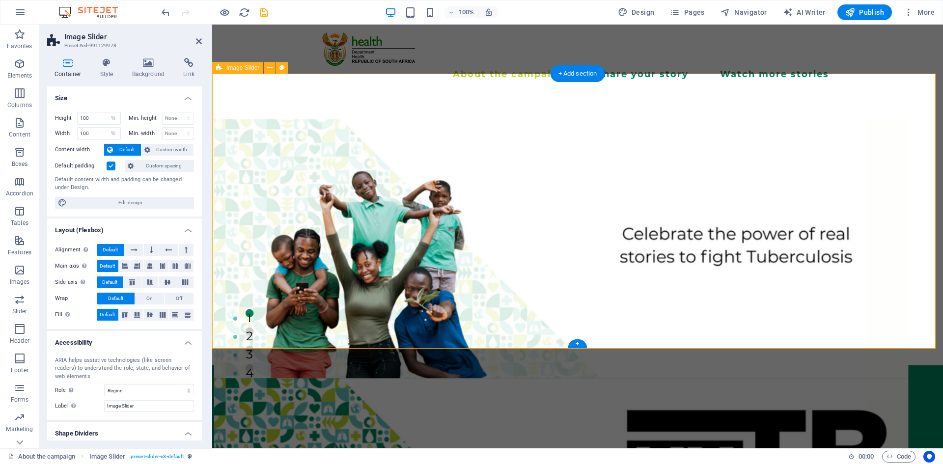
click at [608, 282] on div "1 2 3 4" at bounding box center [577, 227] width 731 height 275
click at [197, 42] on icon at bounding box center [199, 41] width 6 height 8
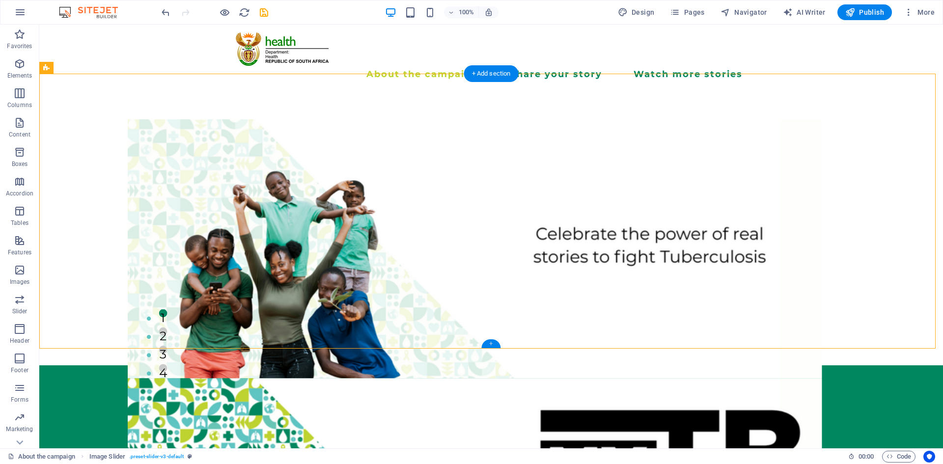
click at [493, 345] on div "+" at bounding box center [490, 343] width 19 height 9
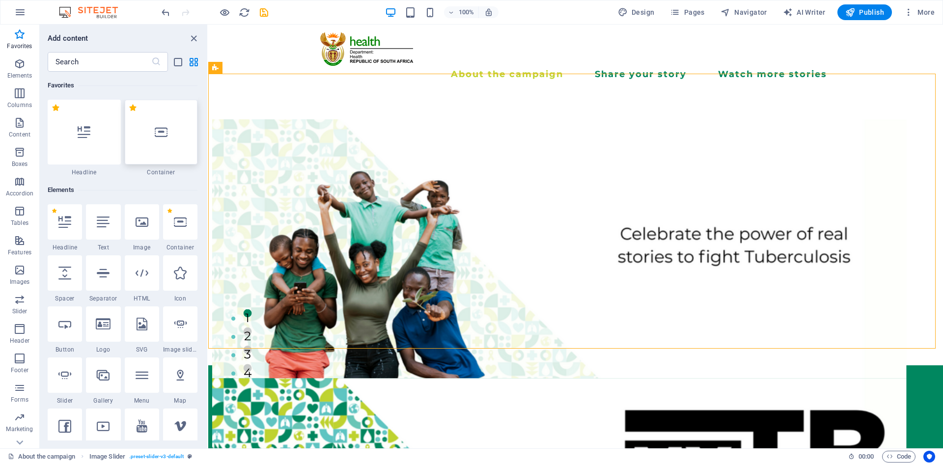
click at [165, 139] on div at bounding box center [161, 132] width 73 height 65
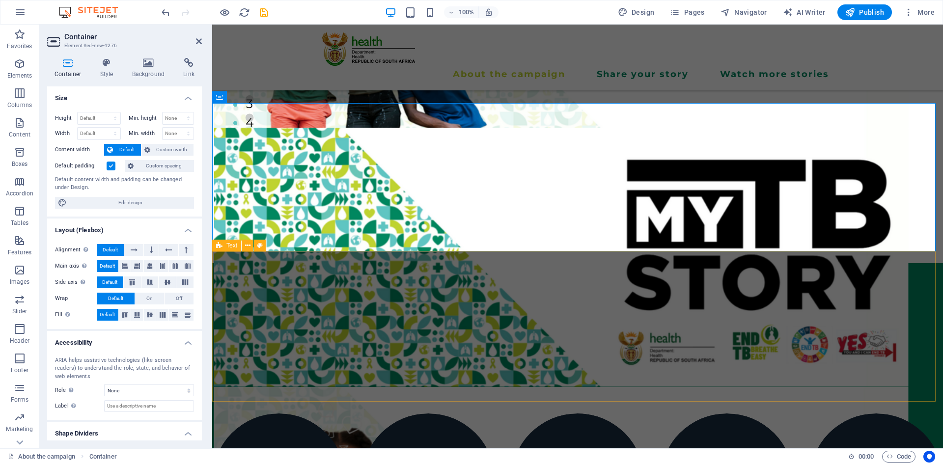
scroll to position [196, 0]
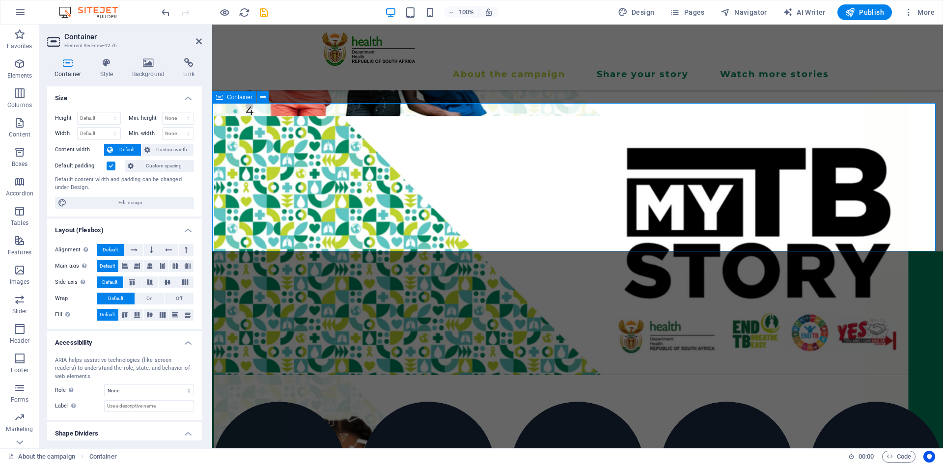
click at [541, 190] on span "Add elements" at bounding box center [549, 192] width 49 height 14
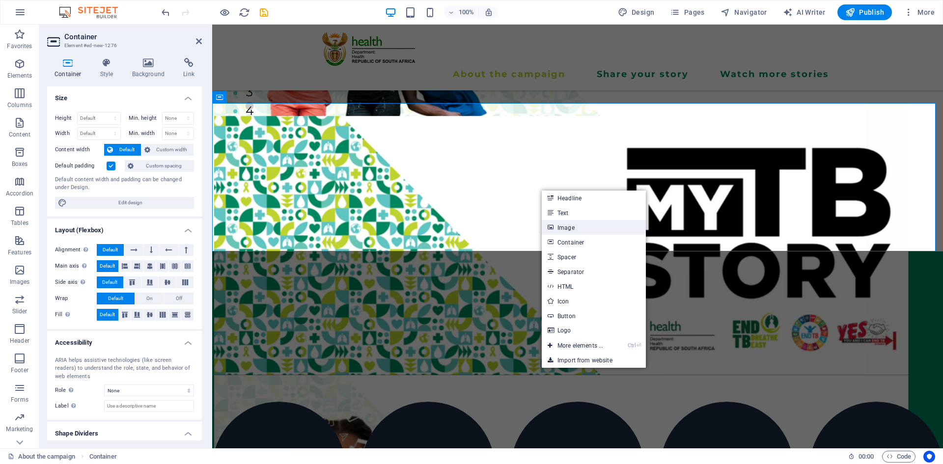
click at [565, 228] on link "Image" at bounding box center [594, 227] width 104 height 15
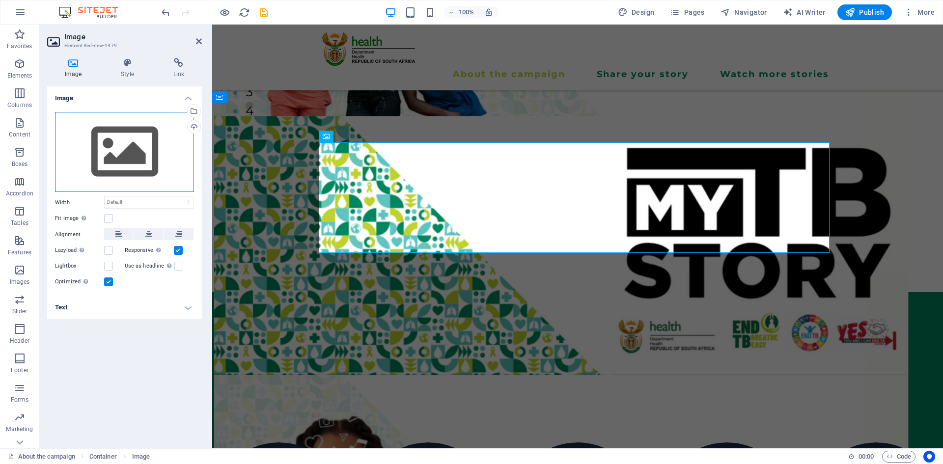
click at [155, 170] on div "Drag files here, click to choose files or select files from Files or our free s…" at bounding box center [124, 152] width 139 height 81
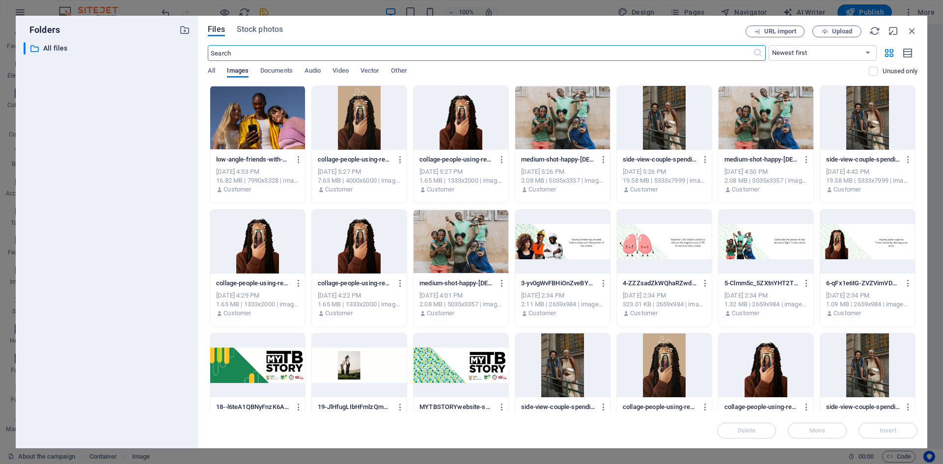
click at [566, 250] on div at bounding box center [562, 242] width 95 height 64
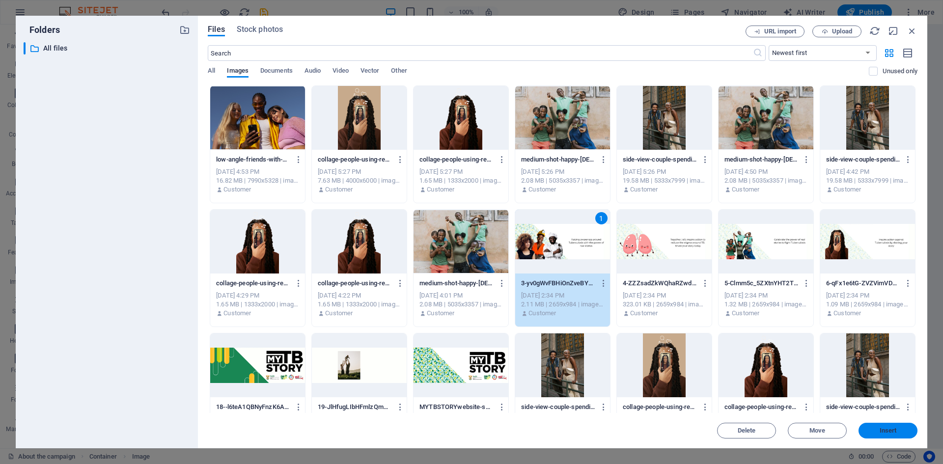
click at [877, 432] on span "Insert" at bounding box center [888, 431] width 51 height 6
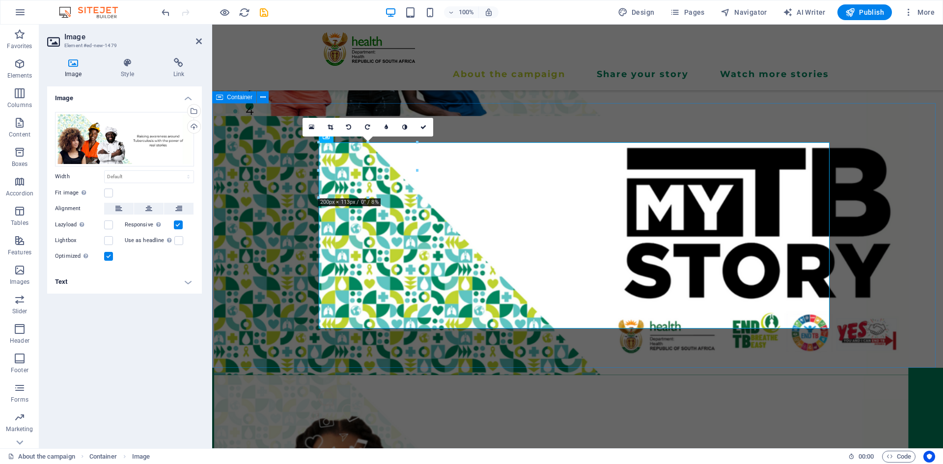
click at [353, 358] on div at bounding box center [577, 235] width 731 height 265
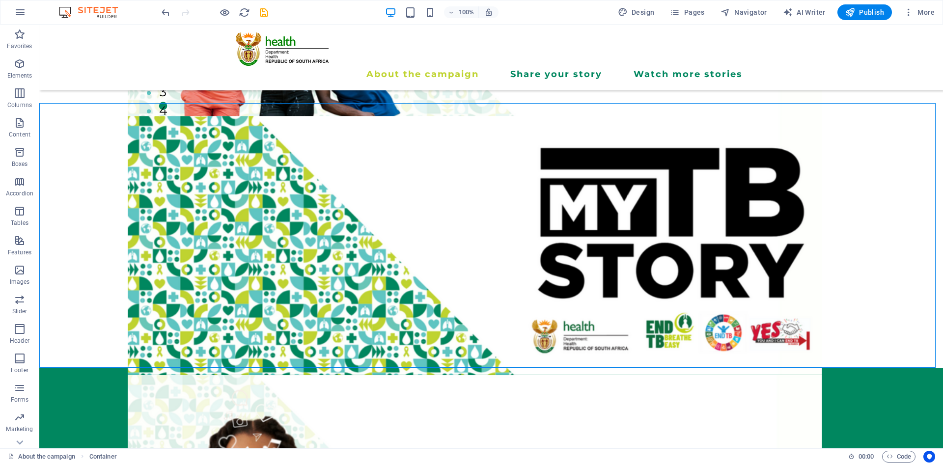
click at [353, 358] on div at bounding box center [491, 235] width 904 height 265
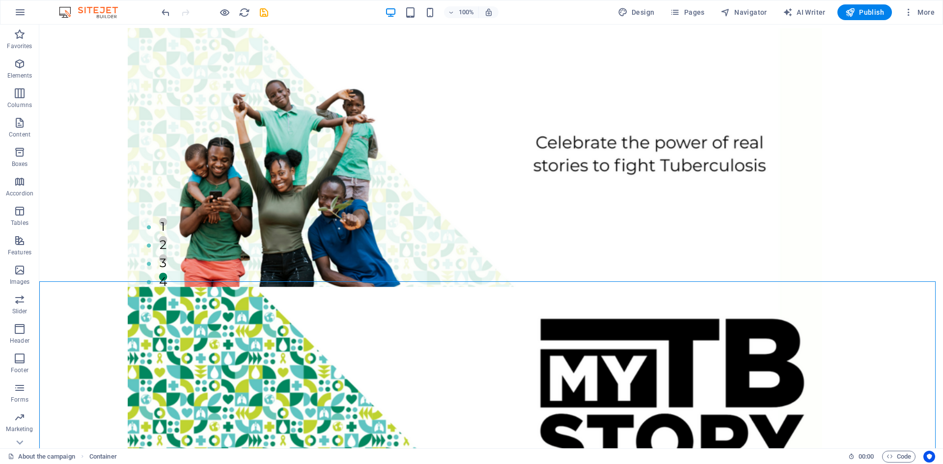
scroll to position [0, 0]
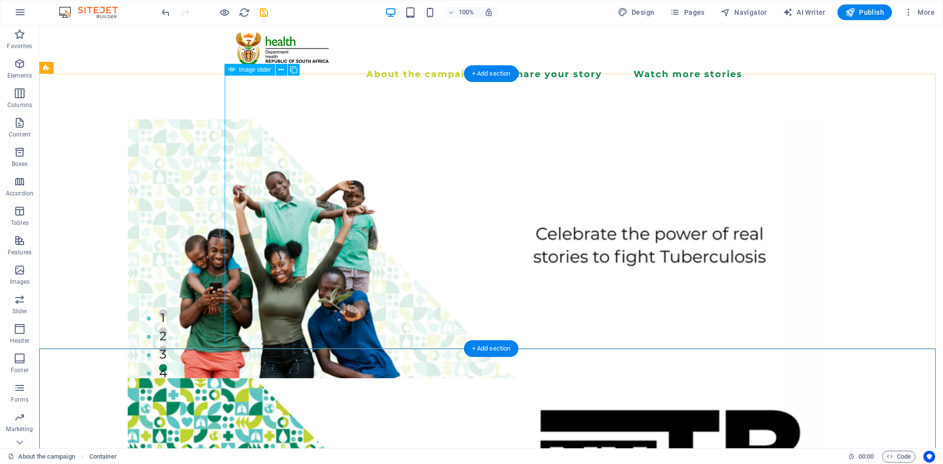
click at [167, 318] on button "1" at bounding box center [163, 313] width 8 height 8
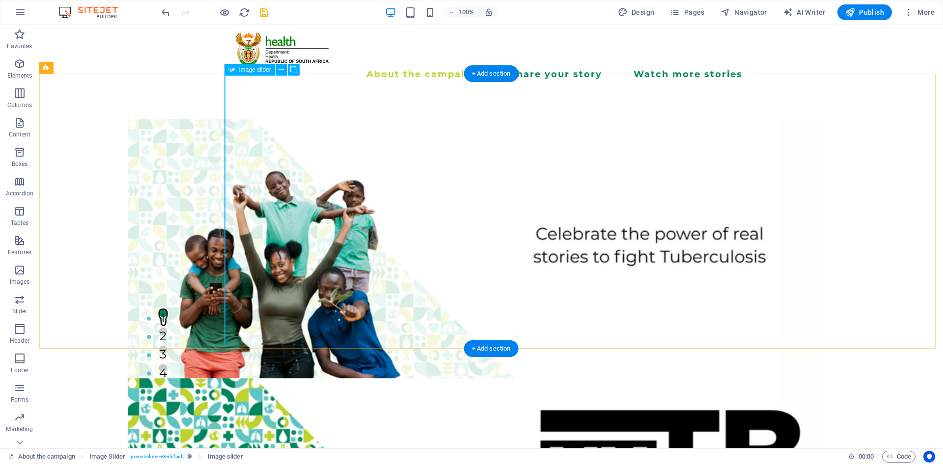
click at [167, 336] on button "2" at bounding box center [163, 332] width 8 height 8
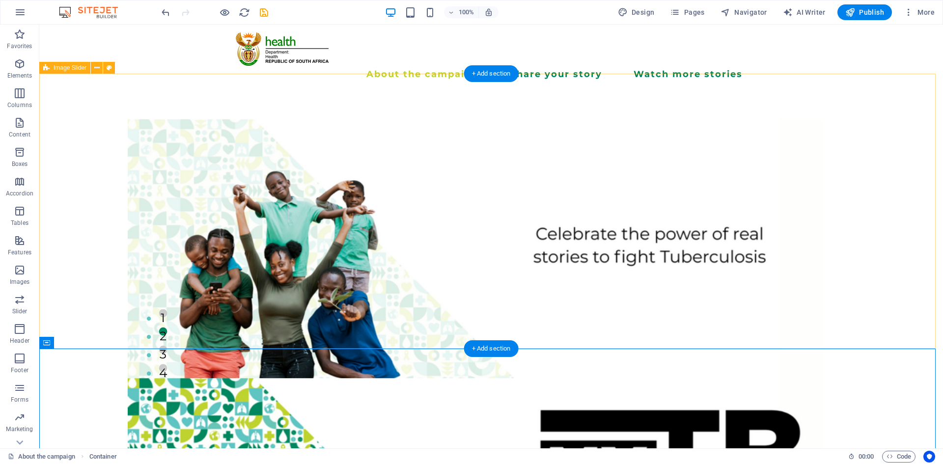
click at [252, 323] on div "1 2 3 4" at bounding box center [491, 227] width 904 height 275
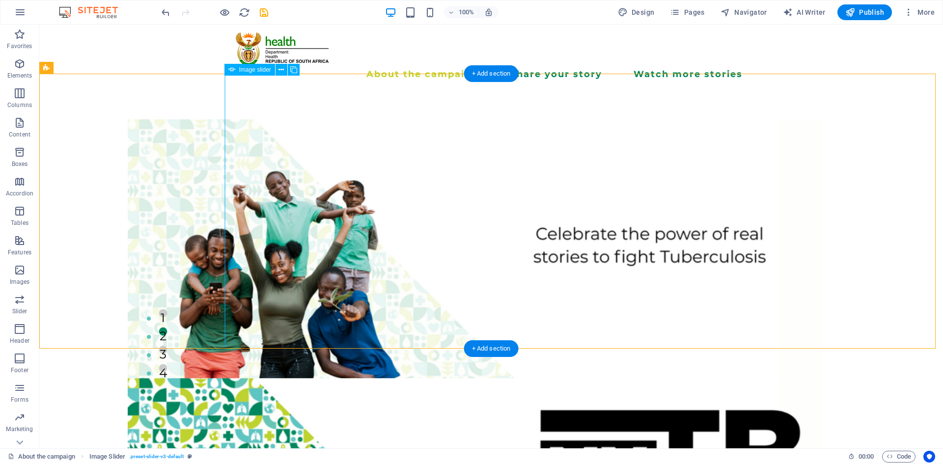
click at [167, 318] on button "1" at bounding box center [163, 313] width 8 height 8
click at [278, 72] on icon at bounding box center [280, 70] width 5 height 10
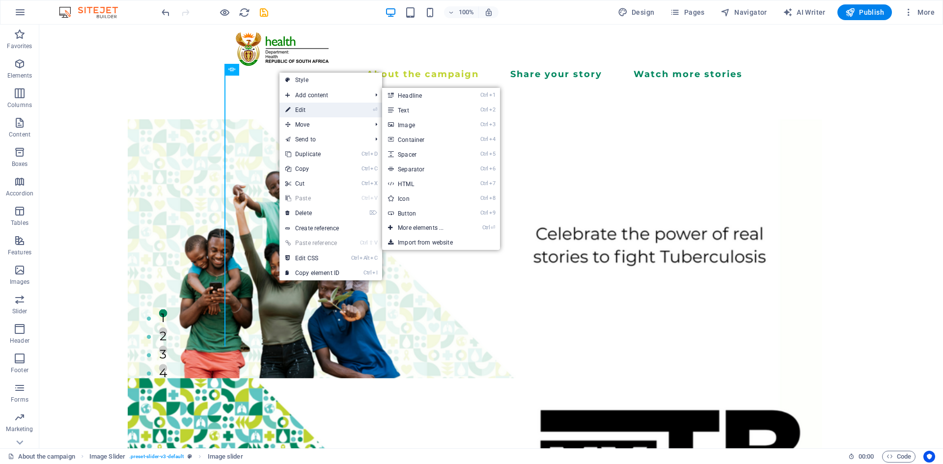
click at [314, 113] on link "⏎ Edit" at bounding box center [312, 110] width 66 height 15
select select "px"
select select "ms"
select select "s"
select select "progressive"
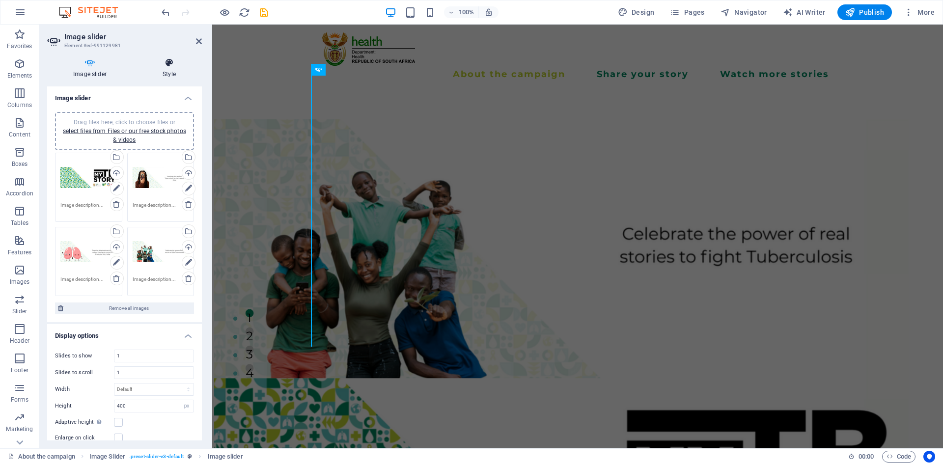
click at [180, 58] on icon at bounding box center [169, 63] width 65 height 10
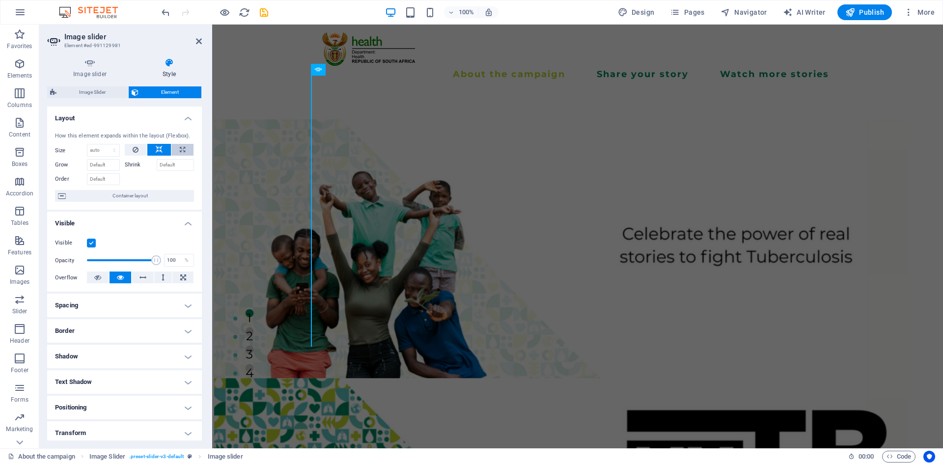
click at [180, 154] on icon at bounding box center [182, 150] width 5 height 12
type input "100"
select select "%"
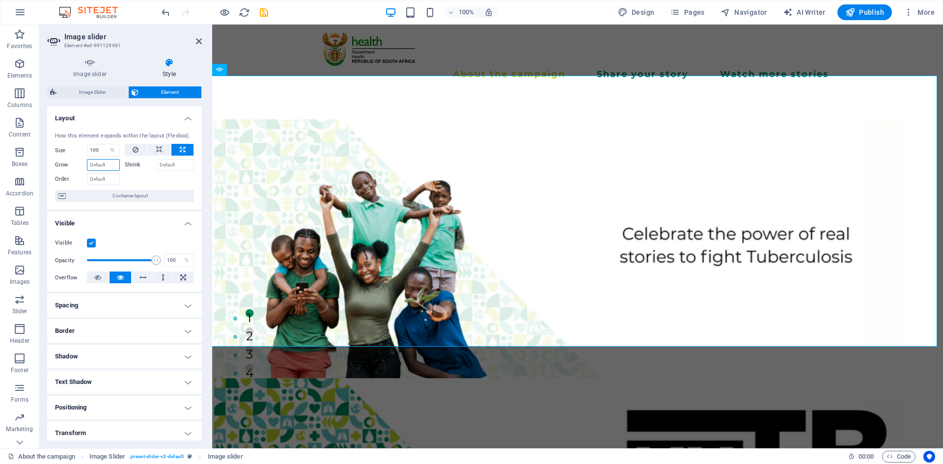
click at [115, 164] on input "Grow" at bounding box center [103, 165] width 33 height 12
click at [166, 166] on input "Shrink" at bounding box center [176, 165] width 38 height 12
click at [159, 197] on span "Container layout" at bounding box center [130, 196] width 122 height 12
select select "region"
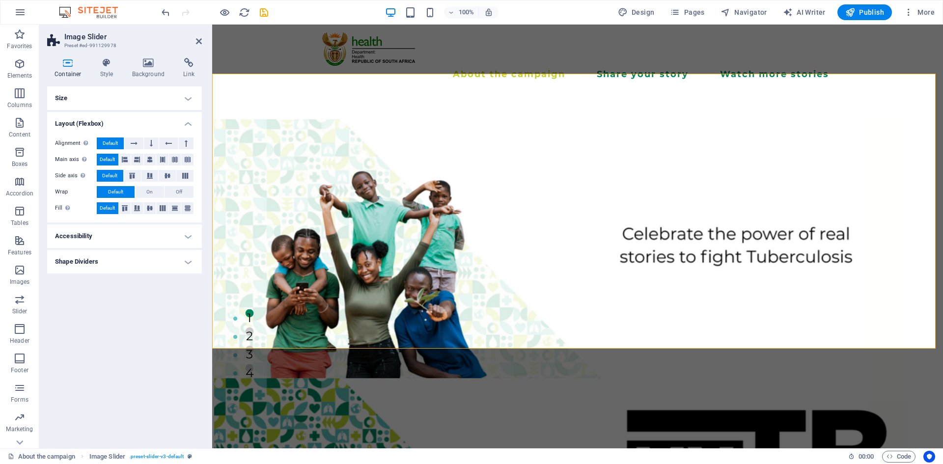
click at [158, 232] on h4 "Accessibility" at bounding box center [124, 236] width 155 height 24
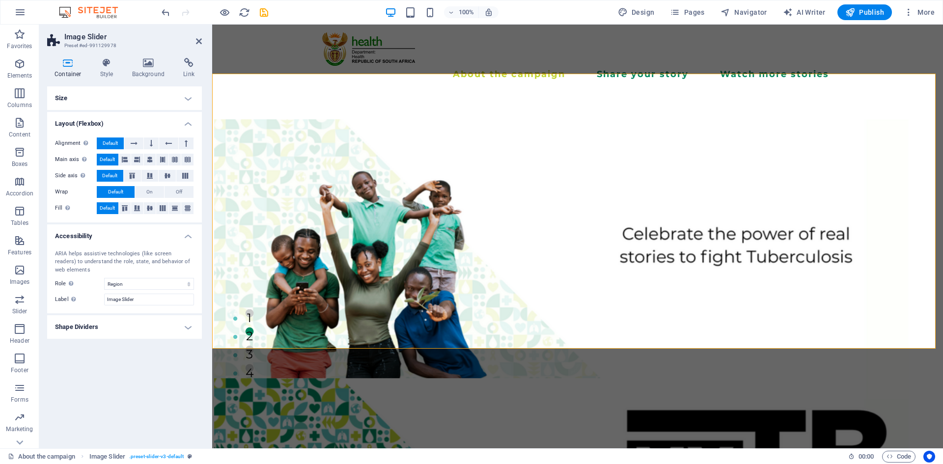
click at [151, 331] on h4 "Shape Dividers" at bounding box center [124, 327] width 155 height 24
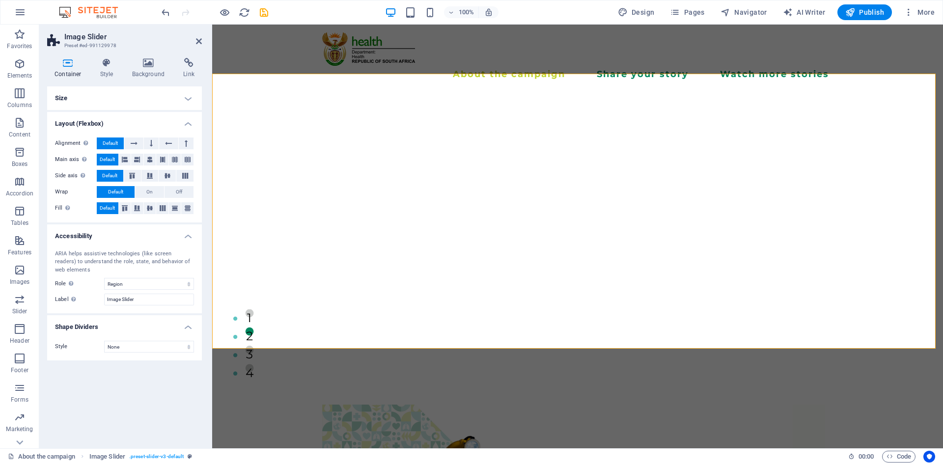
click at [168, 96] on h4 "Size" at bounding box center [124, 98] width 155 height 24
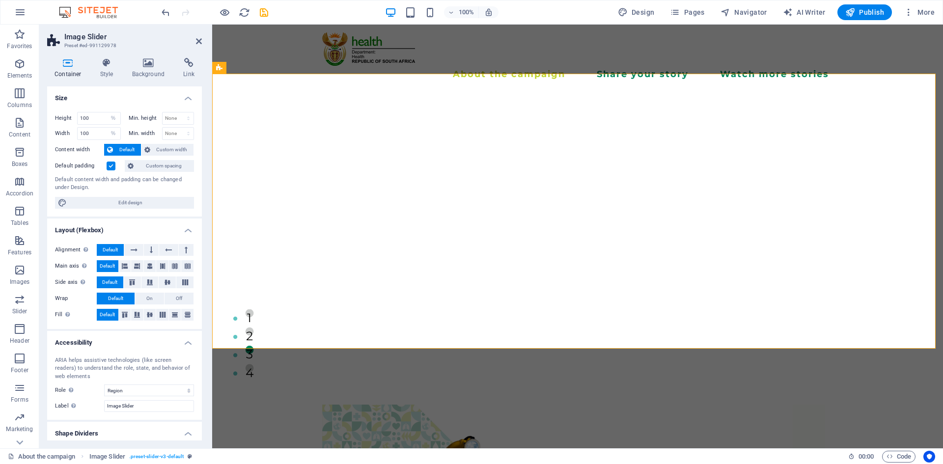
click at [202, 40] on aside "Image Slider Preset #ed-991129978 Container Style Background Link Size Height 1…" at bounding box center [125, 237] width 173 height 424
click at [100, 69] on h4 "Style" at bounding box center [109, 68] width 32 height 21
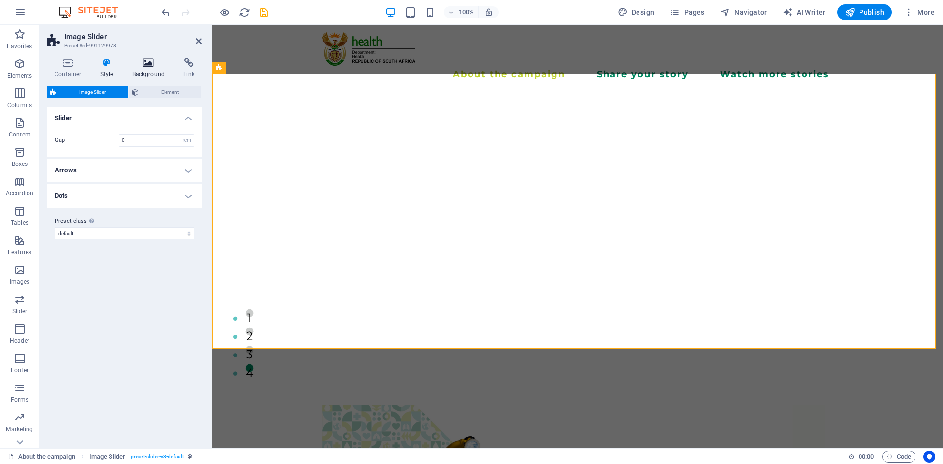
click at [133, 66] on icon at bounding box center [149, 63] width 48 height 10
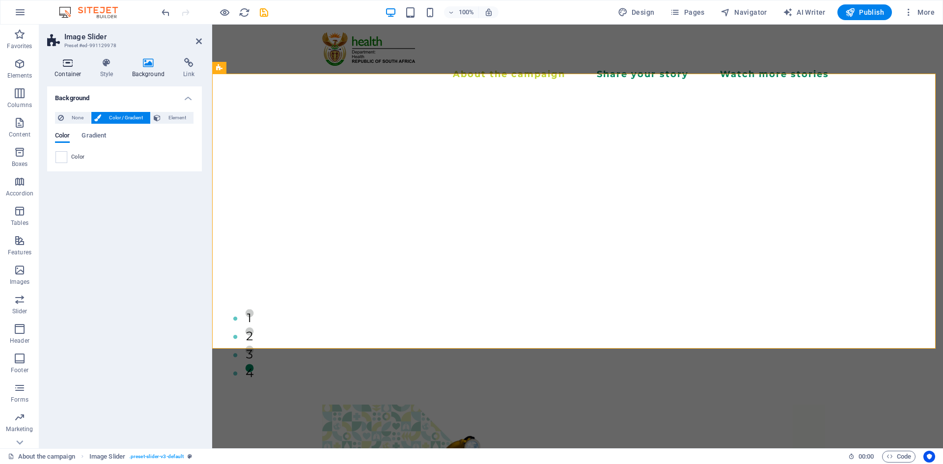
click at [78, 67] on icon at bounding box center [68, 63] width 42 height 10
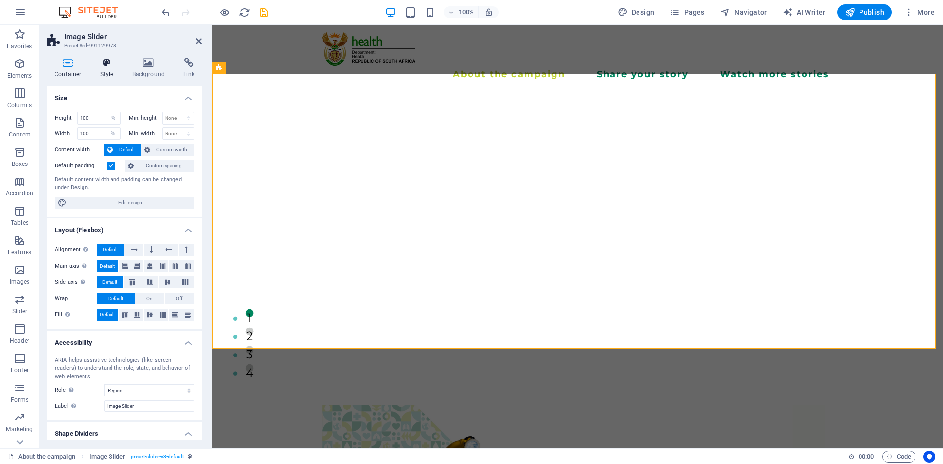
click at [108, 67] on icon at bounding box center [107, 63] width 28 height 10
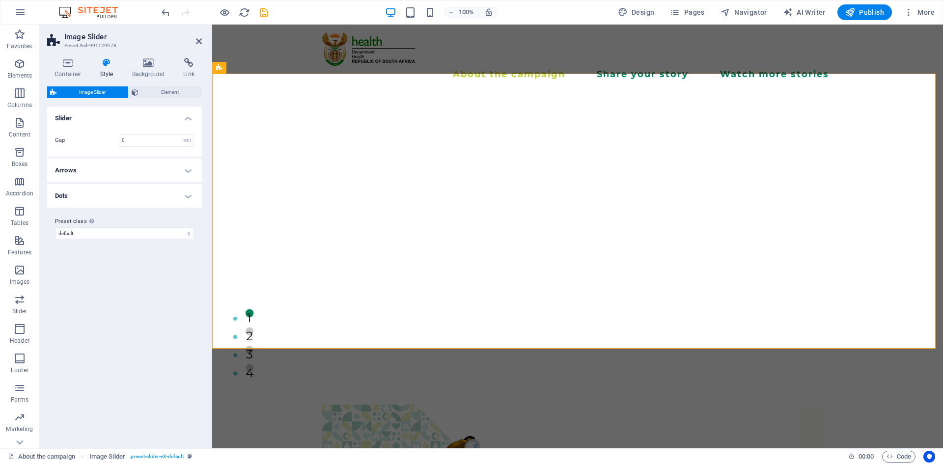
click at [161, 203] on h4 "Dots" at bounding box center [124, 196] width 155 height 24
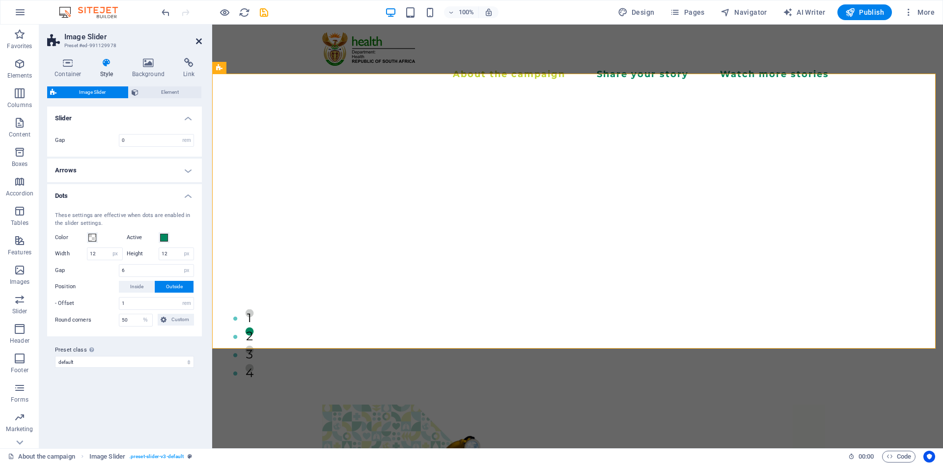
click at [200, 41] on icon at bounding box center [199, 41] width 6 height 8
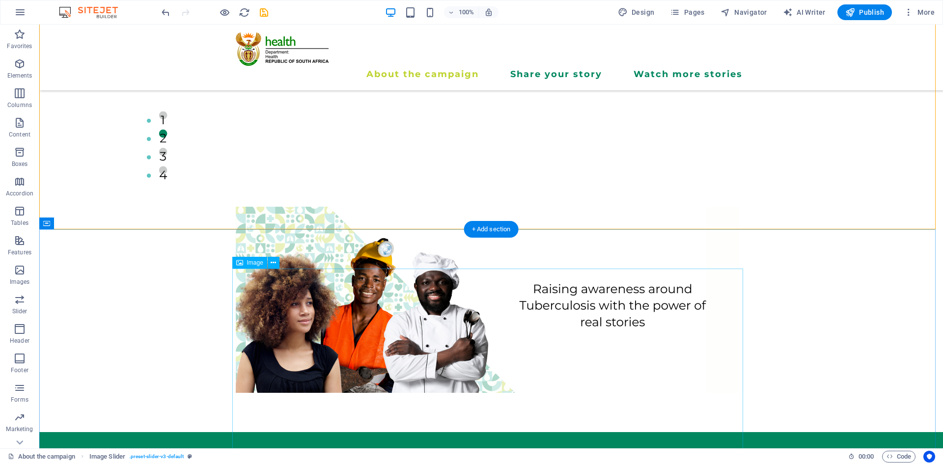
scroll to position [147, 0]
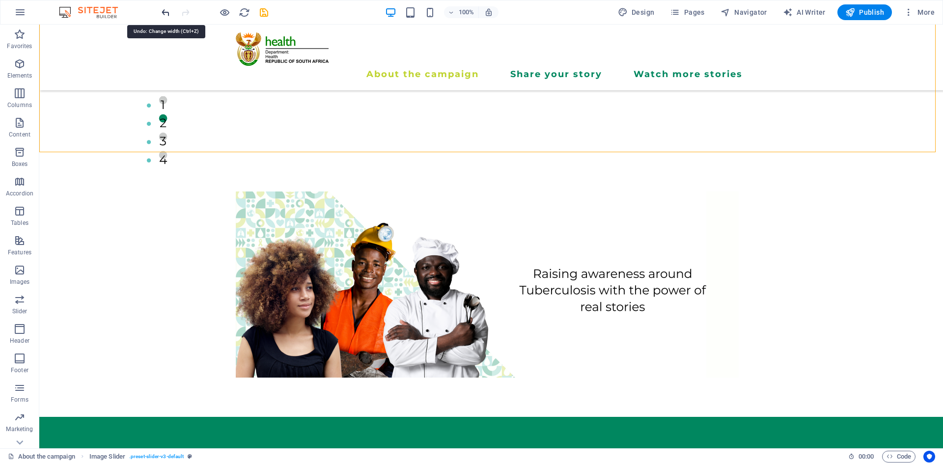
click at [167, 15] on icon "undo" at bounding box center [165, 12] width 11 height 11
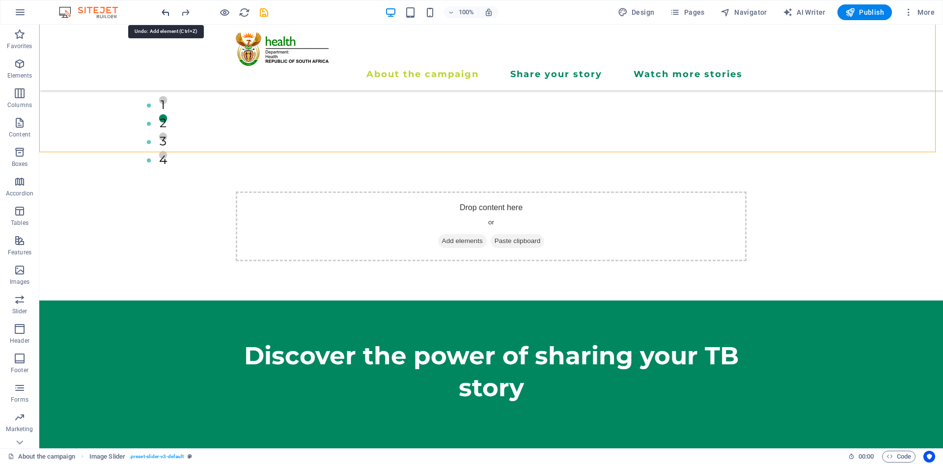
click at [167, 15] on icon "undo" at bounding box center [165, 12] width 11 height 11
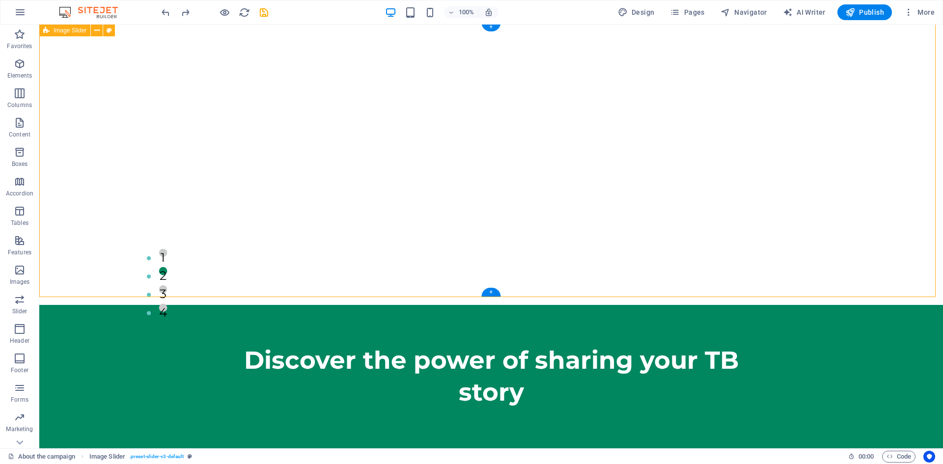
scroll to position [0, 0]
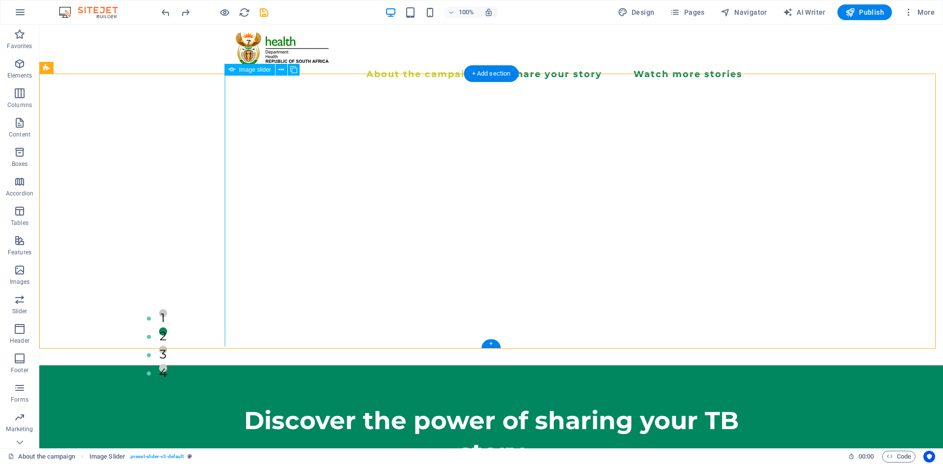
click at [167, 336] on button "2" at bounding box center [163, 332] width 8 height 8
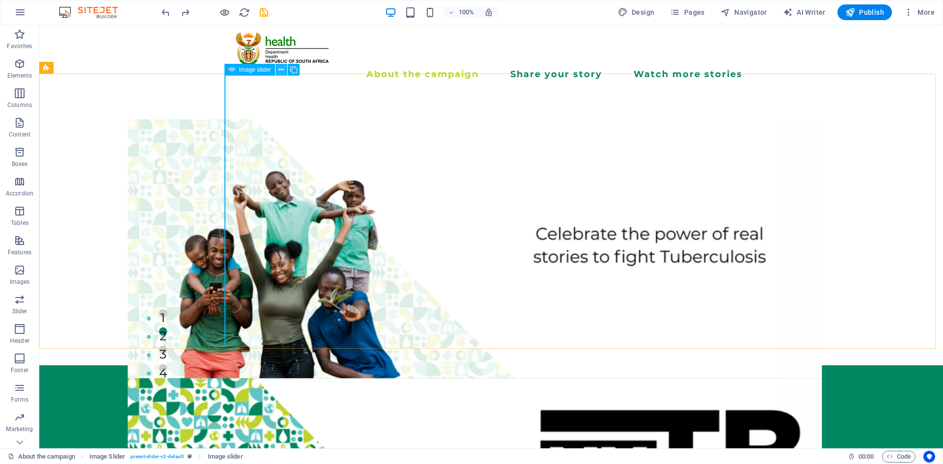
click at [285, 69] on button at bounding box center [282, 70] width 12 height 12
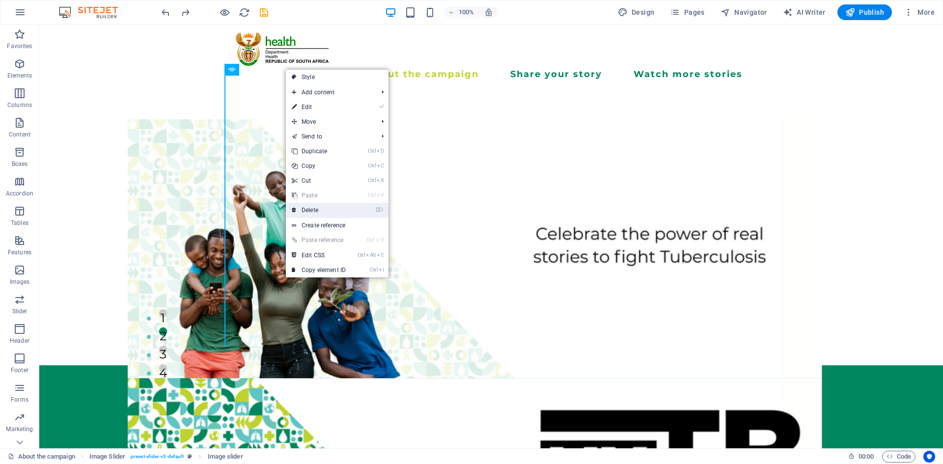
click at [322, 207] on link "⌦ Delete" at bounding box center [319, 210] width 66 height 15
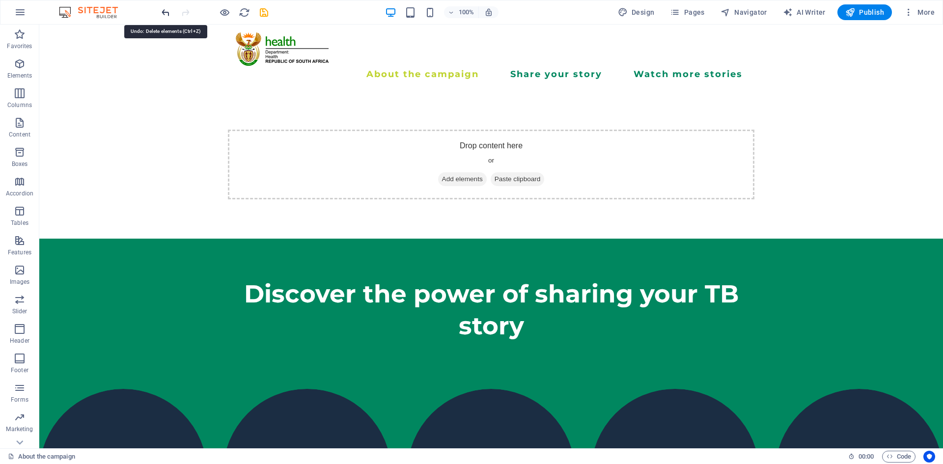
click at [167, 9] on icon "undo" at bounding box center [165, 12] width 11 height 11
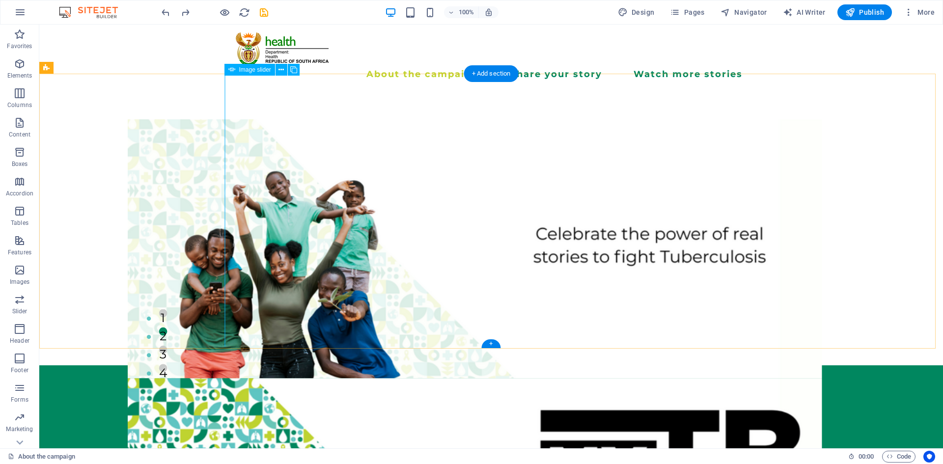
click at [167, 318] on button "1" at bounding box center [163, 313] width 8 height 8
click at [279, 71] on icon at bounding box center [280, 70] width 5 height 10
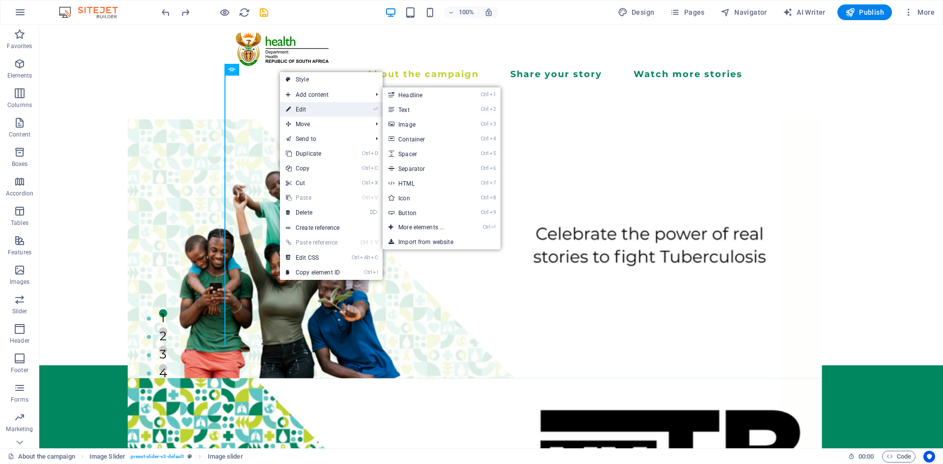
click at [307, 107] on link "⏎ Edit" at bounding box center [313, 109] width 66 height 15
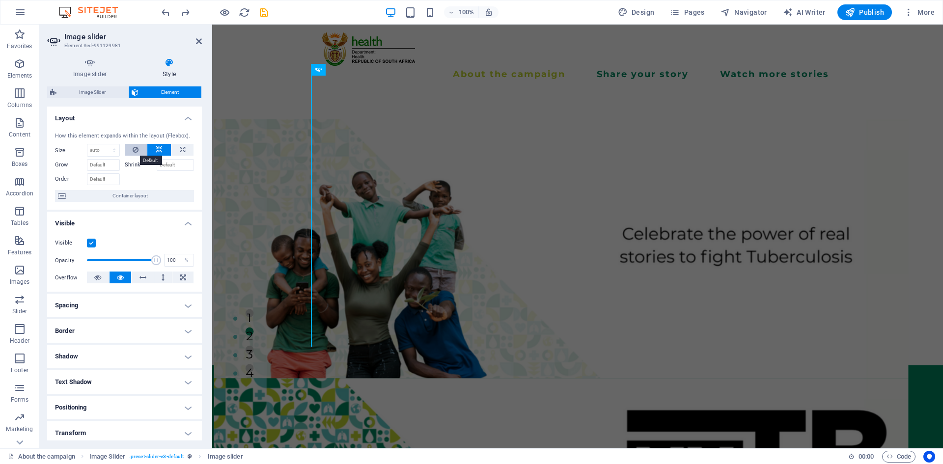
click at [138, 150] on icon at bounding box center [136, 150] width 6 height 12
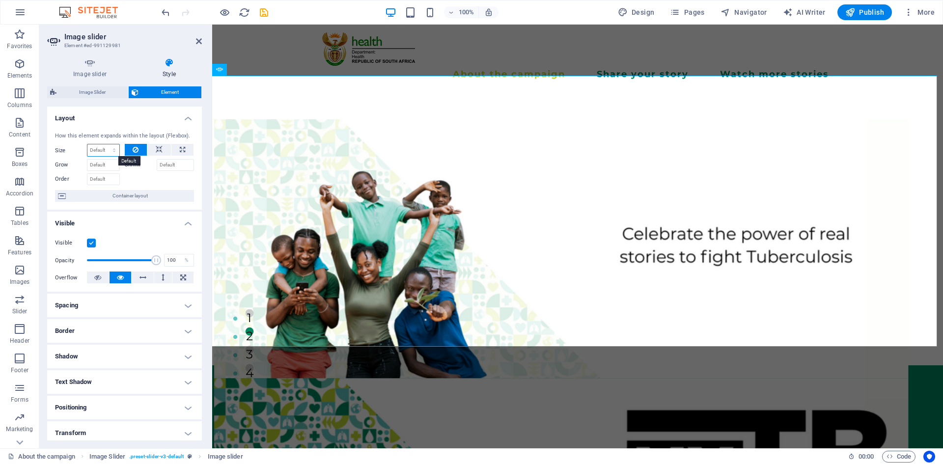
click at [117, 149] on select "Default auto px % 1/1 1/2 1/3 1/4 1/5 1/6 1/7 1/8 1/9 1/10" at bounding box center [103, 150] width 32 height 12
click at [87, 144] on select "Default auto px % 1/1 1/2 1/3 1/4 1/5 1/6 1/7 1/8 1/9 1/10" at bounding box center [103, 150] width 32 height 12
select select "DISABLED_OPTION_VALUE"
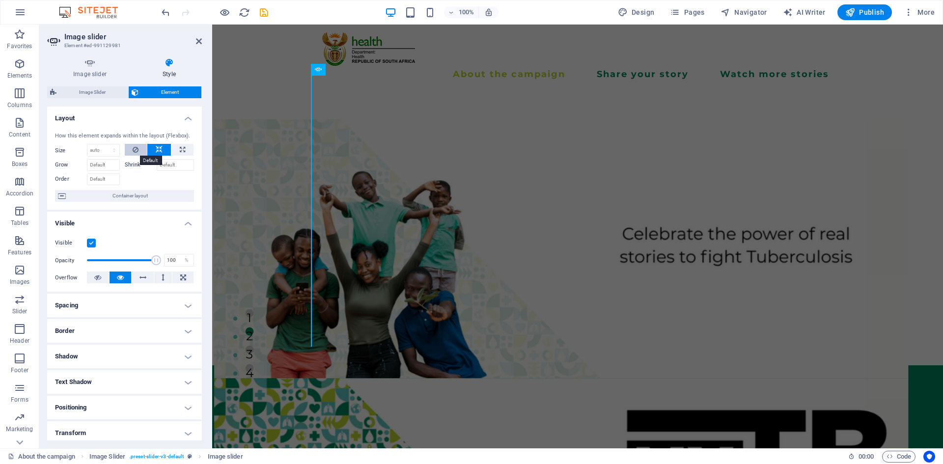
click at [134, 148] on icon at bounding box center [136, 150] width 6 height 12
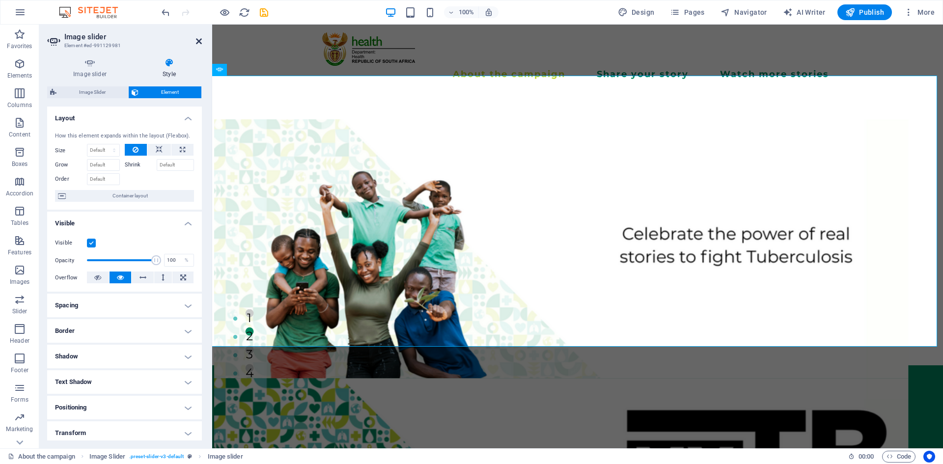
click at [198, 40] on icon at bounding box center [199, 41] width 6 height 8
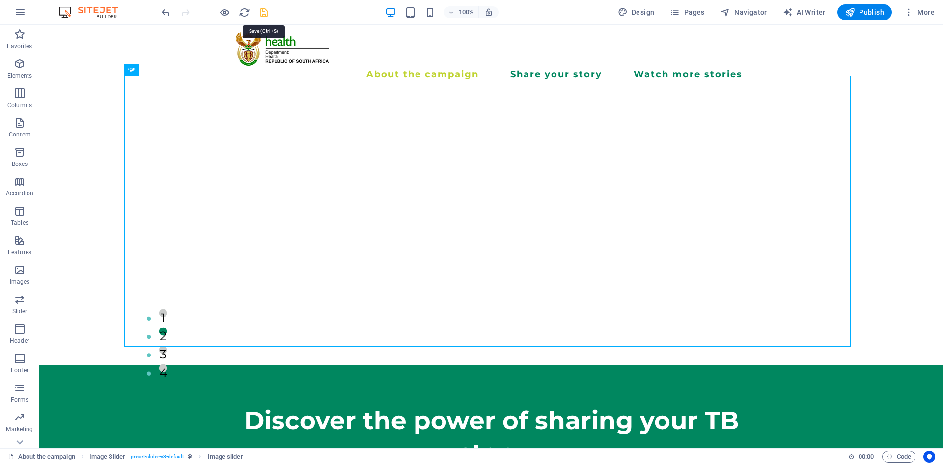
click at [265, 12] on icon "save" at bounding box center [263, 12] width 11 height 11
checkbox input "false"
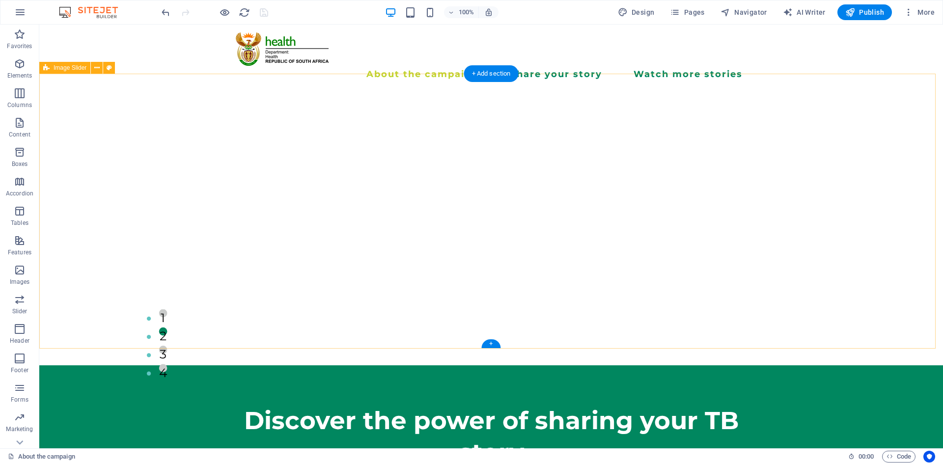
click at [96, 169] on div "1 2 3 4" at bounding box center [491, 227] width 904 height 275
click at [99, 63] on icon at bounding box center [96, 68] width 5 height 10
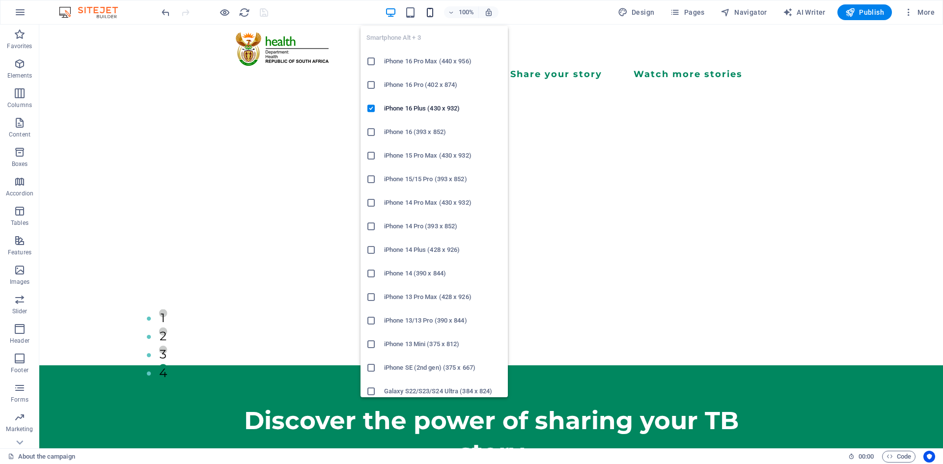
click at [429, 14] on icon "button" at bounding box center [429, 12] width 11 height 11
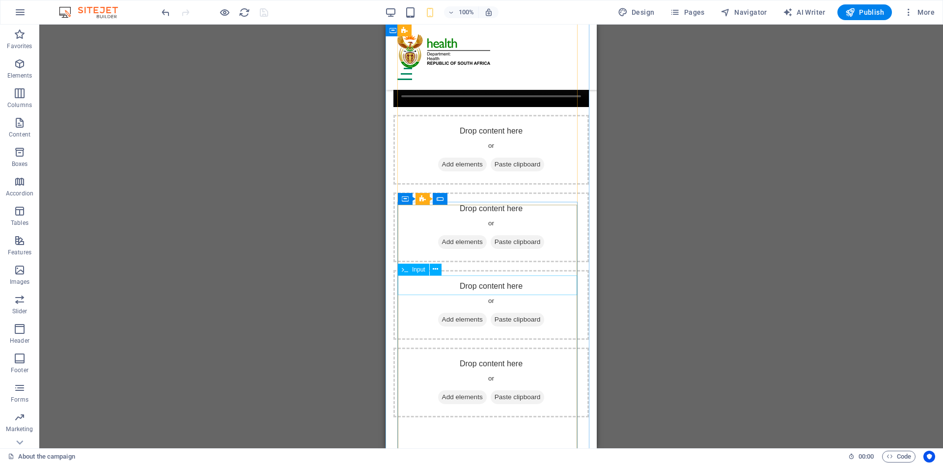
scroll to position [3880, 0]
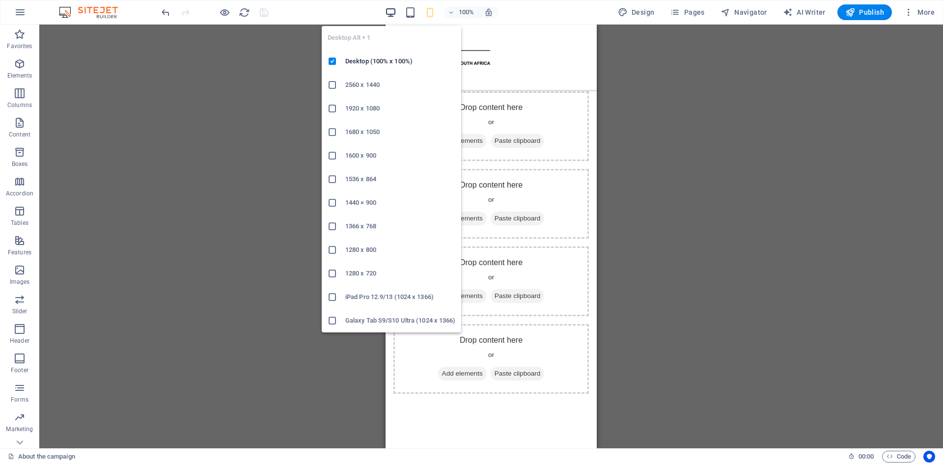
click at [389, 13] on icon "button" at bounding box center [390, 12] width 11 height 11
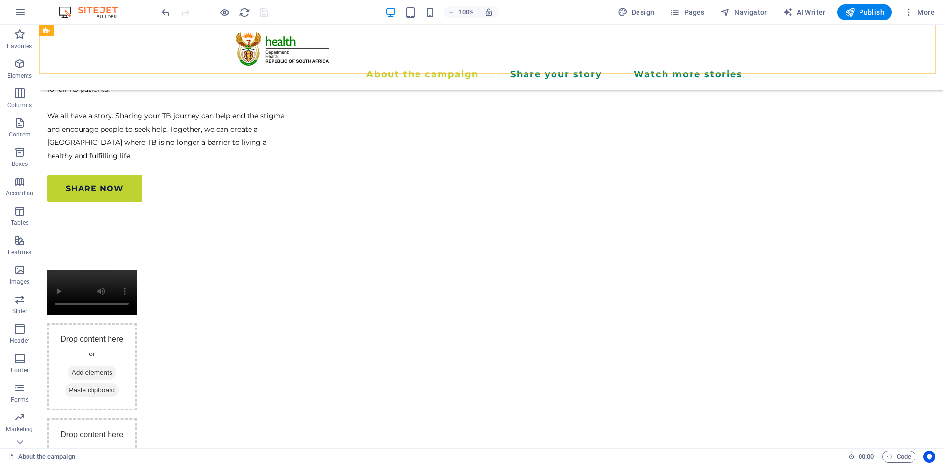
scroll to position [2693, 0]
